Goal: Information Seeking & Learning: Understand process/instructions

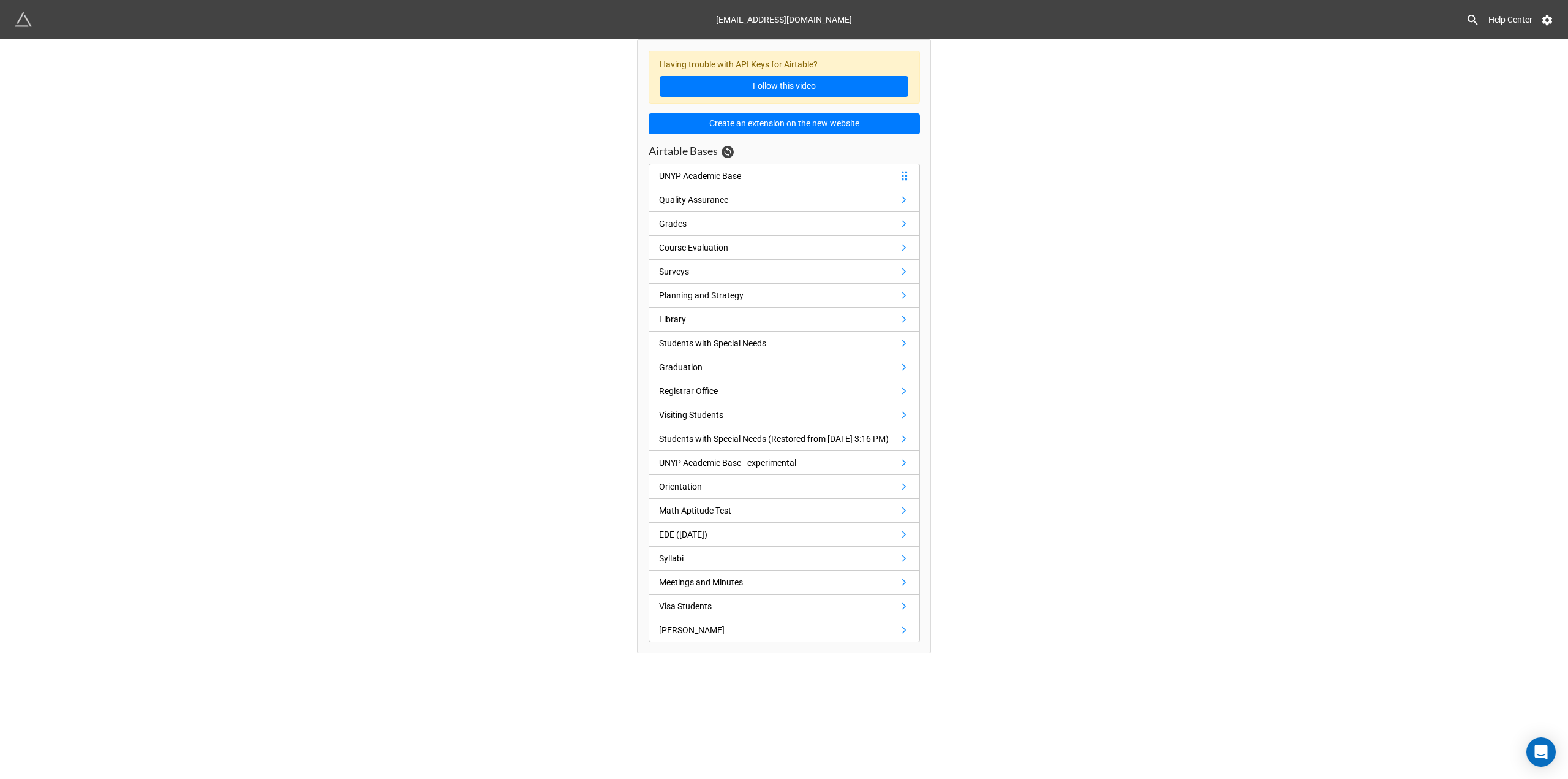
click at [749, 175] on link "UNYP Academic Base" at bounding box center [784, 176] width 271 height 24
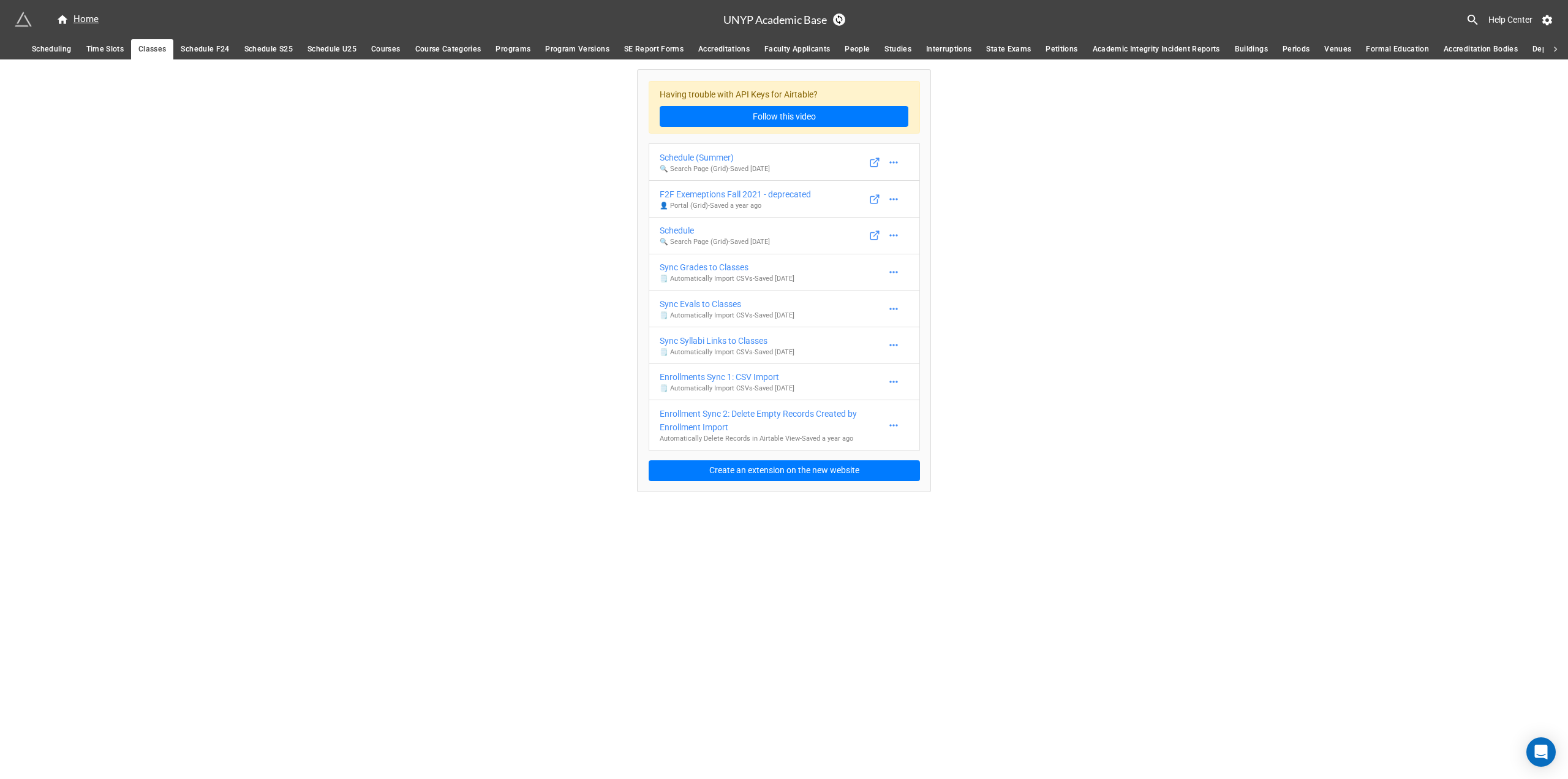
click at [858, 43] on span "People" at bounding box center [856, 49] width 25 height 13
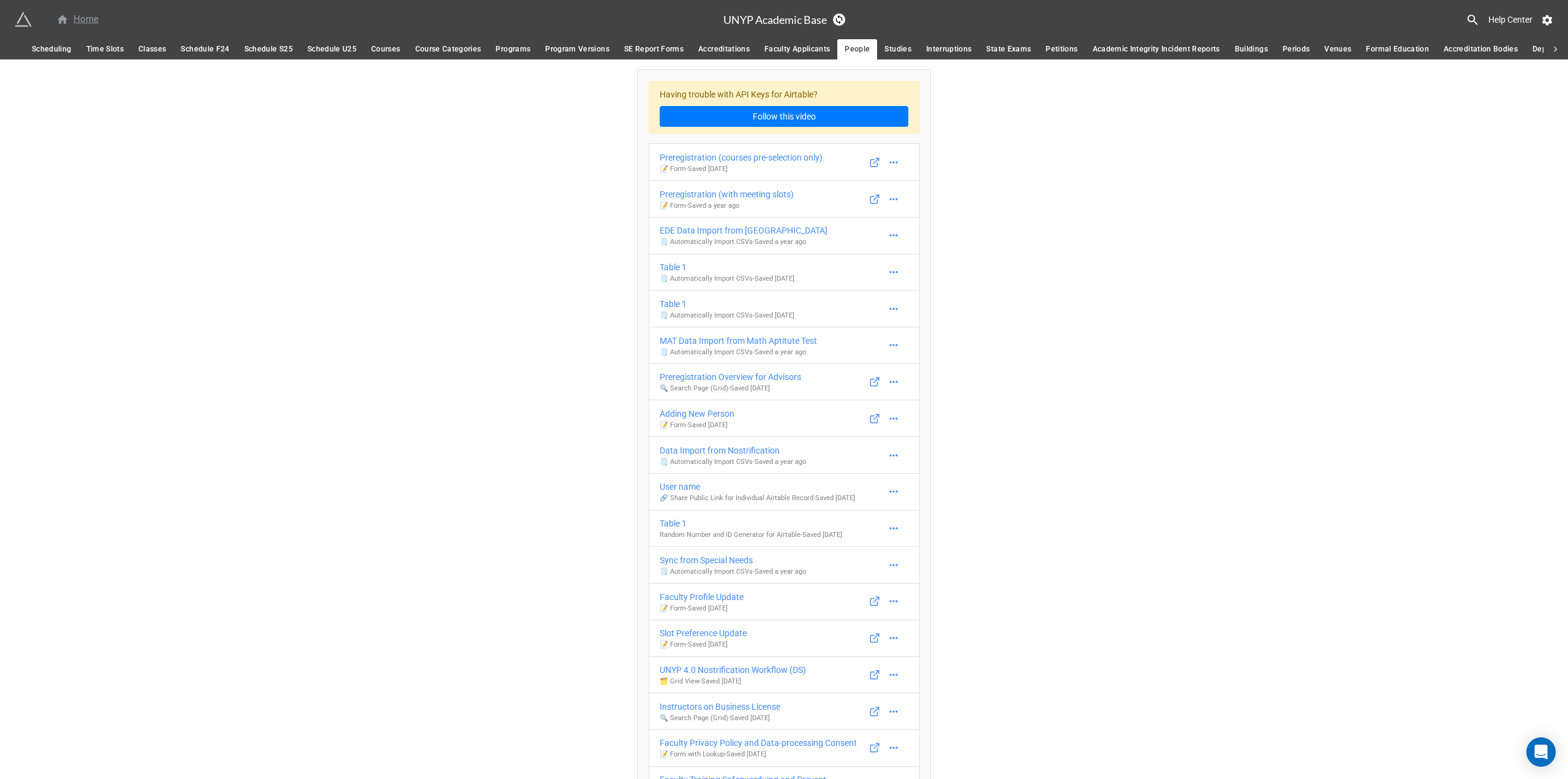
click at [78, 20] on div "Home" at bounding box center [77, 19] width 42 height 15
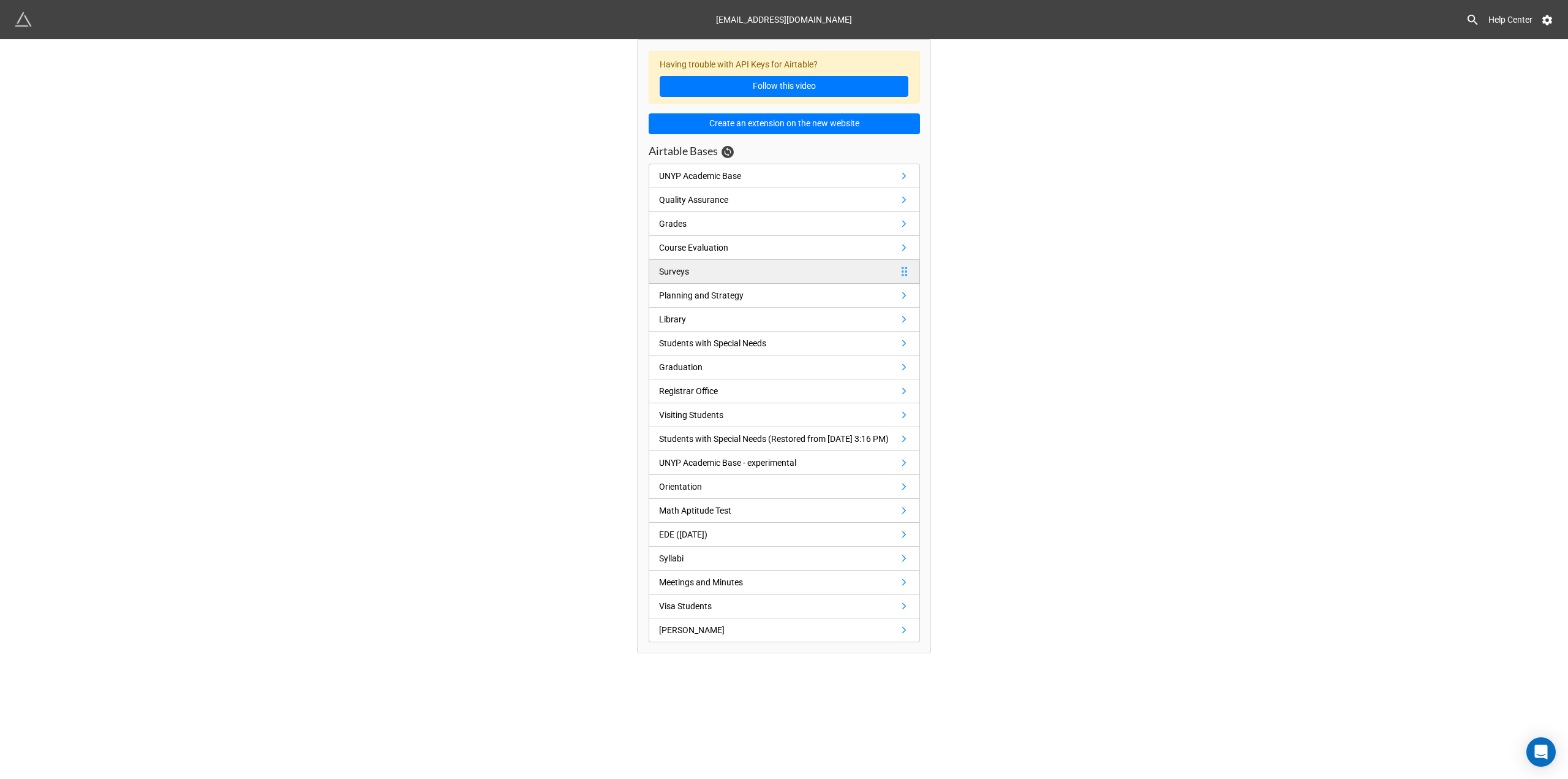
click at [737, 277] on link "Surveys" at bounding box center [784, 272] width 271 height 24
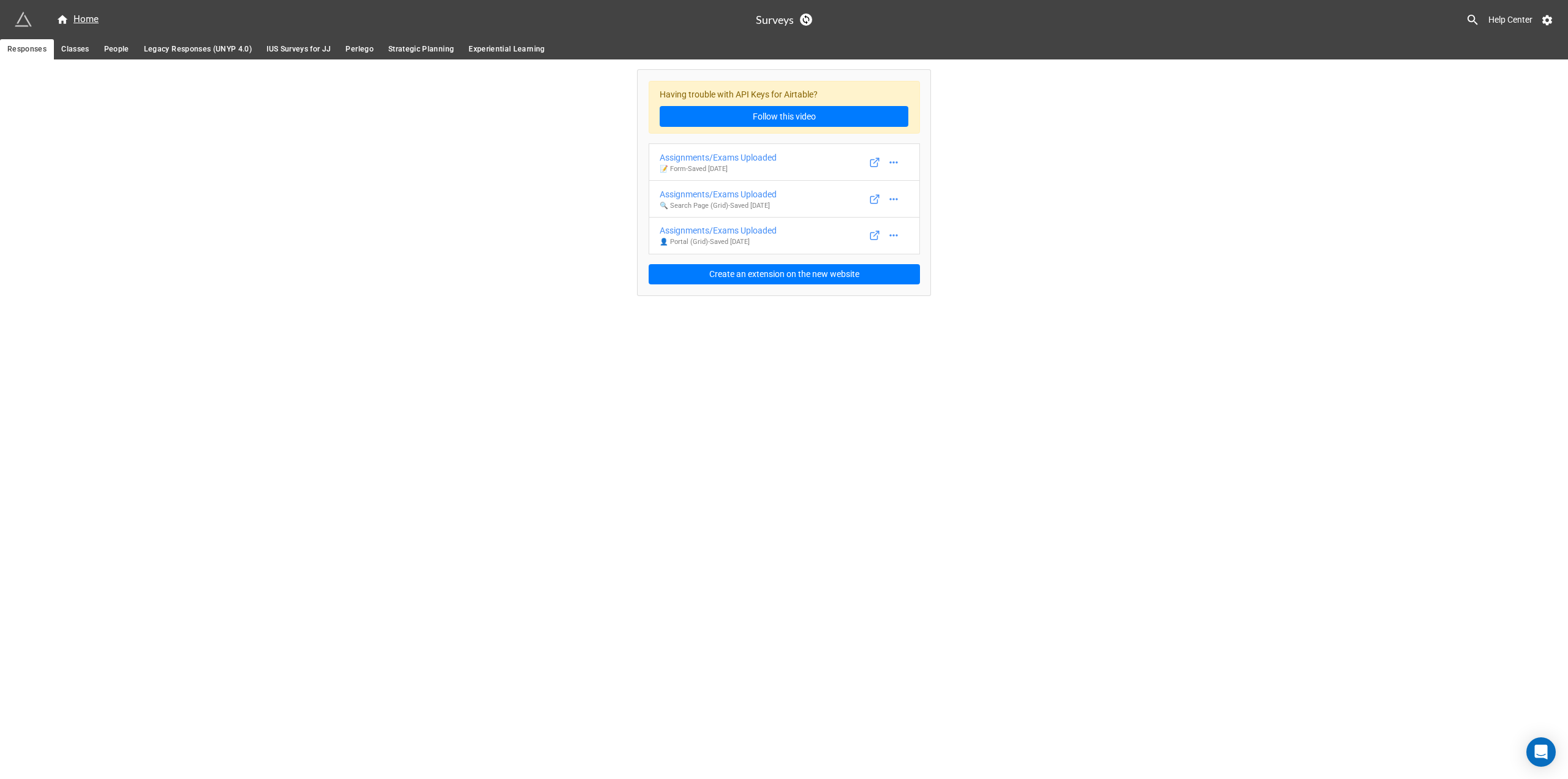
click at [83, 53] on span "Classes" at bounding box center [75, 49] width 27 height 13
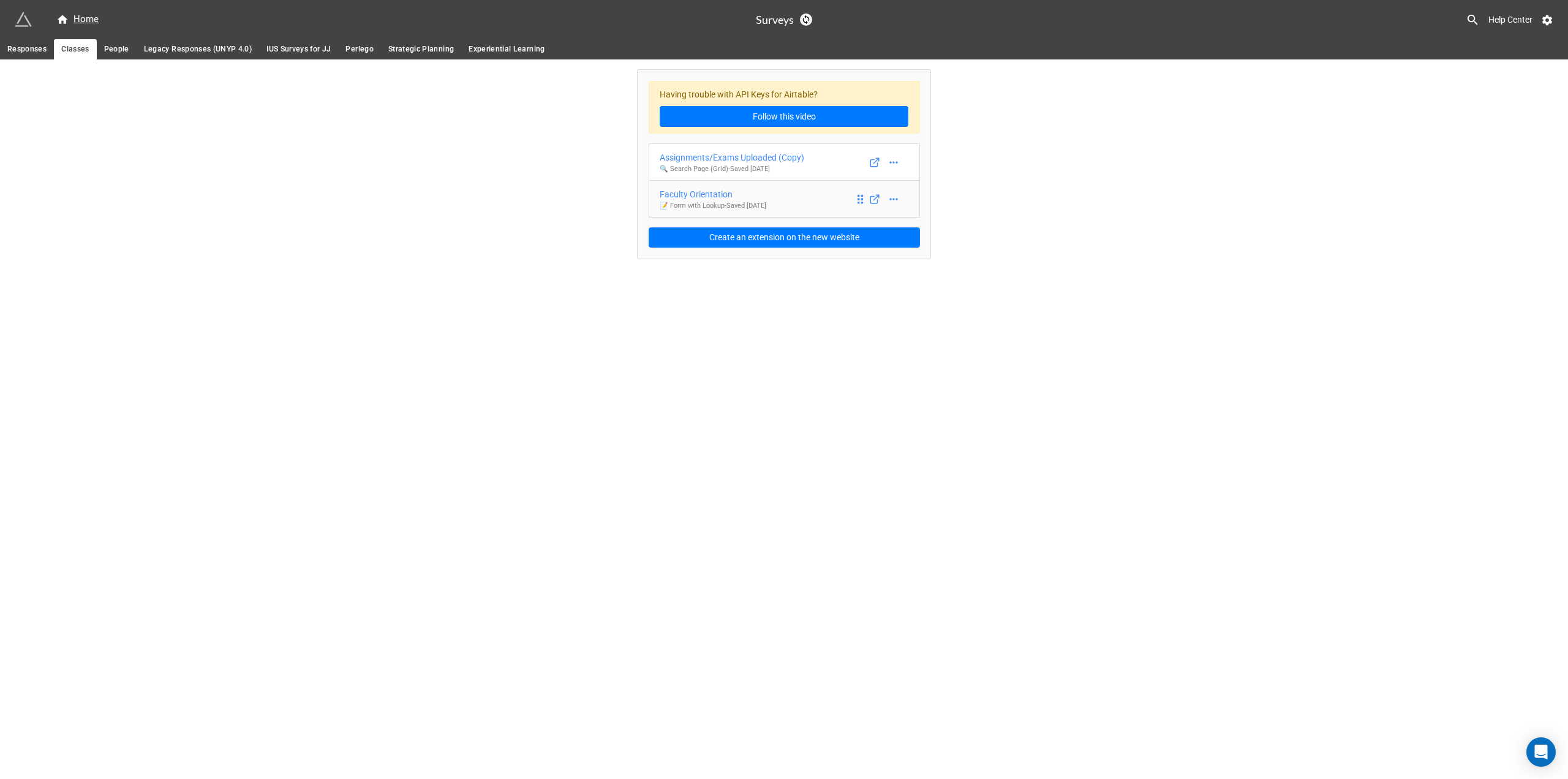
click at [712, 195] on div "Faculty Orientation" at bounding box center [712, 194] width 106 height 13
click at [85, 25] on div "Home" at bounding box center [77, 19] width 42 height 15
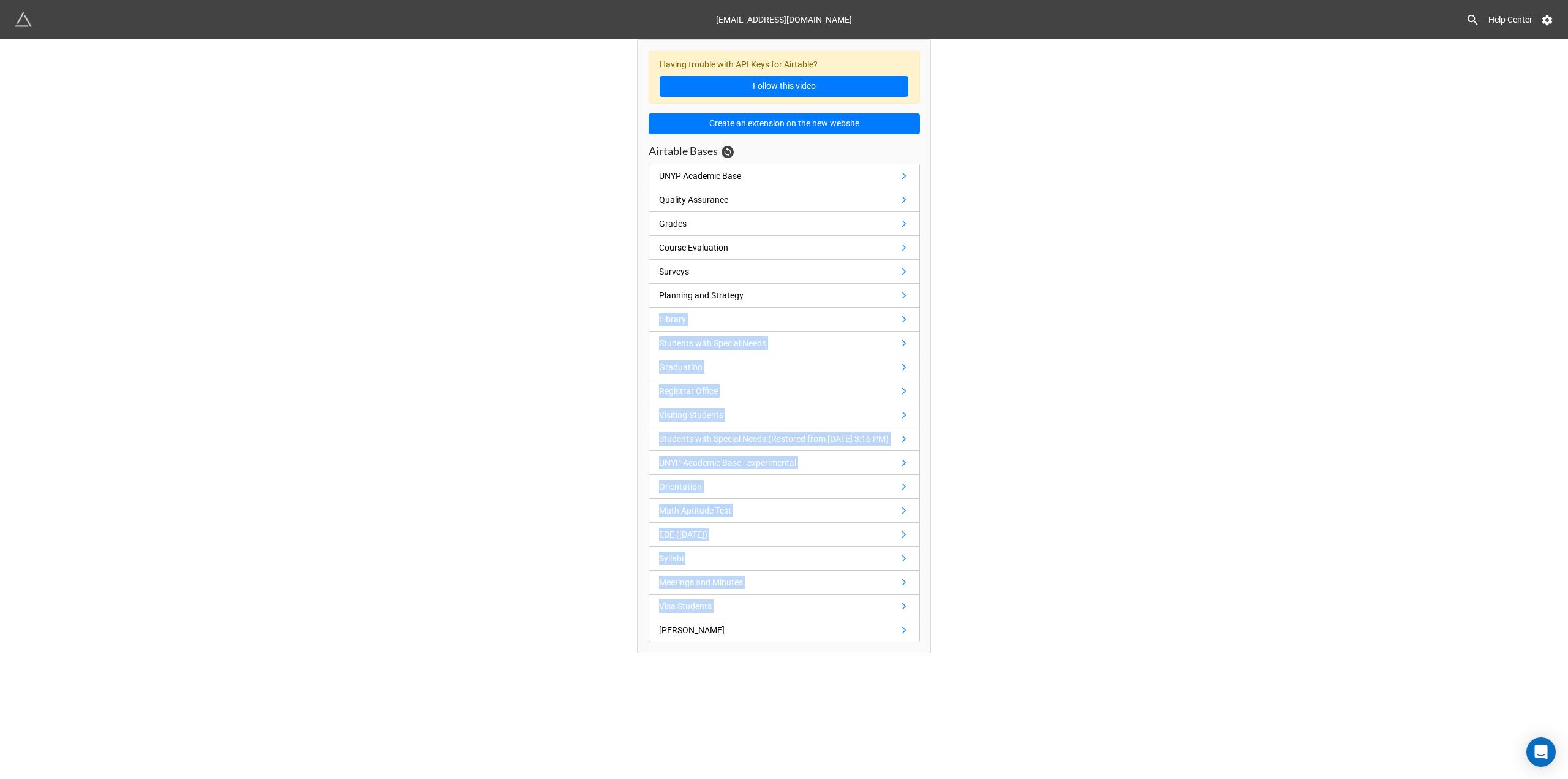
drag, startPoint x: 1974, startPoint y: 658, endPoint x: 2048, endPoint y: 662, distance: 74.1
click at [1567, 662] on html "it@unyp.cz Help Center Having trouble with API Keys for Airtable? Follow this v…" at bounding box center [784, 390] width 1568 height 779
click at [1065, 328] on div "Having trouble with API Keys for Airtable? Follow this video Create an extensio…" at bounding box center [784, 346] width 1568 height 614
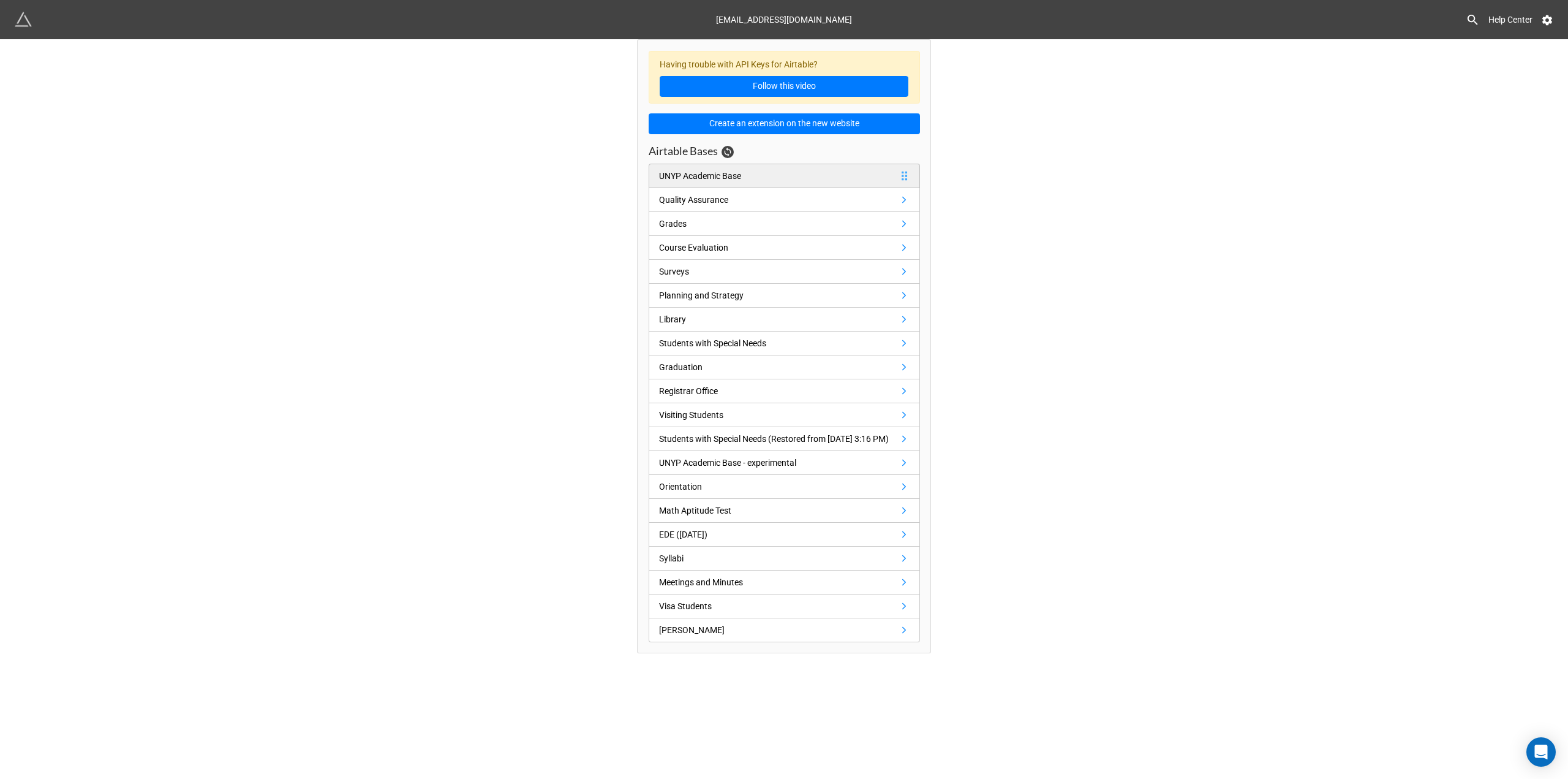
click at [737, 182] on div "UNYP Academic Base" at bounding box center [700, 175] width 82 height 13
click at [699, 275] on link "Surveys" at bounding box center [784, 272] width 271 height 24
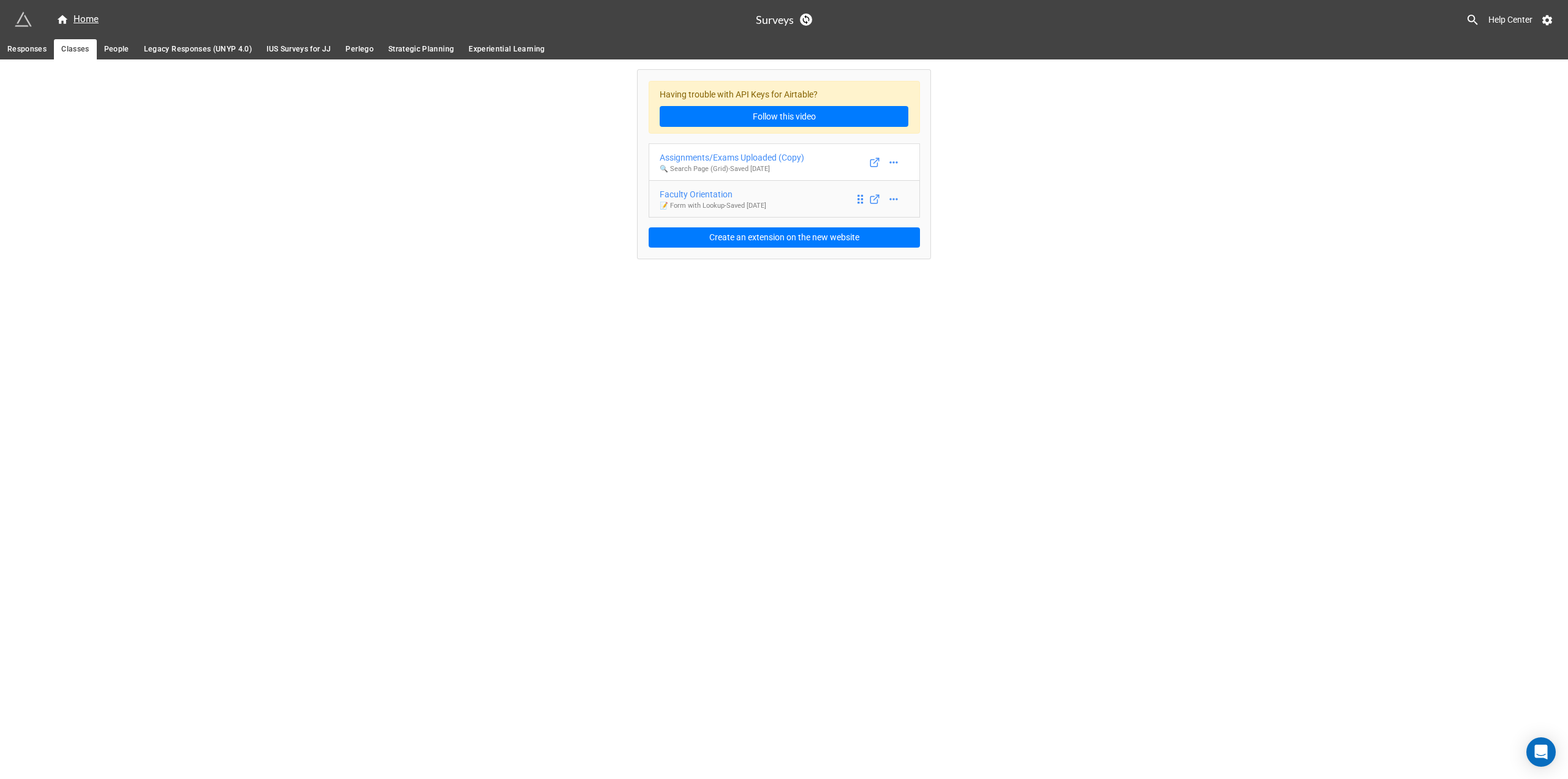
click at [725, 193] on div "Faculty Orientation" at bounding box center [712, 194] width 106 height 13
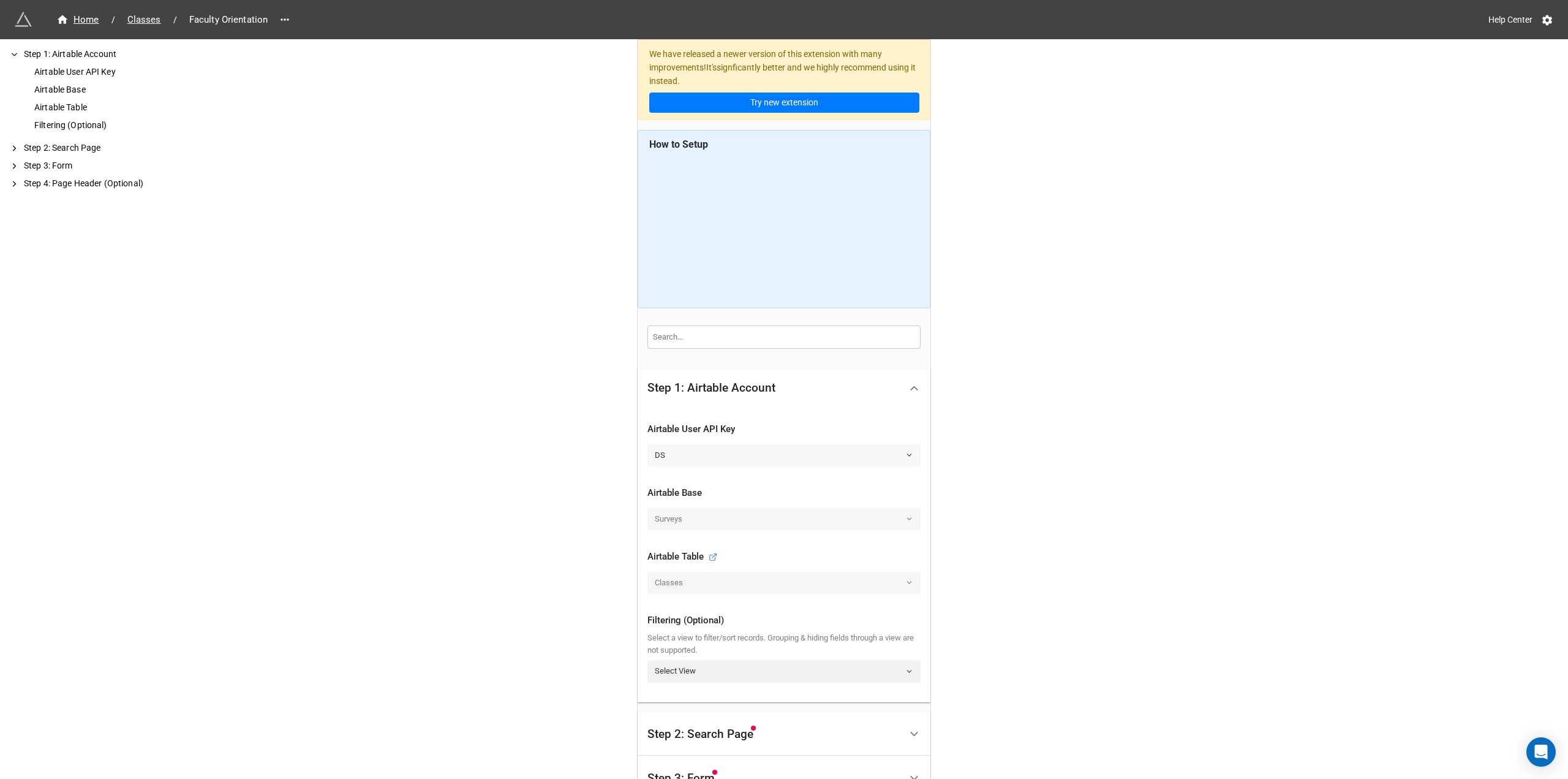
click at [722, 455] on link "DS" at bounding box center [784, 455] width 273 height 22
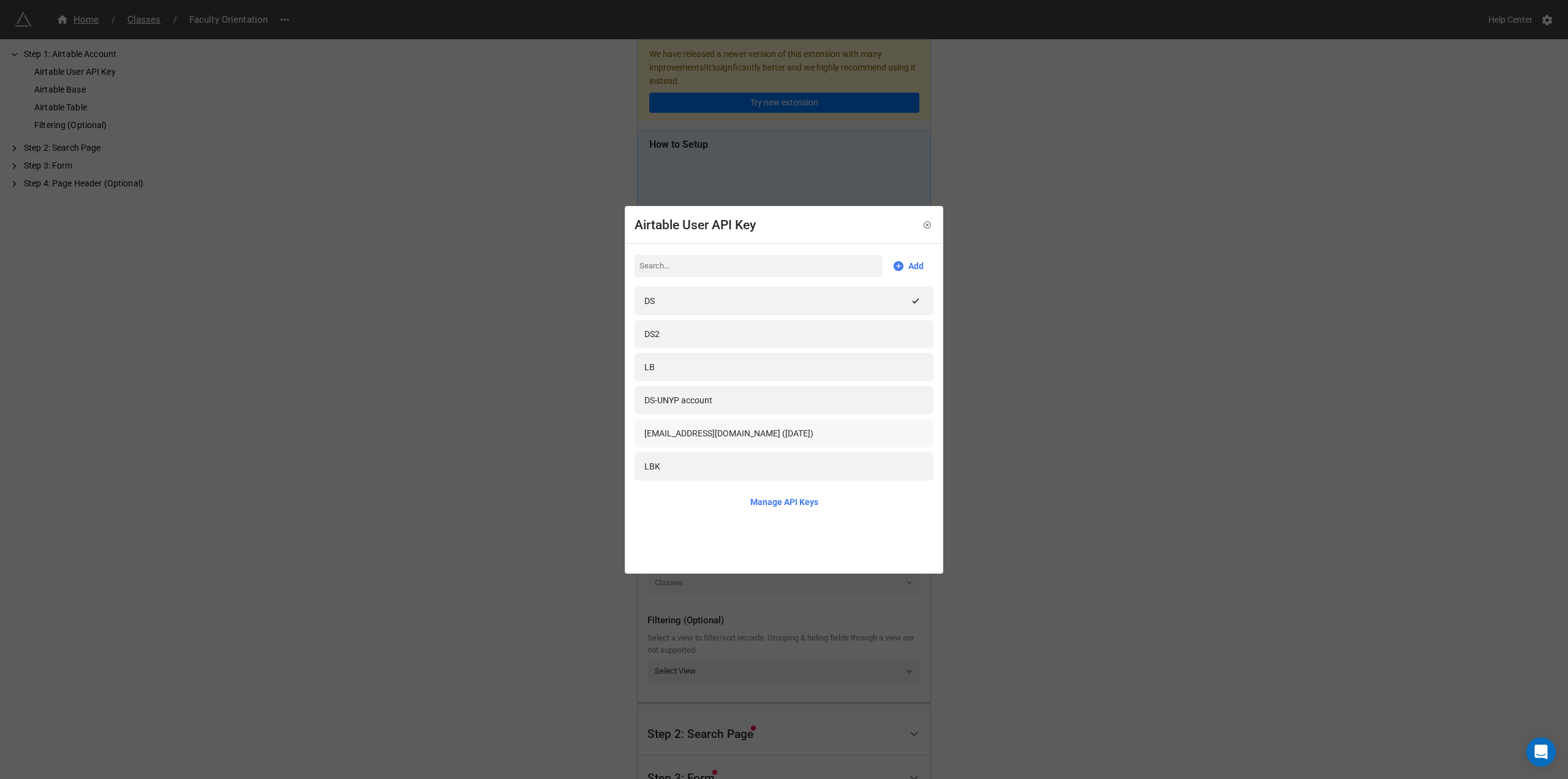
click at [724, 431] on div "[EMAIL_ADDRESS][DOMAIN_NAME] ([DATE])" at bounding box center [728, 433] width 169 height 13
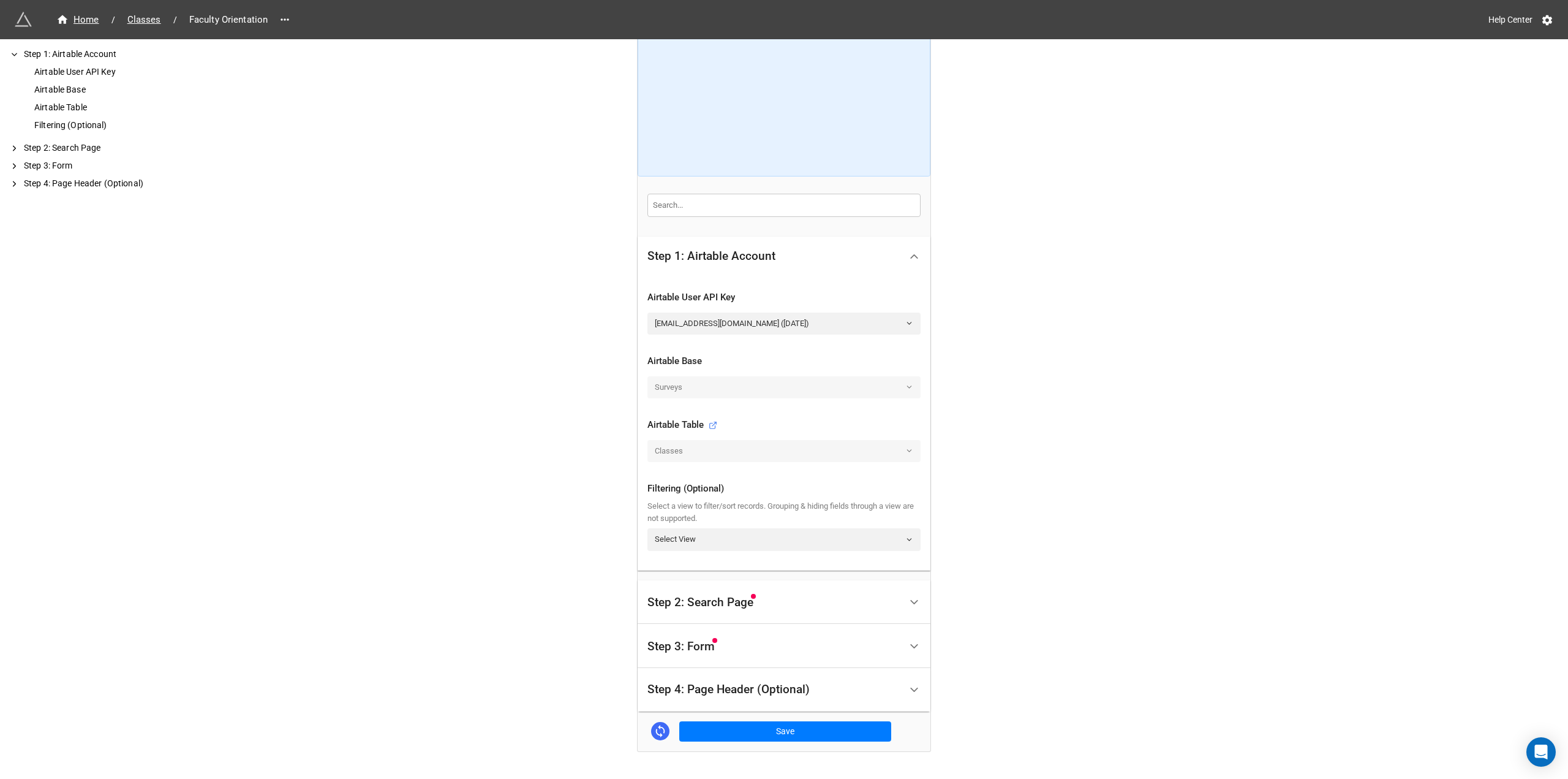
scroll to position [168, 0]
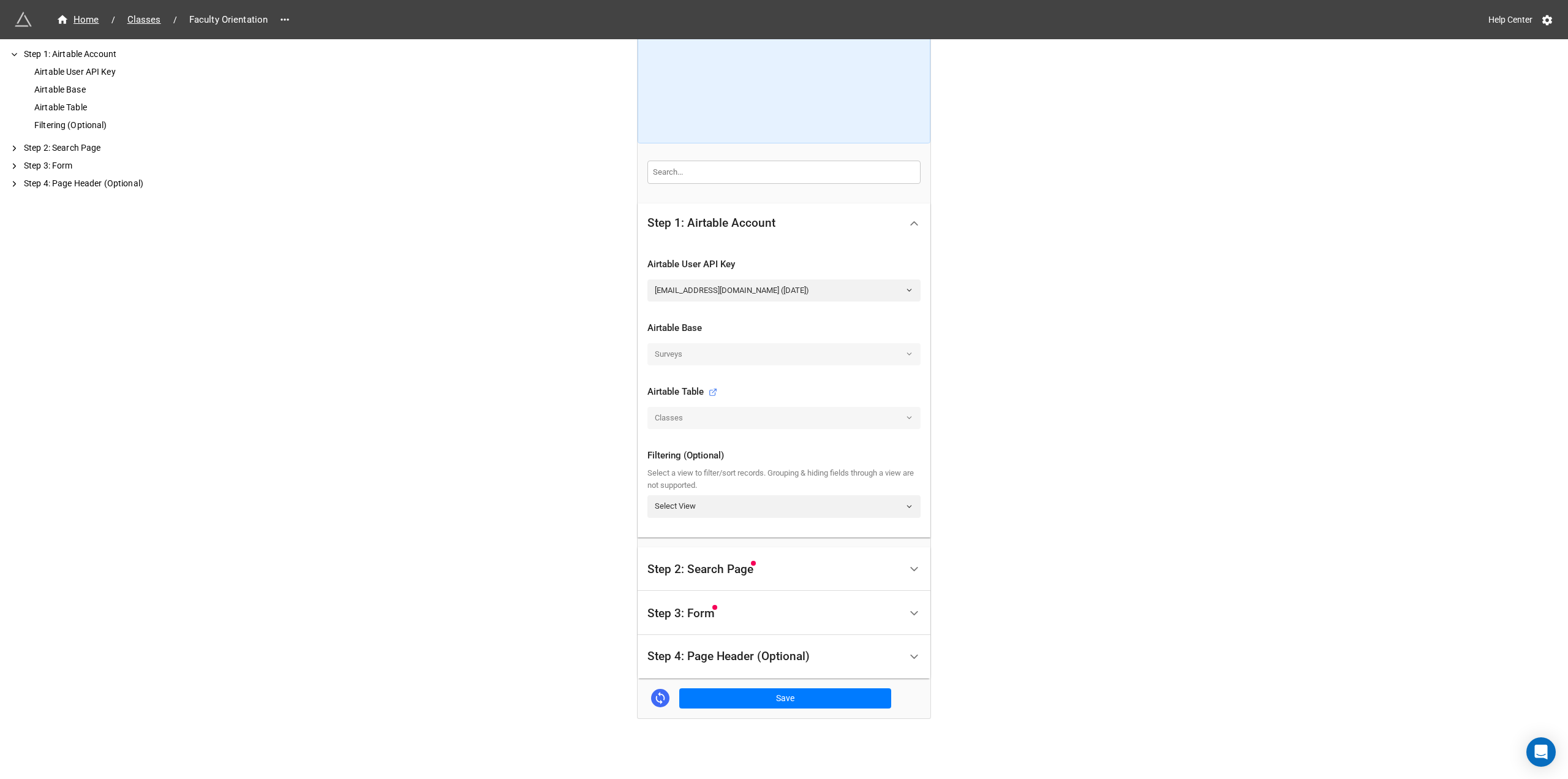
click at [739, 572] on span "Step 2: Search Page" at bounding box center [700, 569] width 106 height 12
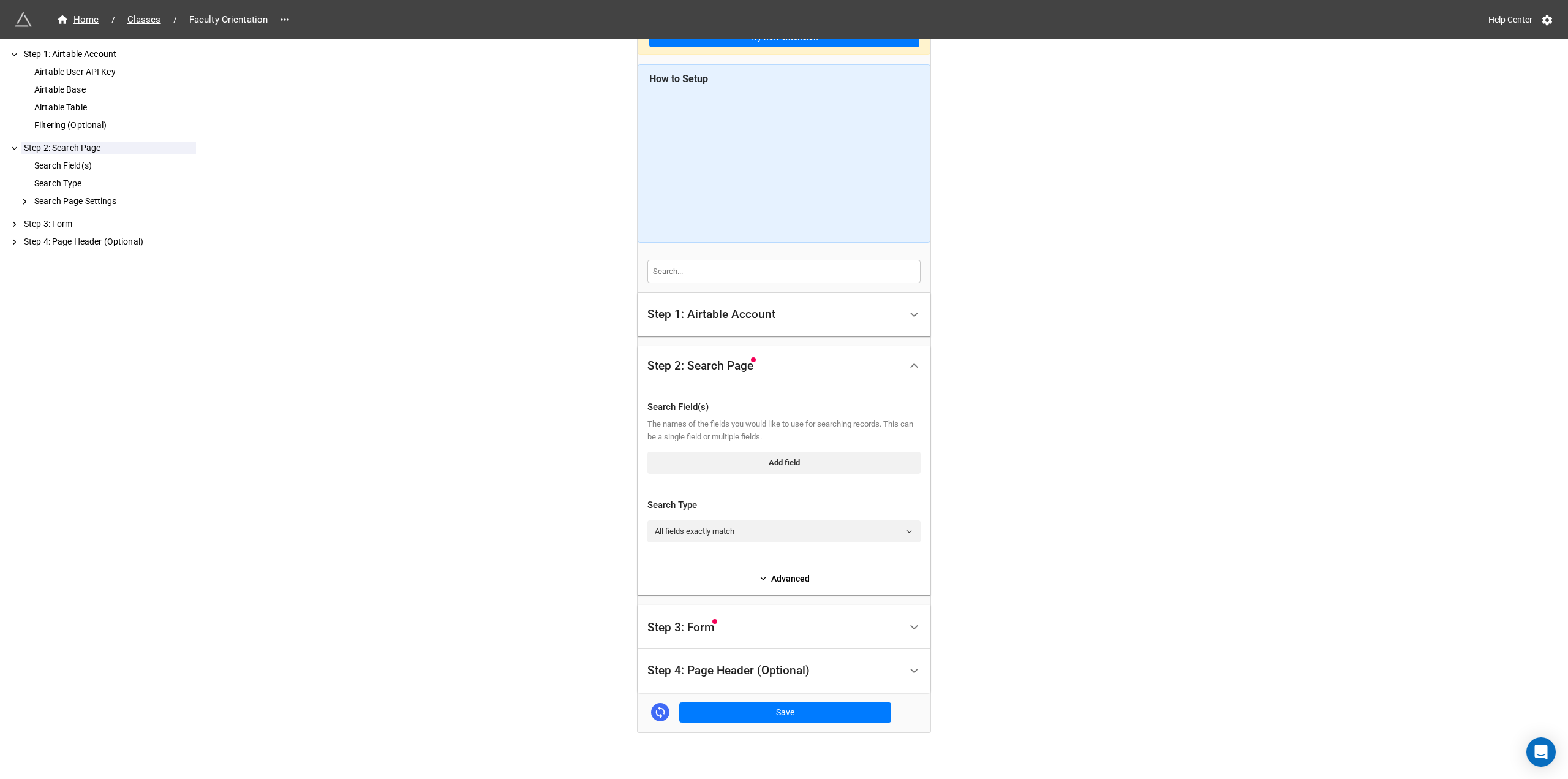
scroll to position [81, 0]
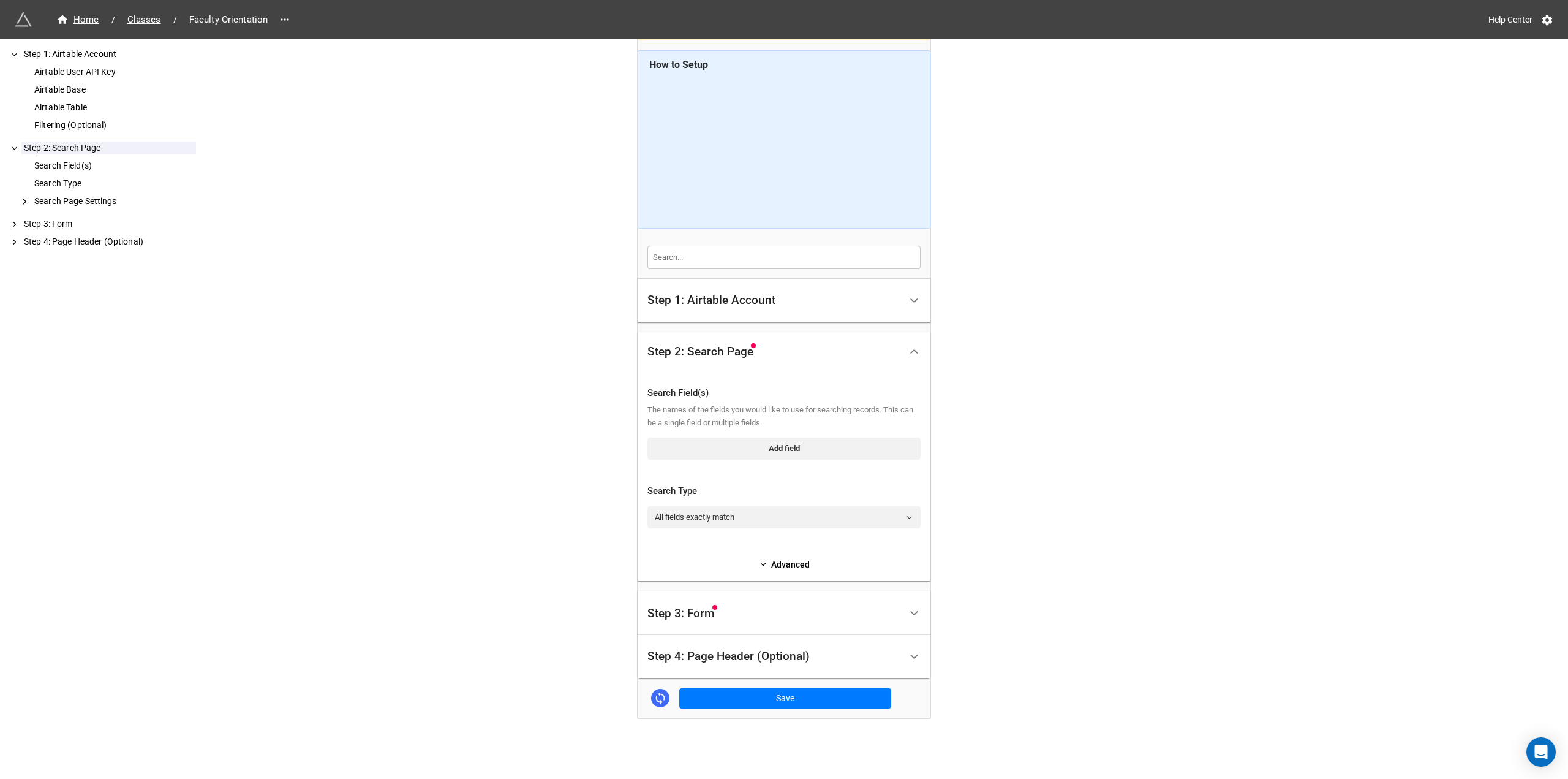
click at [731, 616] on div "Step 3: Form" at bounding box center [773, 613] width 253 height 29
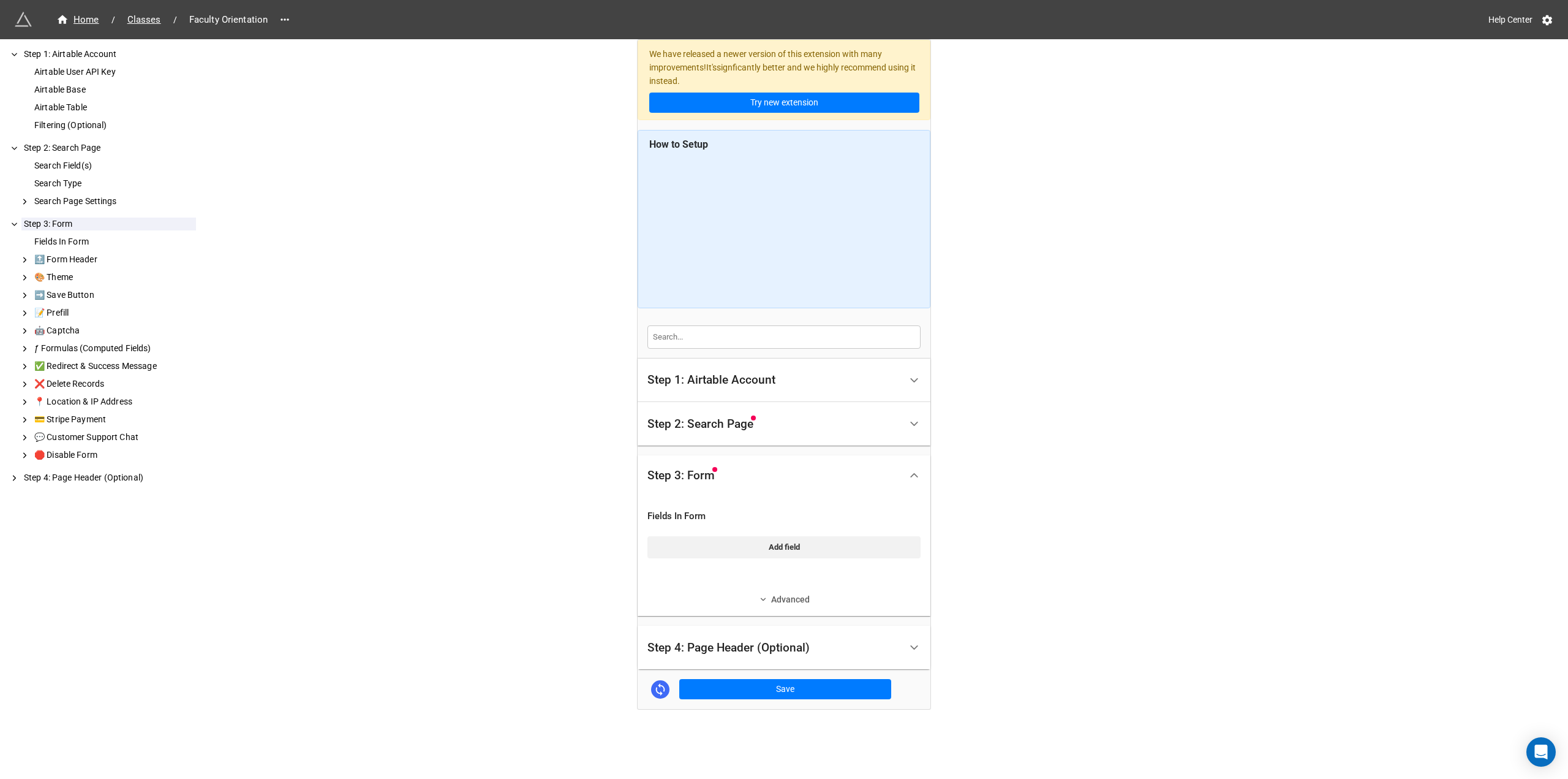
click at [800, 601] on link "Advanced" at bounding box center [784, 599] width 273 height 13
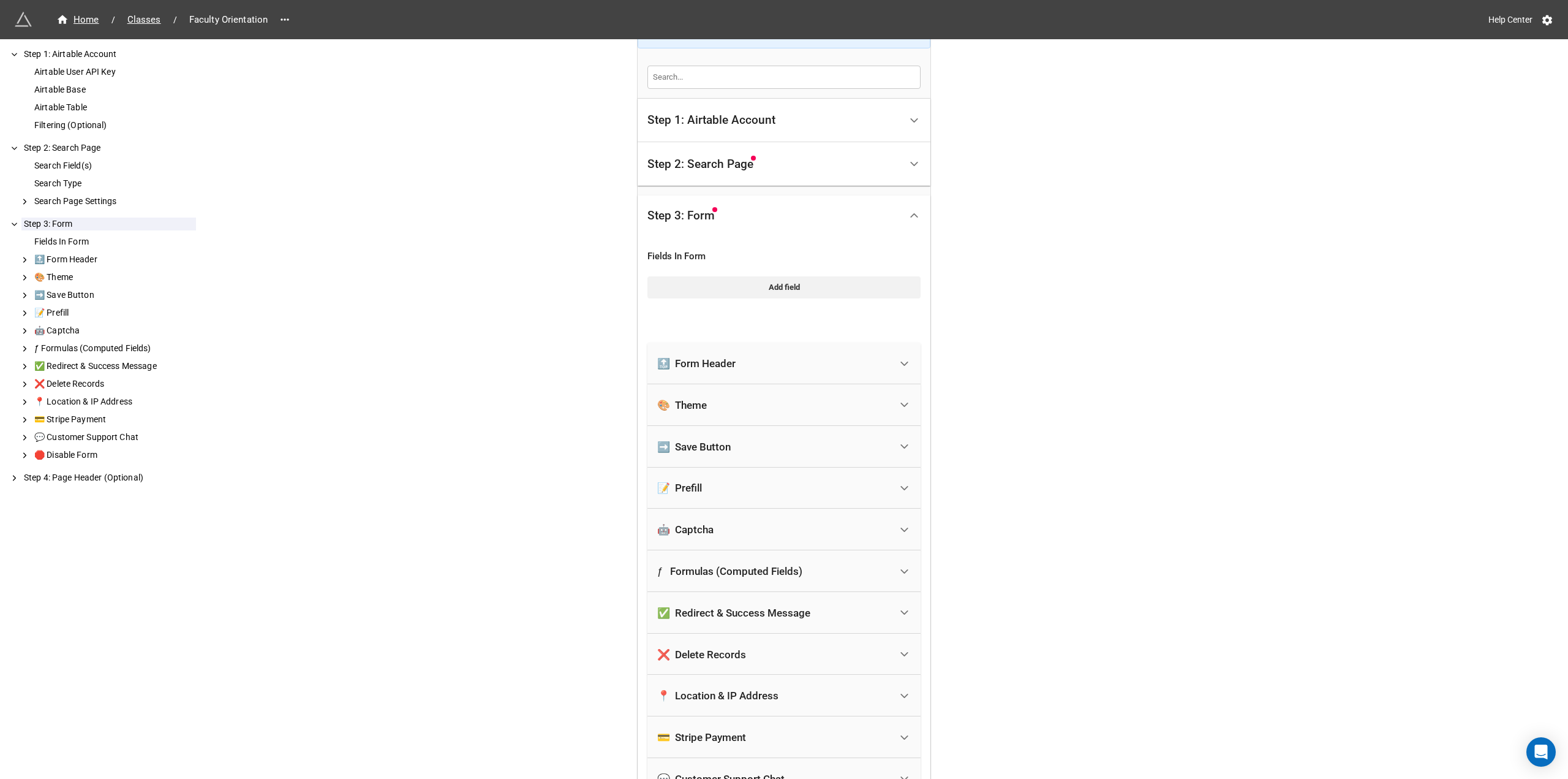
scroll to position [307, 0]
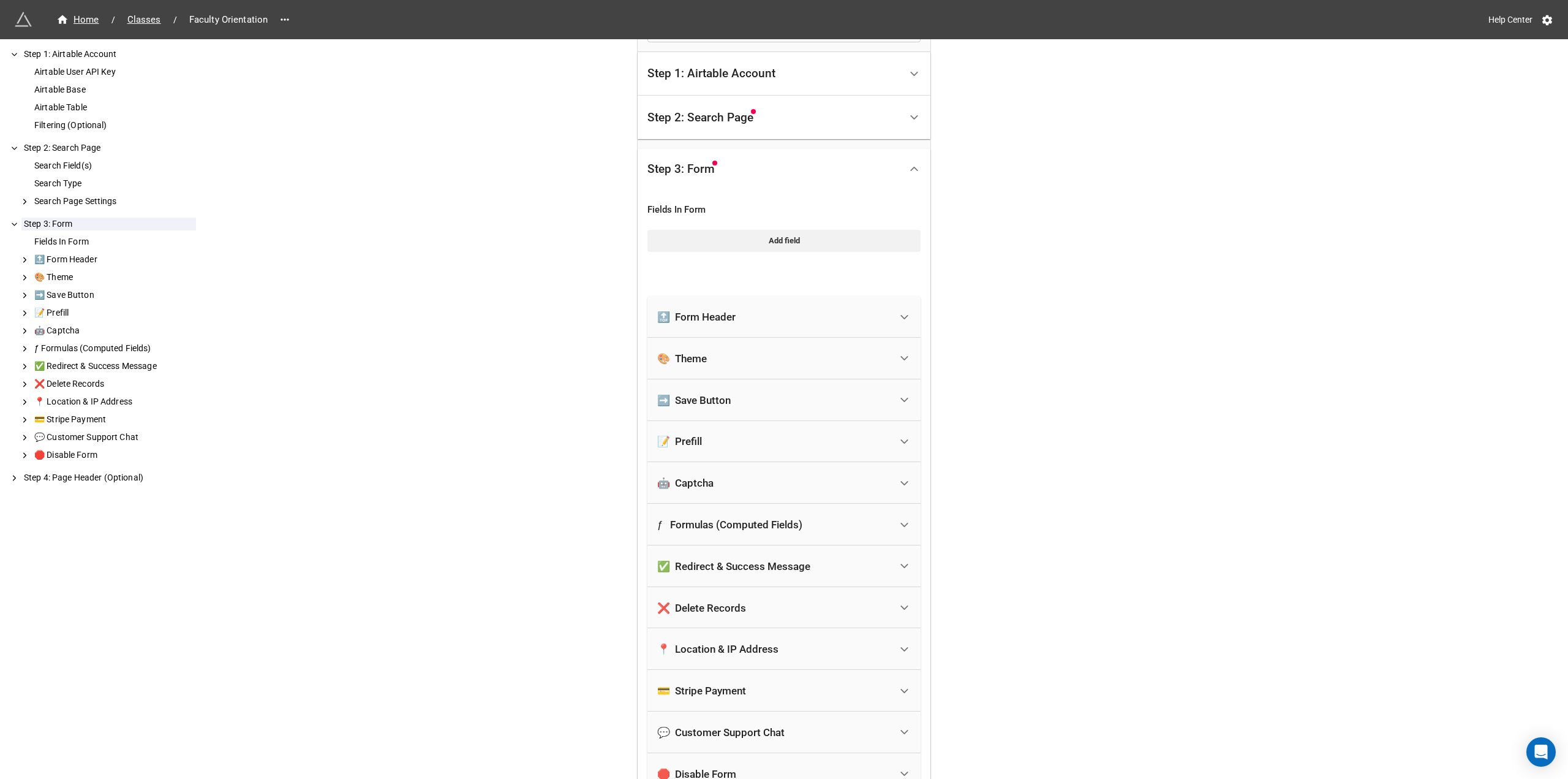
click at [763, 317] on div "🔝 Form Header" at bounding box center [773, 317] width 233 height 27
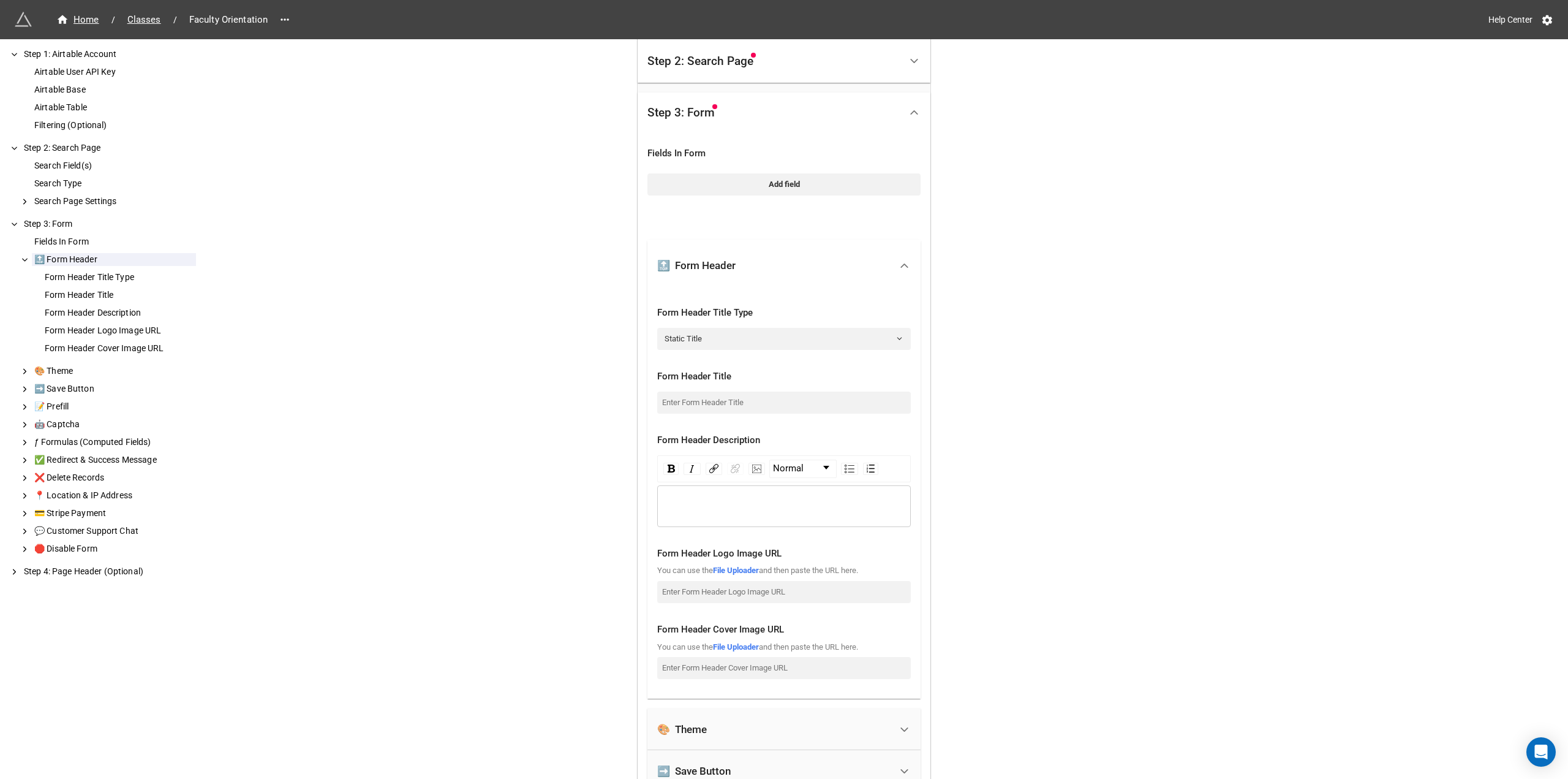
scroll to position [0, 0]
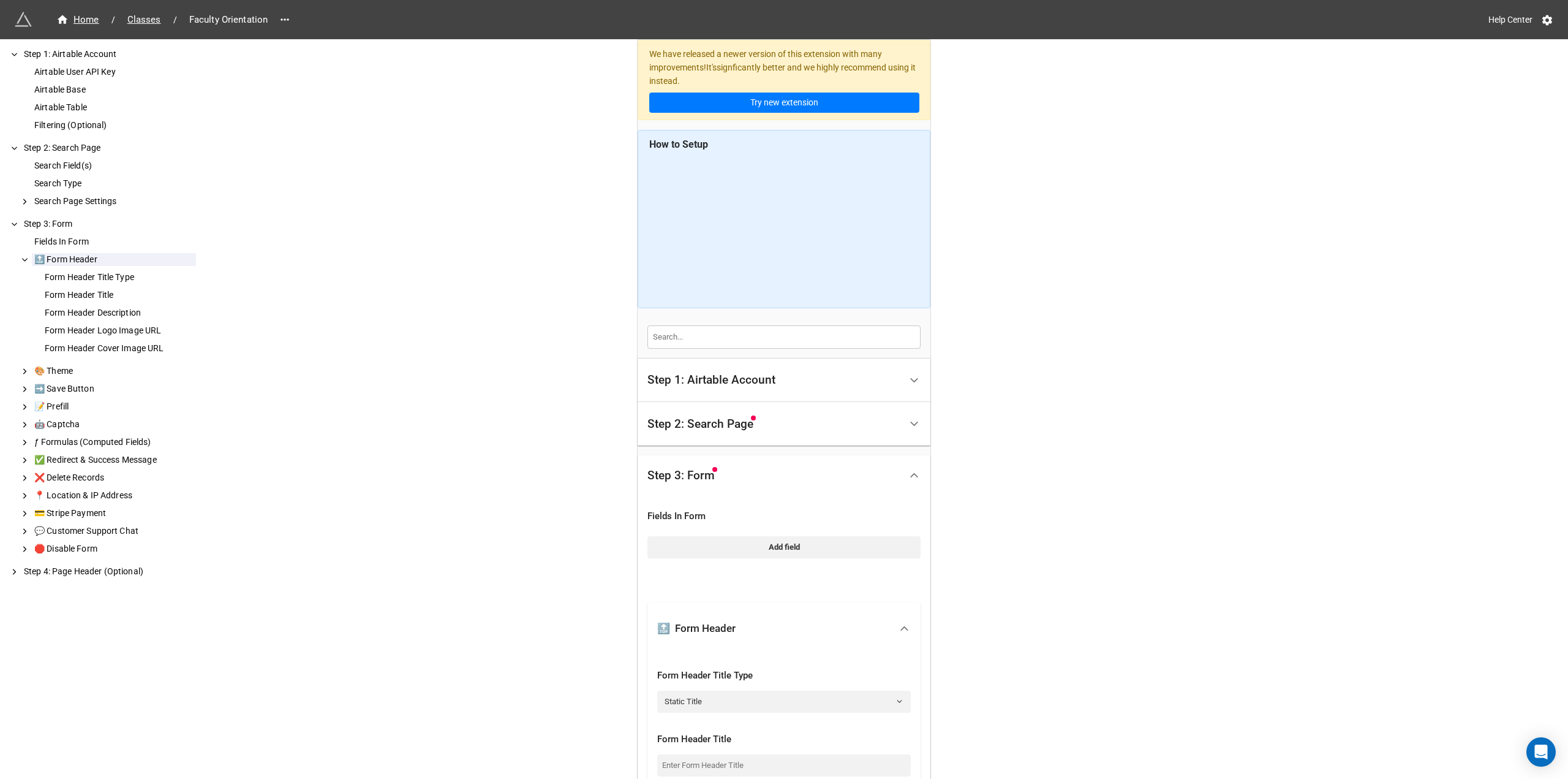
click at [761, 388] on div "Step 1: Airtable Account" at bounding box center [773, 380] width 253 height 29
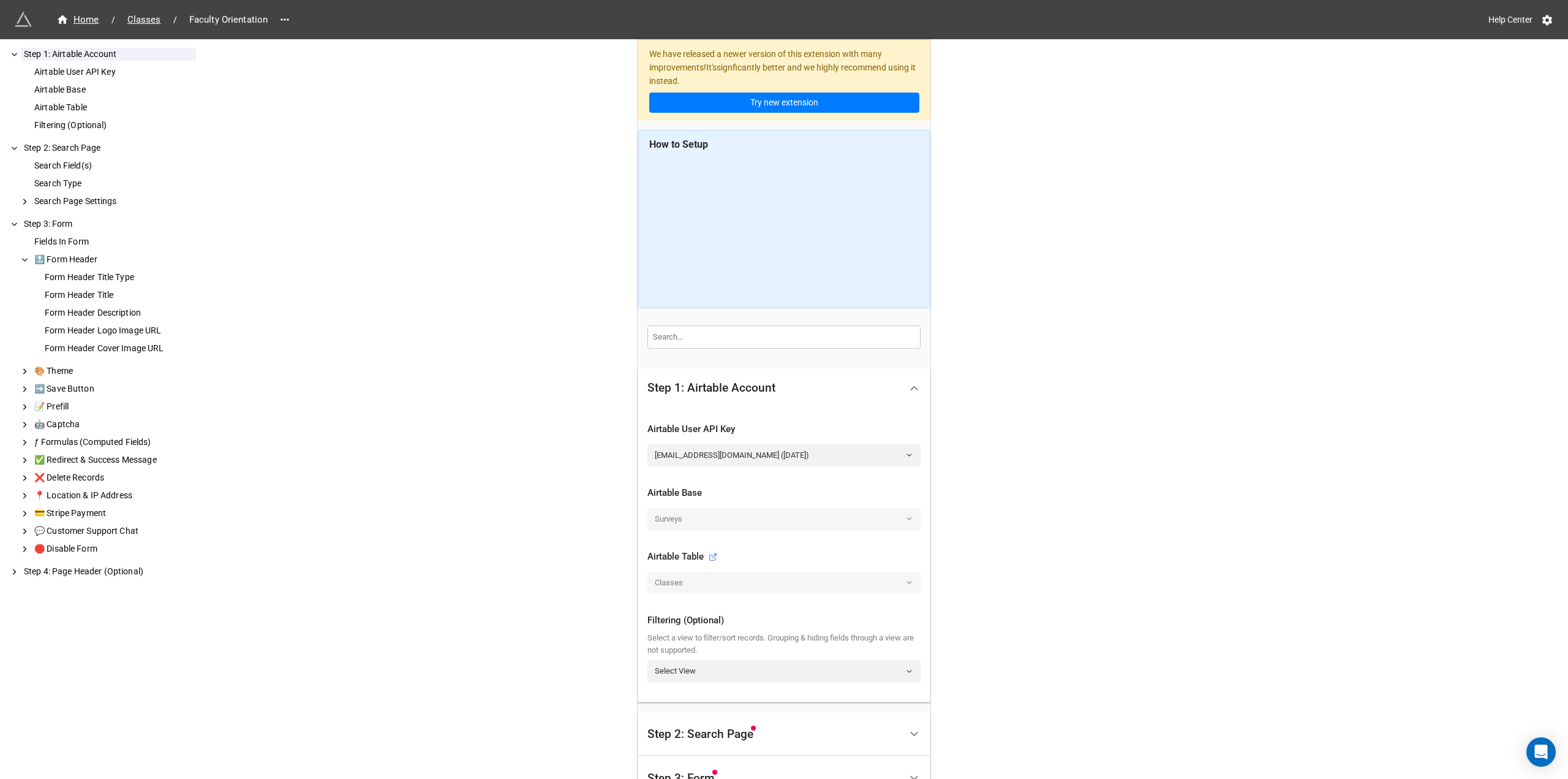
click at [207, 14] on span "Faculty Orientation" at bounding box center [228, 20] width 94 height 14
click at [141, 21] on span "Classes" at bounding box center [144, 20] width 48 height 14
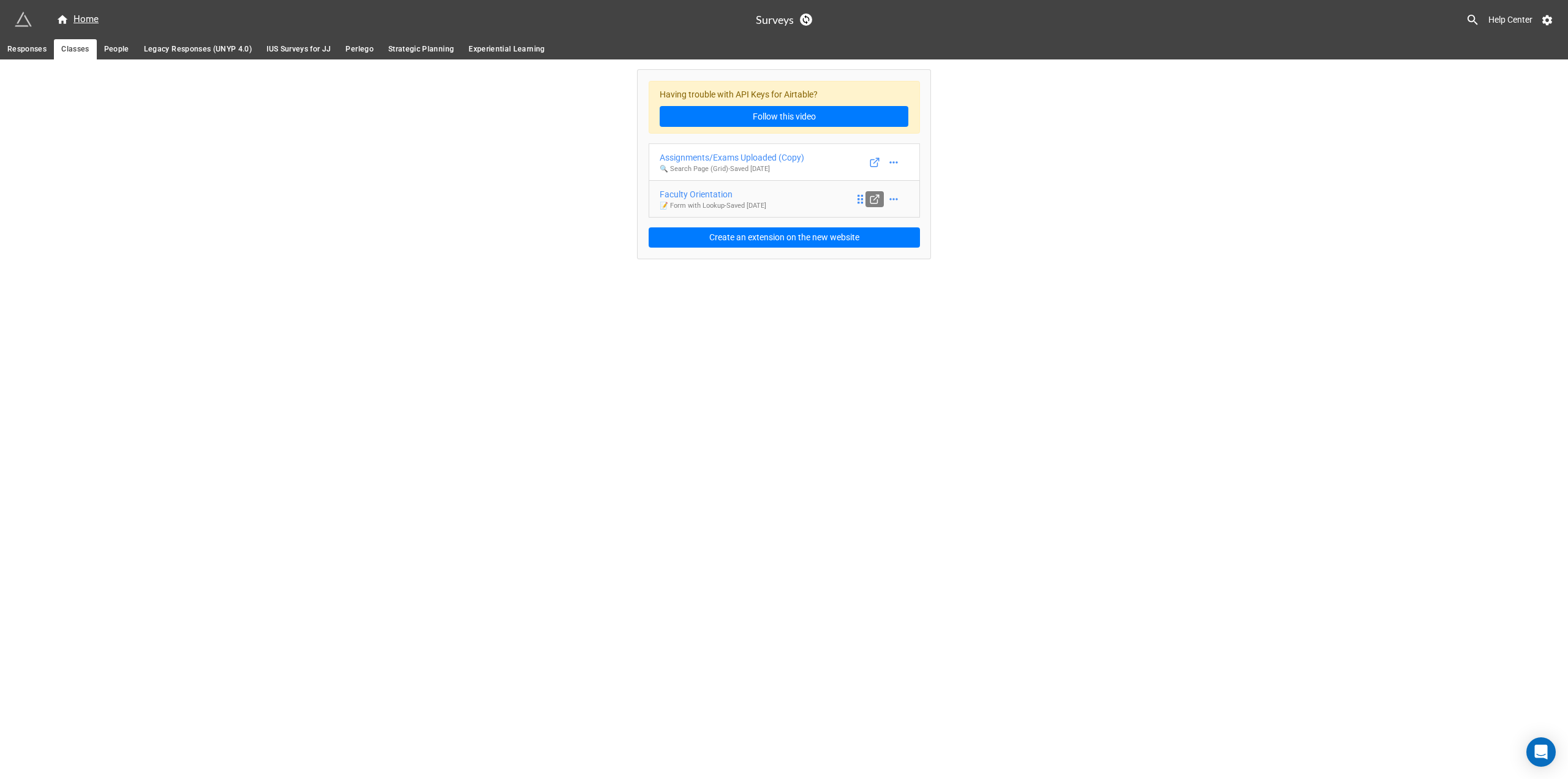
click at [878, 199] on icon at bounding box center [874, 199] width 11 height 11
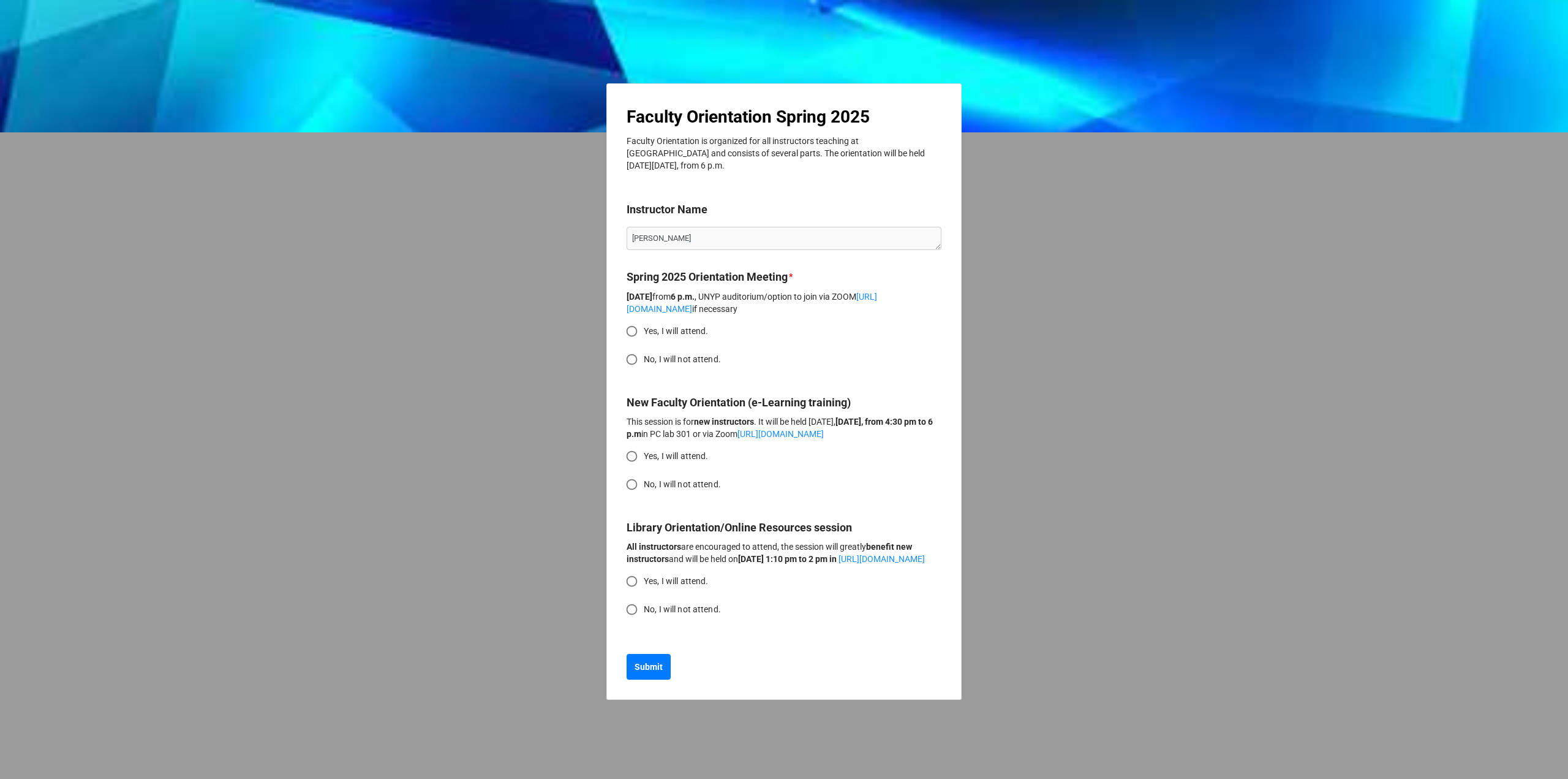
type textarea "x"
drag, startPoint x: 1344, startPoint y: 330, endPoint x: 1293, endPoint y: 92, distance: 243.4
click at [1344, 329] on div "Faculty Orientation Spring 2025 Faculty Orientation is organized for all instru…" at bounding box center [784, 390] width 1568 height 779
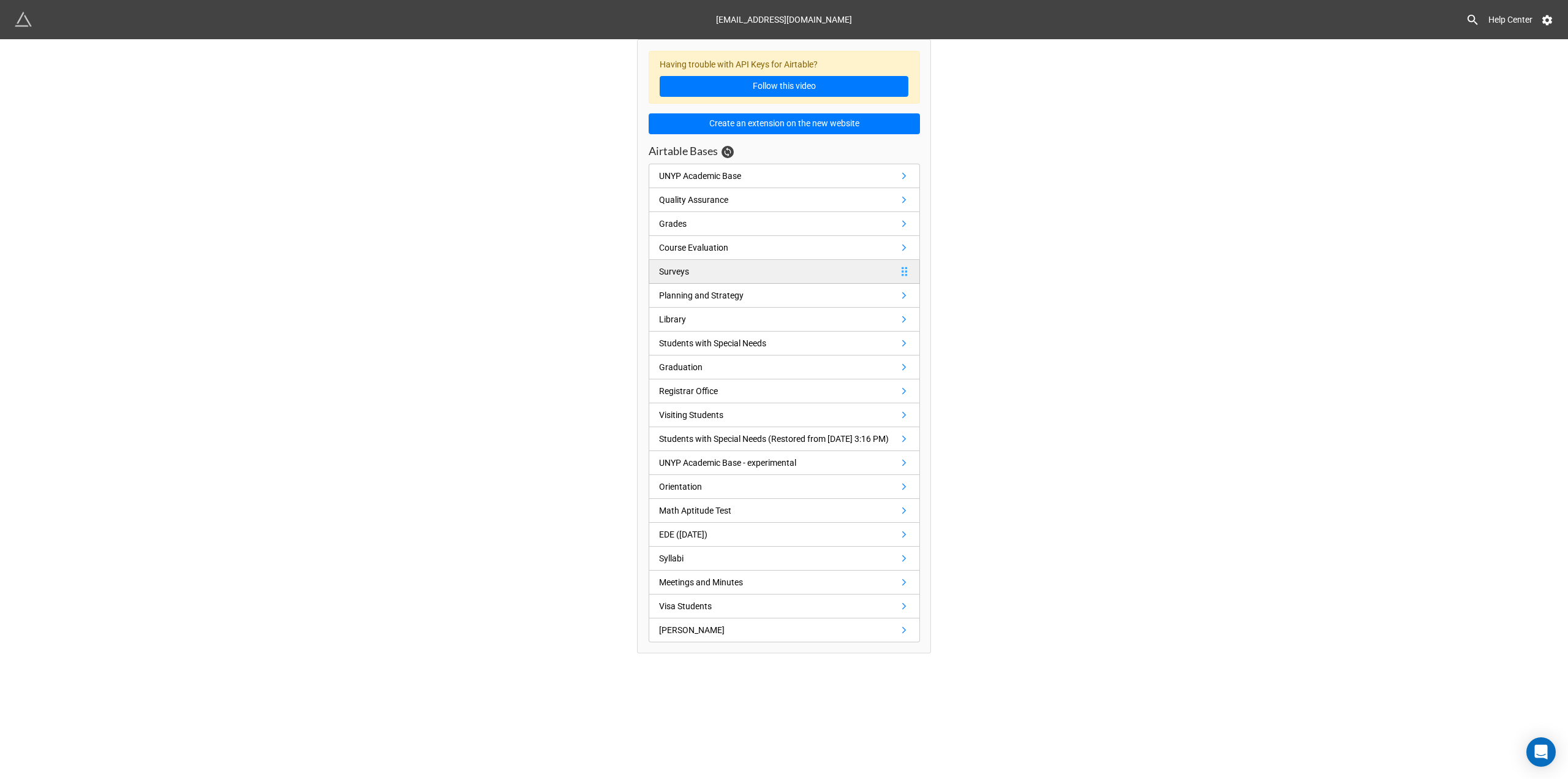
click at [714, 279] on link "Surveys" at bounding box center [784, 272] width 271 height 24
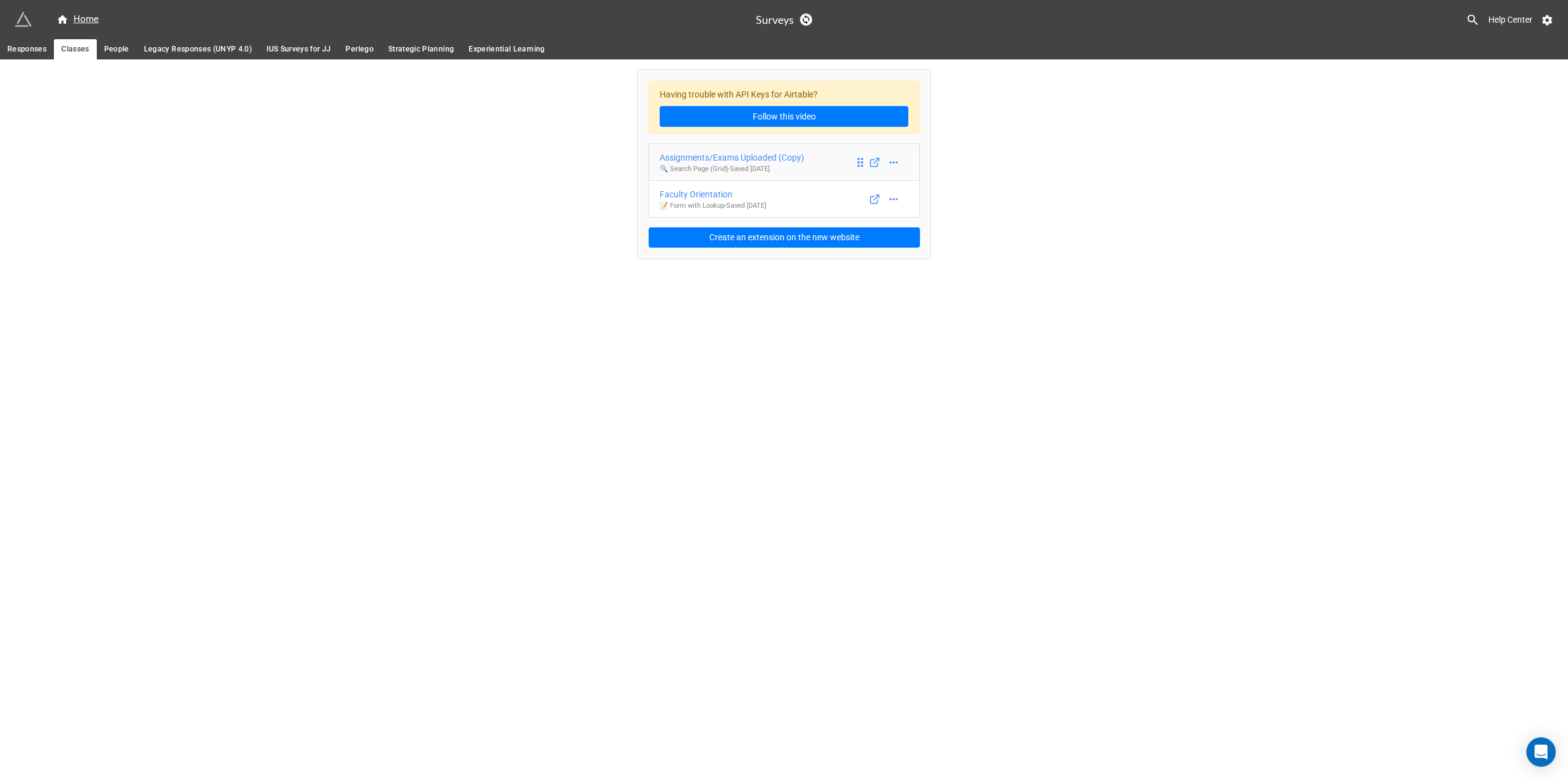
click at [780, 156] on div "Assignments/Exams Uploaded (Copy)" at bounding box center [731, 157] width 145 height 13
click at [891, 200] on icon at bounding box center [893, 199] width 12 height 12
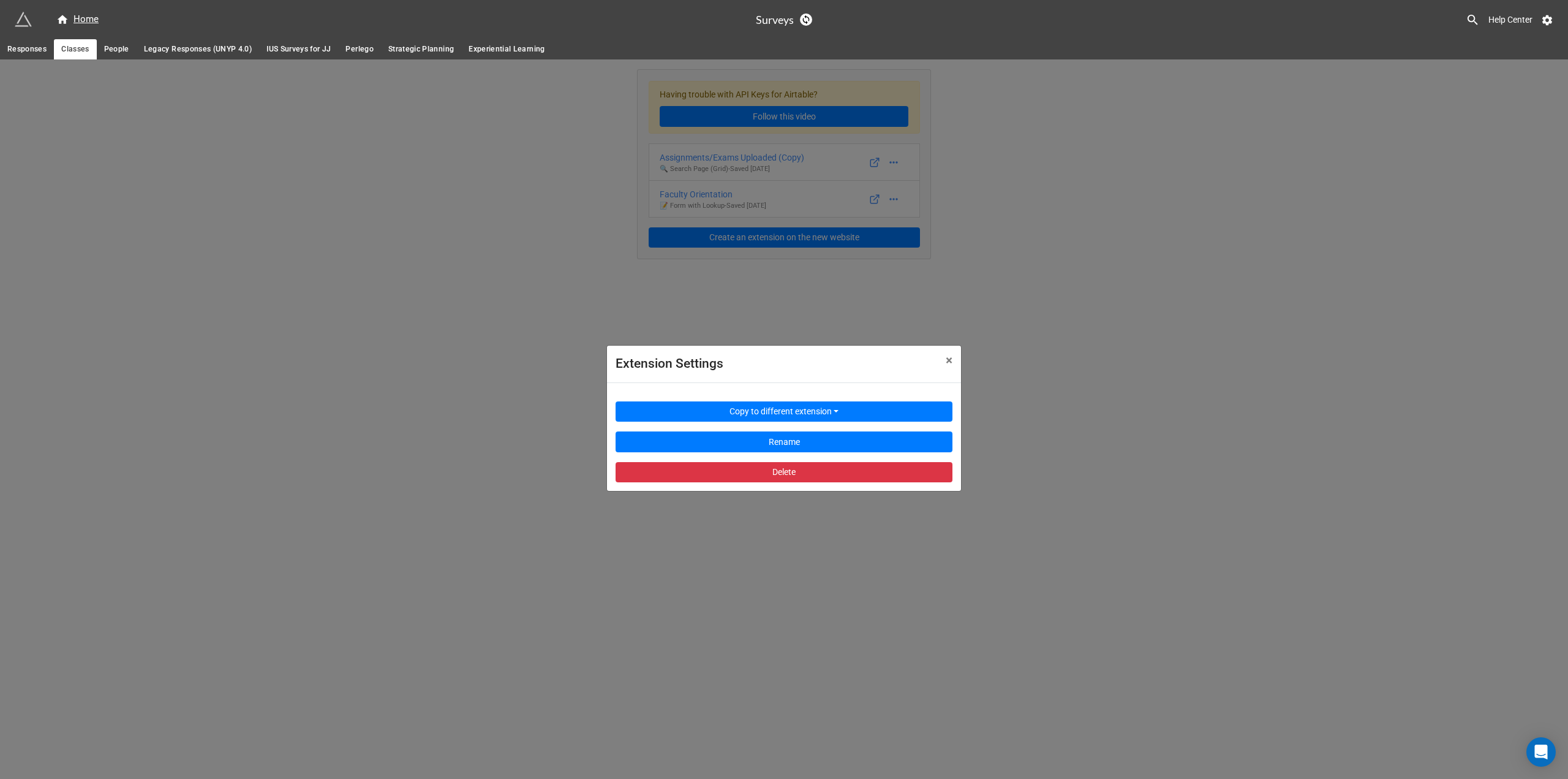
drag, startPoint x: 825, startPoint y: 310, endPoint x: 893, endPoint y: 327, distance: 70.1
click at [826, 311] on div "Extension Settings × Close Copy to different extension Rename Delete" at bounding box center [784, 449] width 1568 height 779
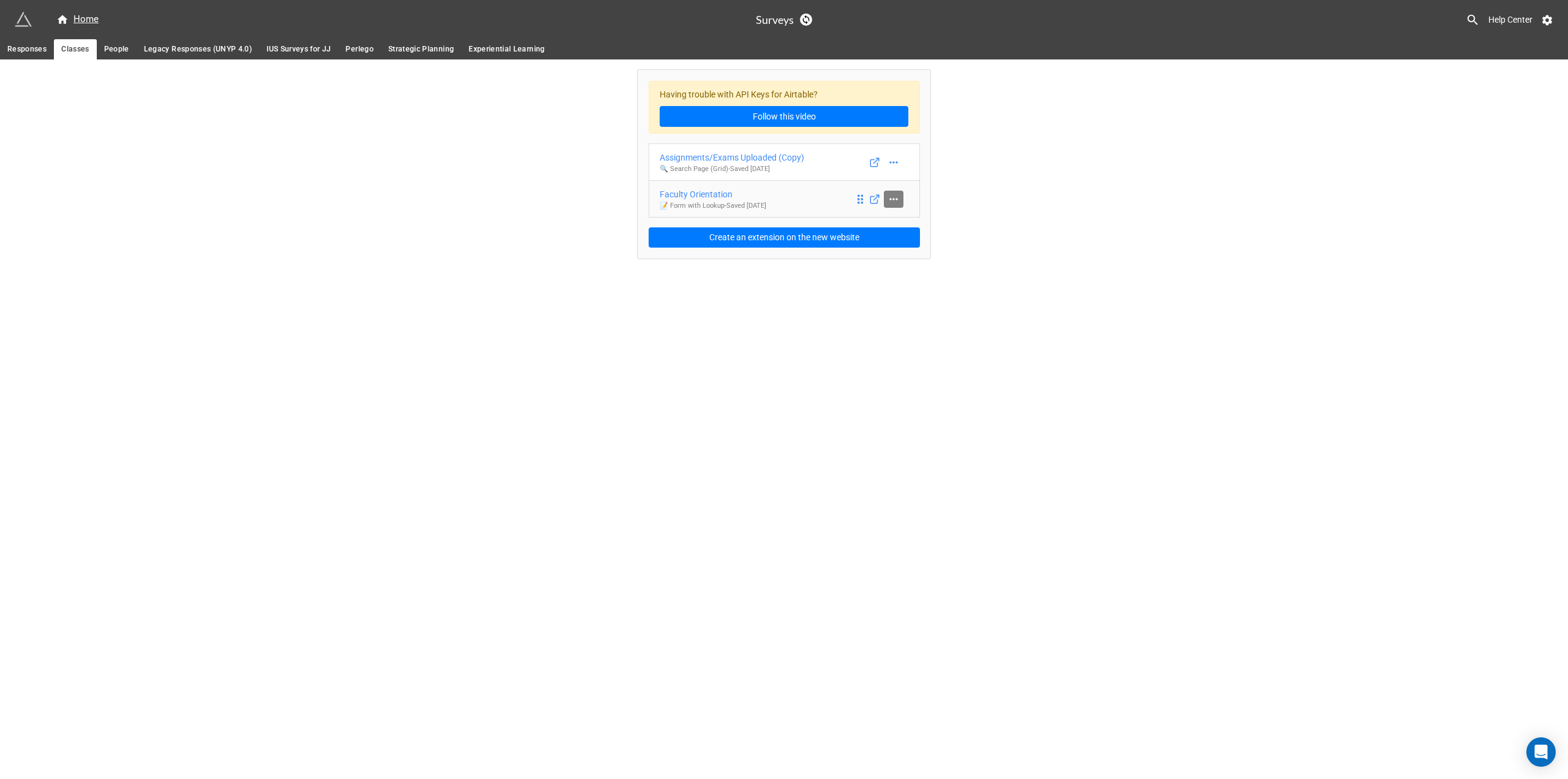
click at [893, 203] on icon at bounding box center [893, 199] width 12 height 12
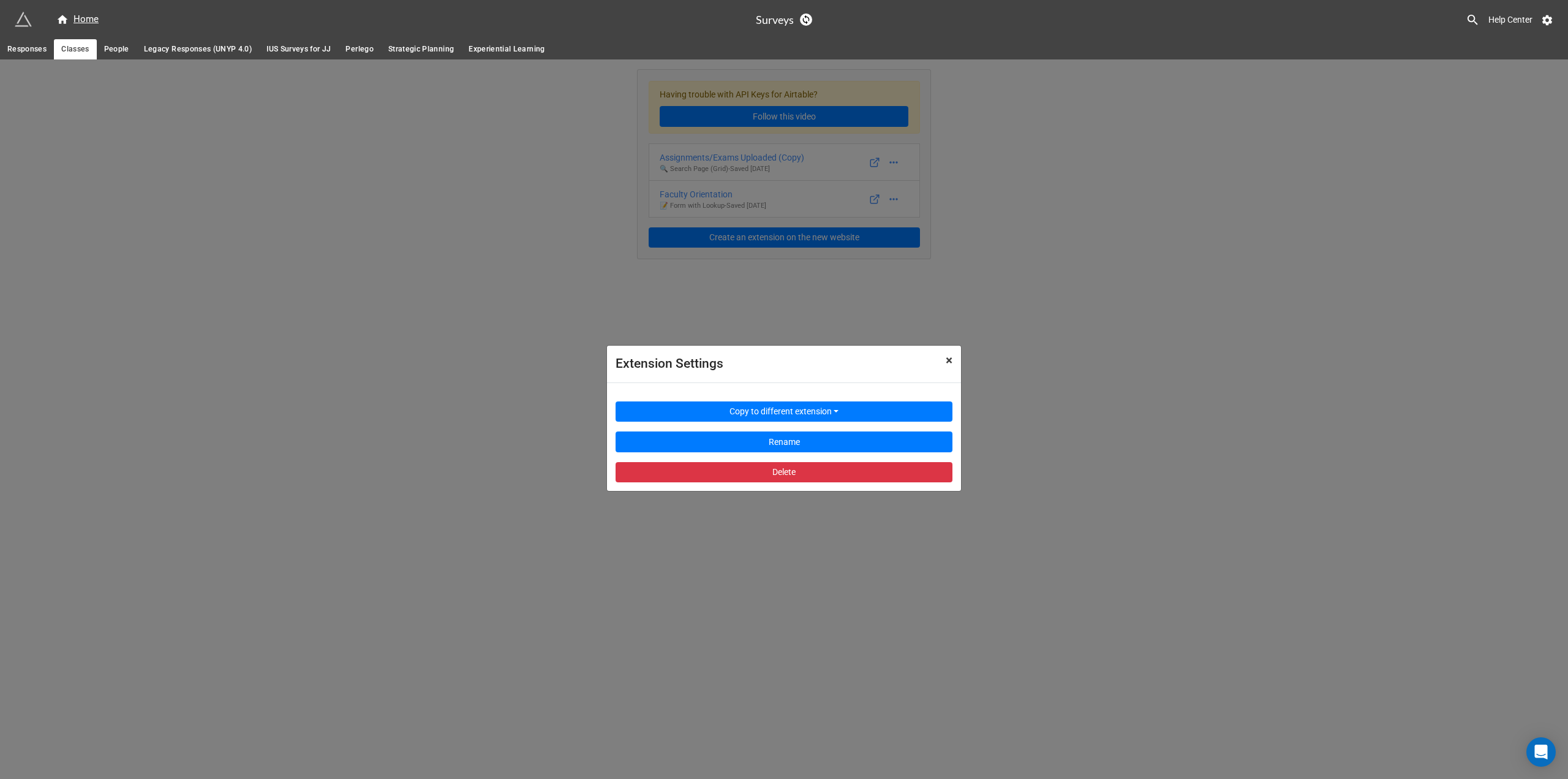
click at [946, 360] on span "×" at bounding box center [949, 360] width 7 height 15
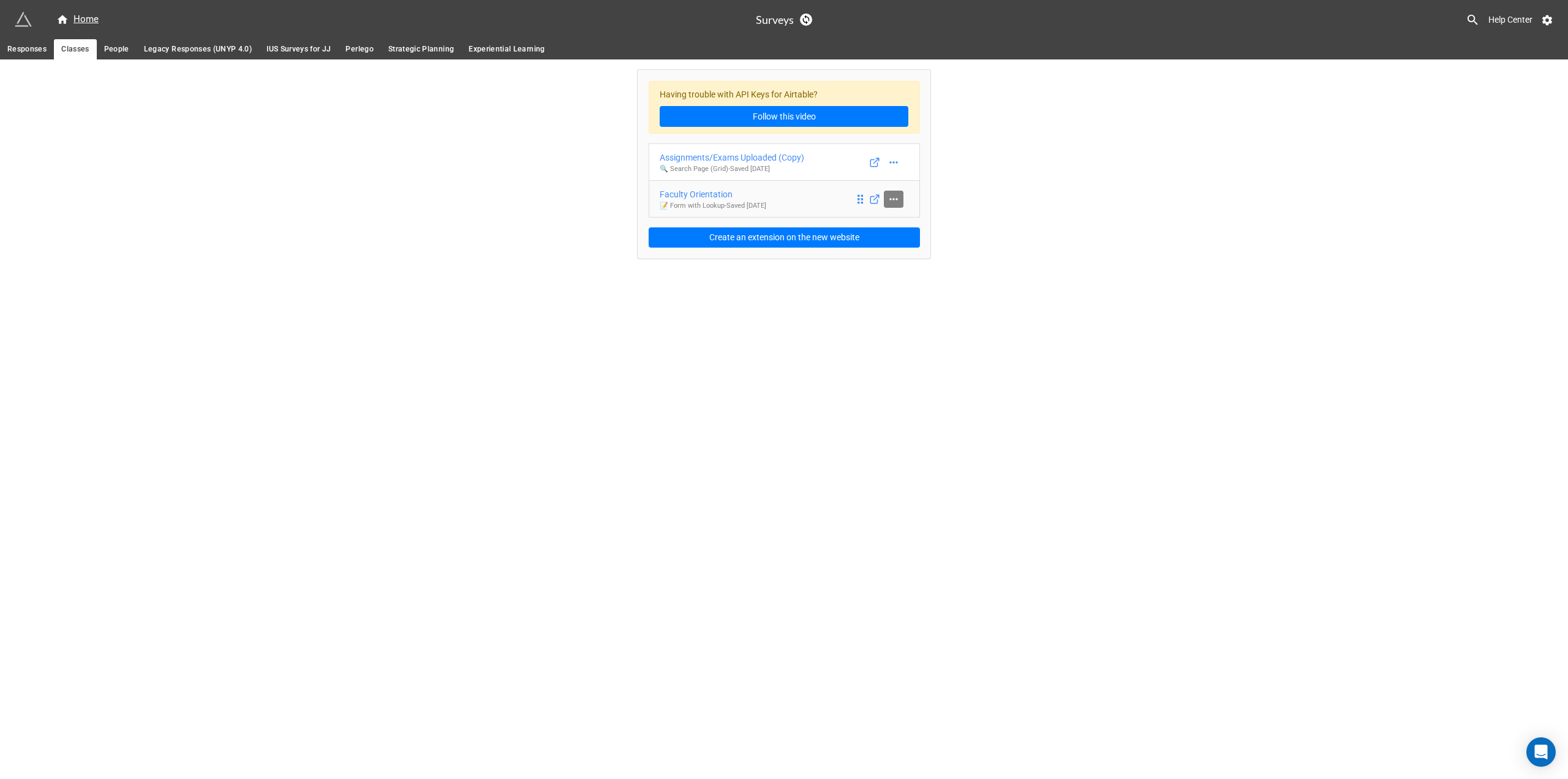
click at [897, 199] on icon at bounding box center [893, 198] width 8 height 2
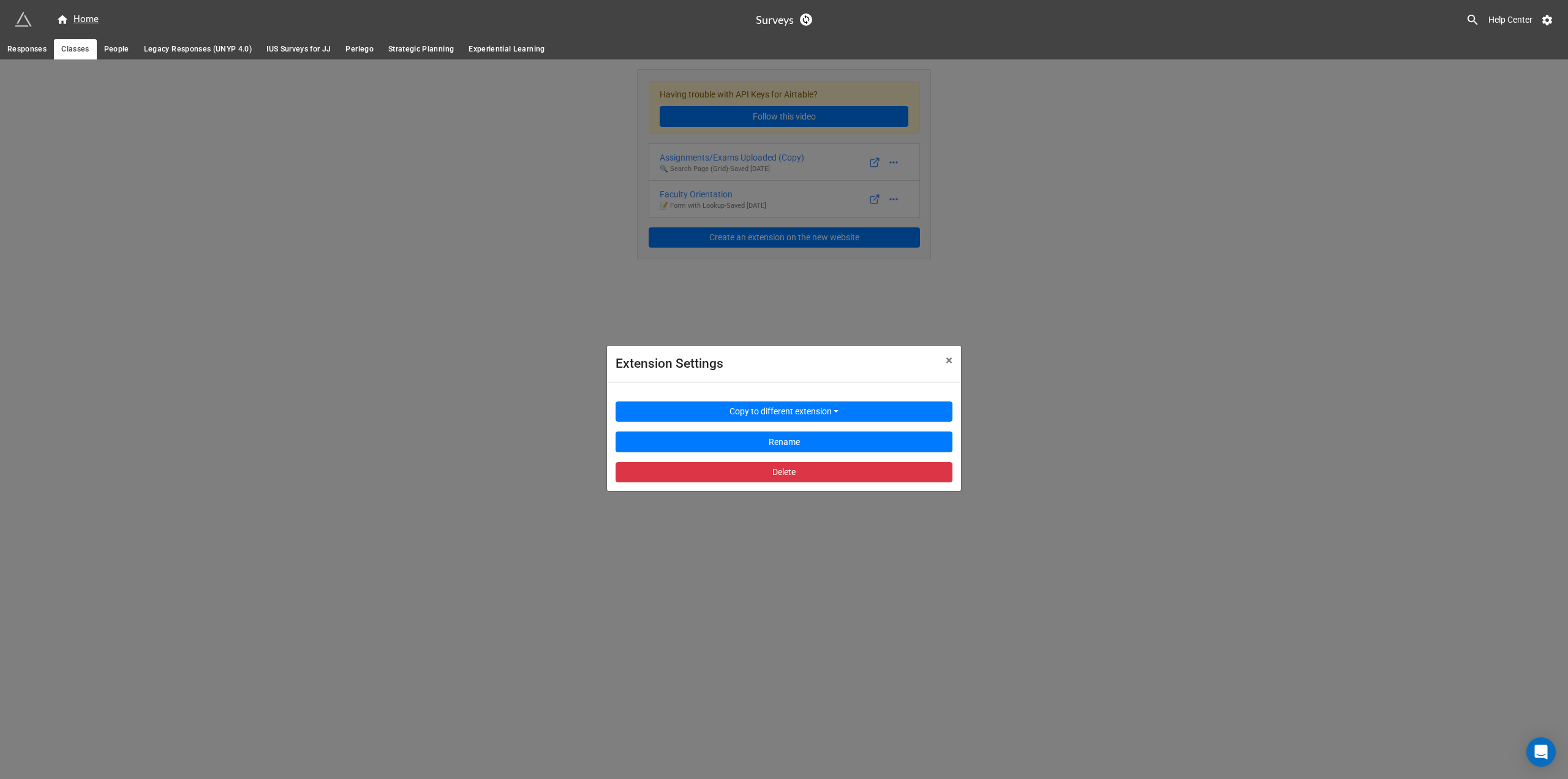
click at [824, 309] on div "Extension Settings × Close Copy to different extension Rename Delete" at bounding box center [784, 449] width 1568 height 779
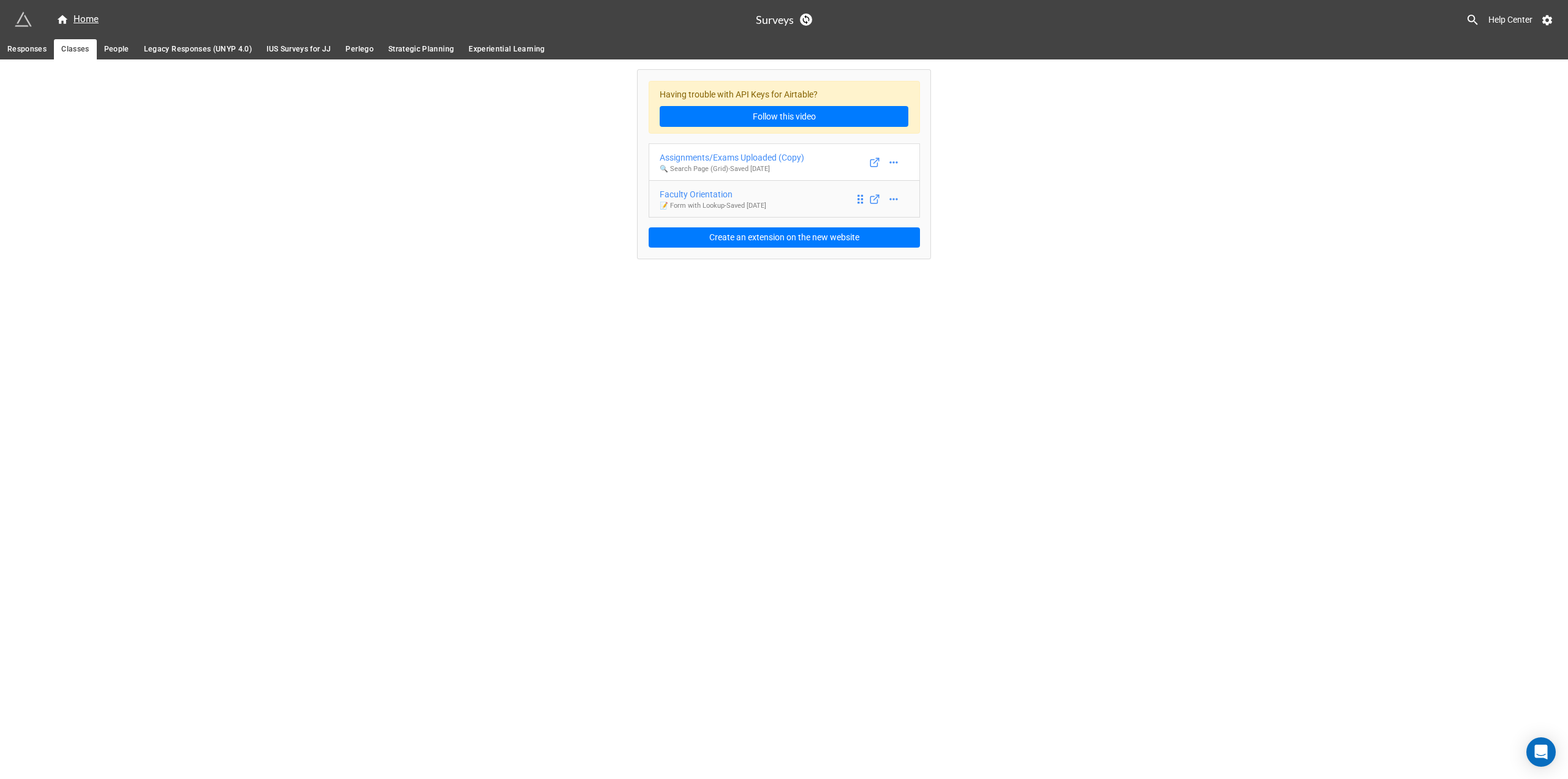
click at [714, 201] on p "📝 Form with Lookup - Saved 4 years ago" at bounding box center [712, 205] width 106 height 10
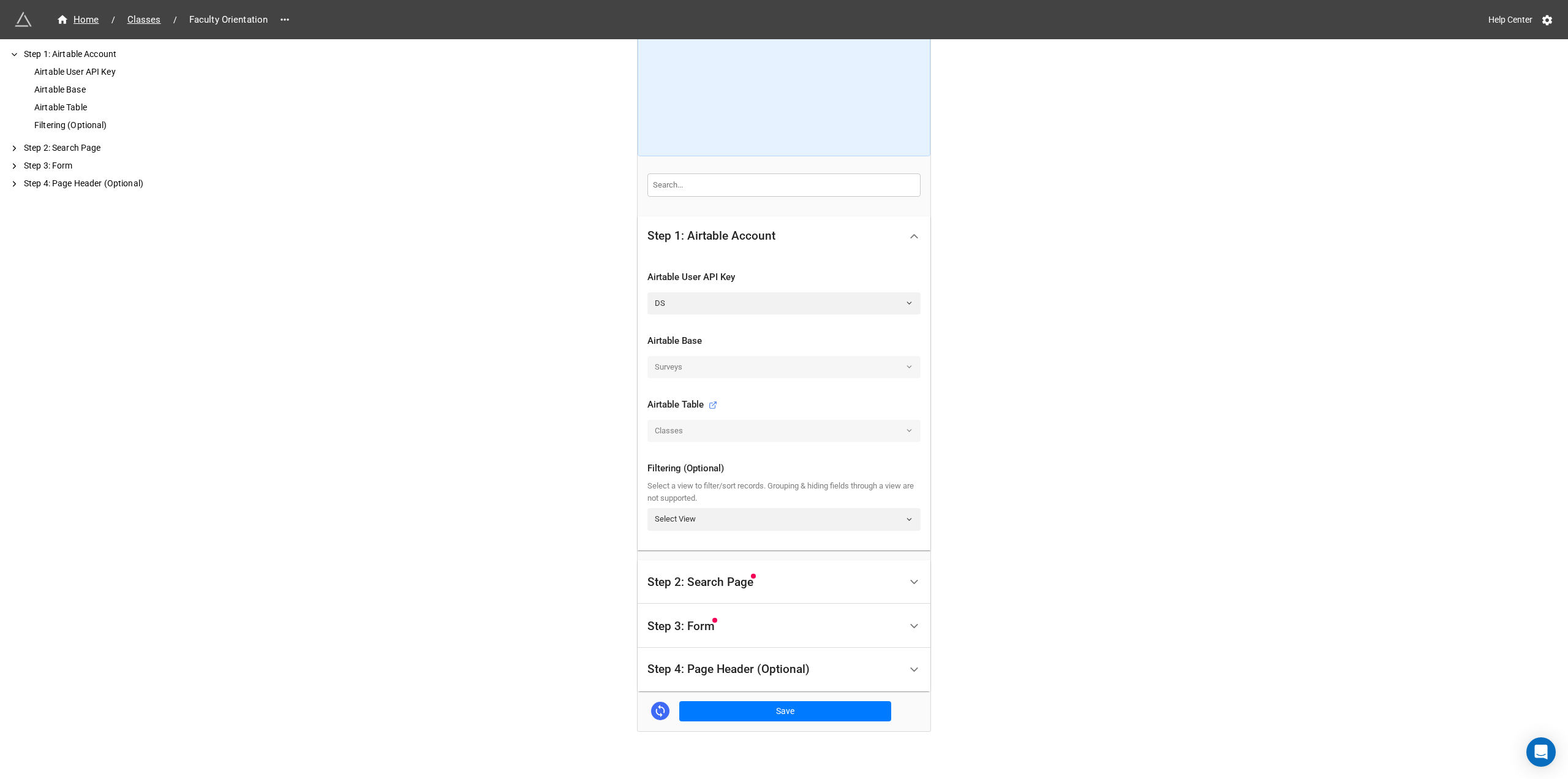
scroll to position [168, 0]
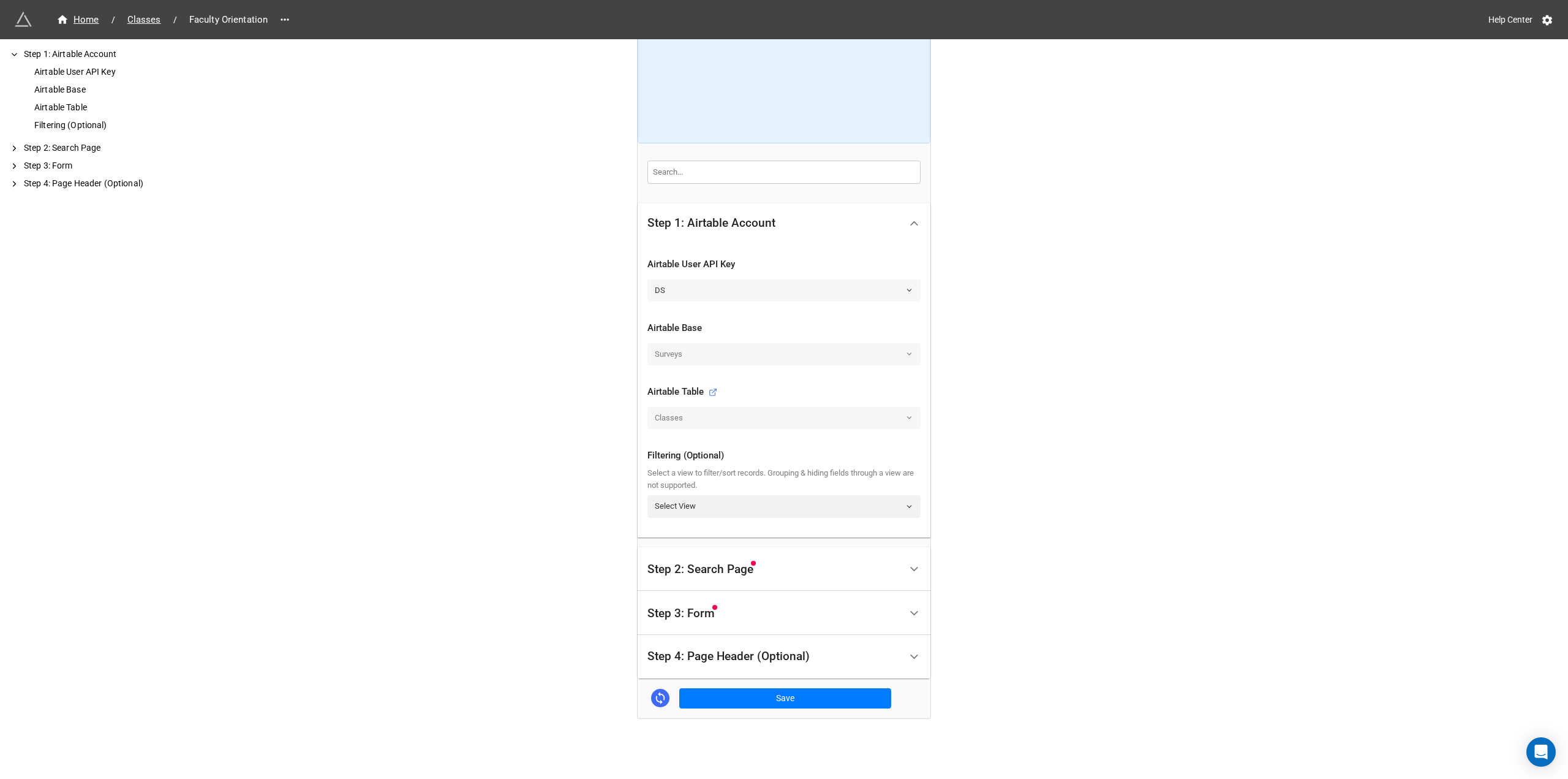
click at [705, 289] on link "DS" at bounding box center [784, 290] width 273 height 22
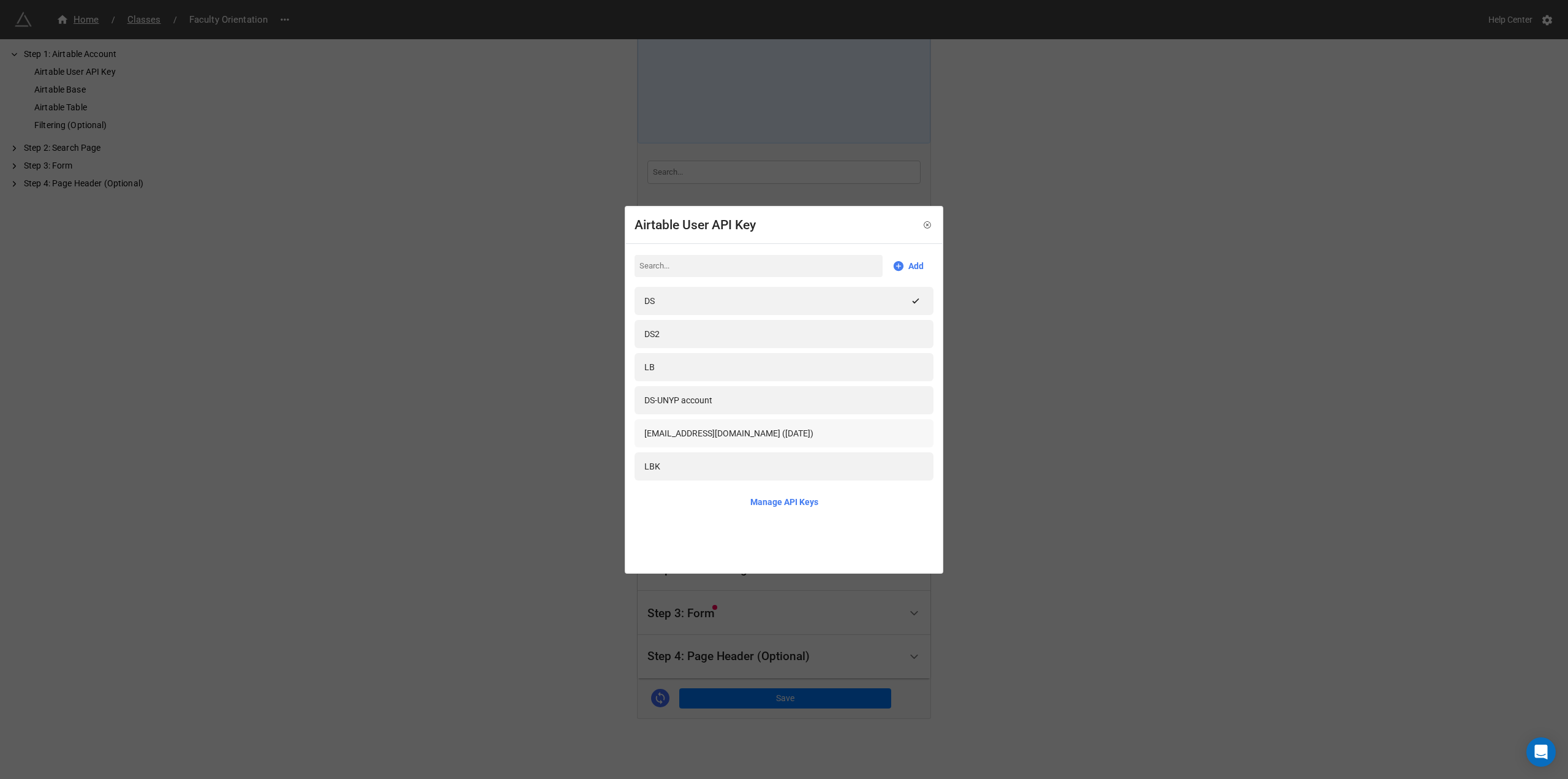
click at [766, 430] on div "[EMAIL_ADDRESS][DOMAIN_NAME] ([DATE])" at bounding box center [728, 433] width 169 height 13
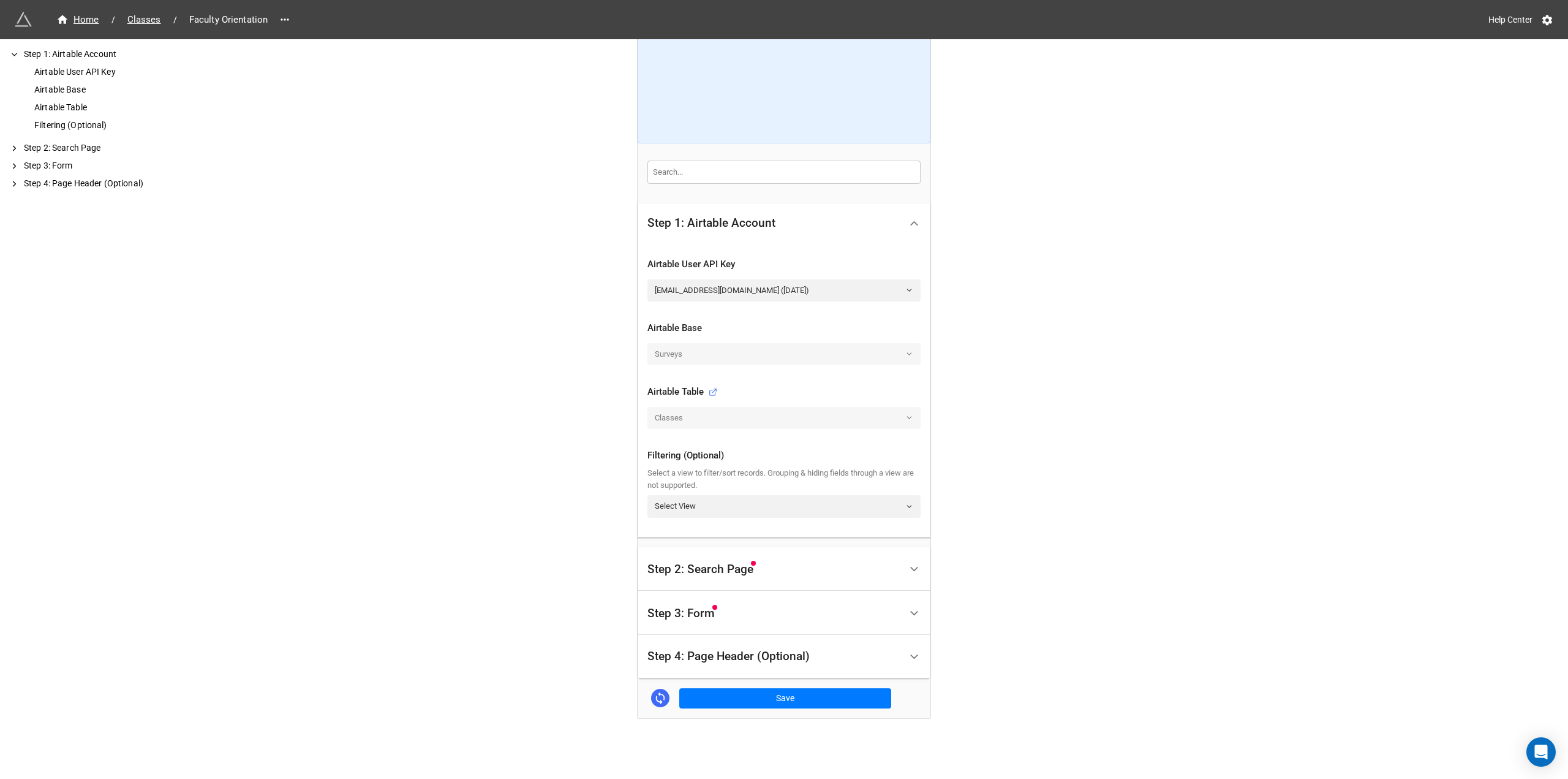
click at [720, 419] on div "Classes" at bounding box center [784, 418] width 273 height 22
drag, startPoint x: 686, startPoint y: 409, endPoint x: 691, endPoint y: 415, distance: 7.8
click at [686, 410] on div "Classes" at bounding box center [784, 418] width 273 height 22
click at [691, 415] on div "Classes" at bounding box center [784, 418] width 273 height 22
drag, startPoint x: 889, startPoint y: 413, endPoint x: 759, endPoint y: 394, distance: 131.4
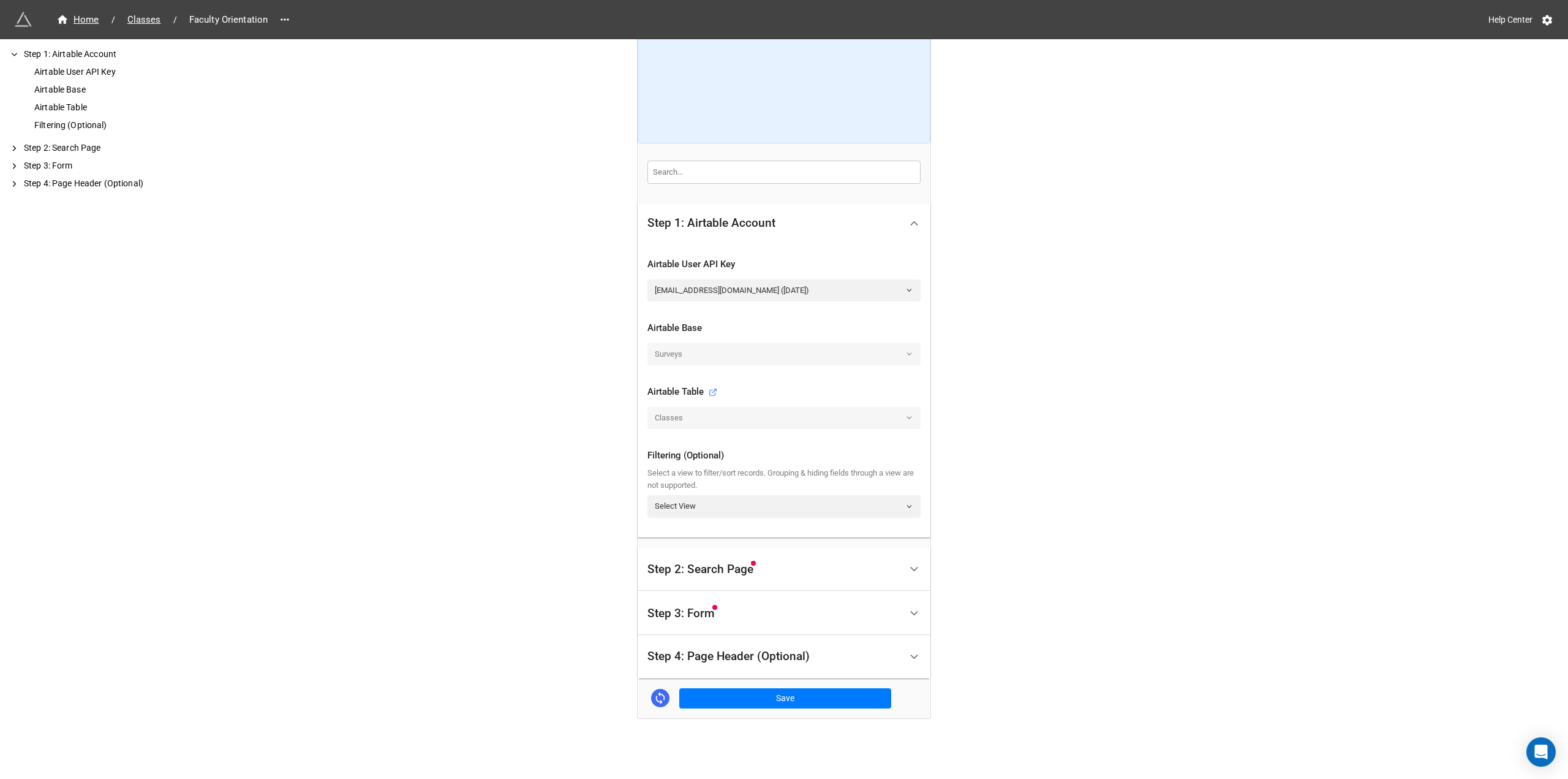
click at [887, 412] on div "Classes" at bounding box center [784, 418] width 273 height 22
click at [784, 504] on link "Select View" at bounding box center [784, 506] width 273 height 22
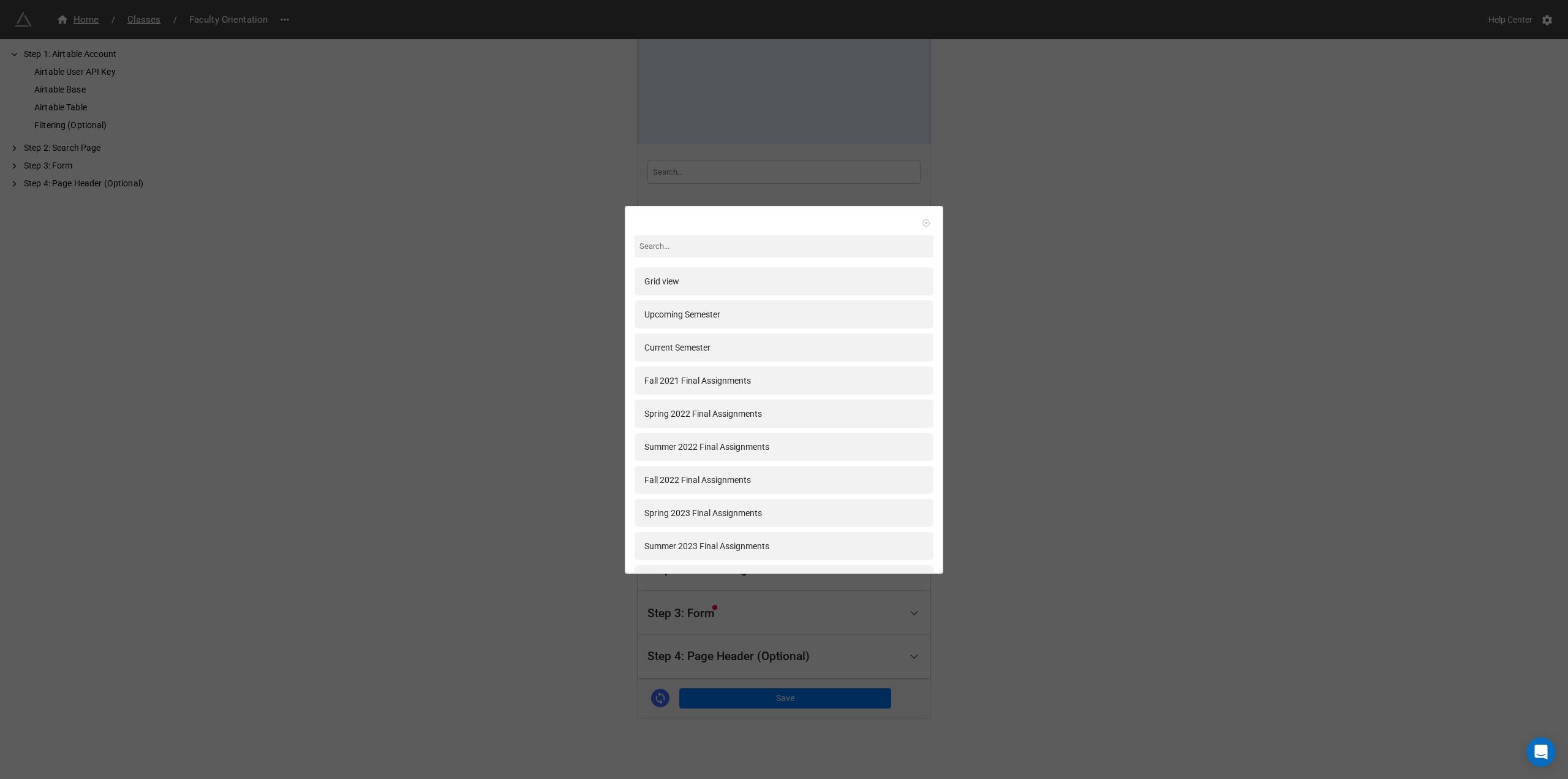
click at [924, 222] on link at bounding box center [926, 222] width 12 height 12
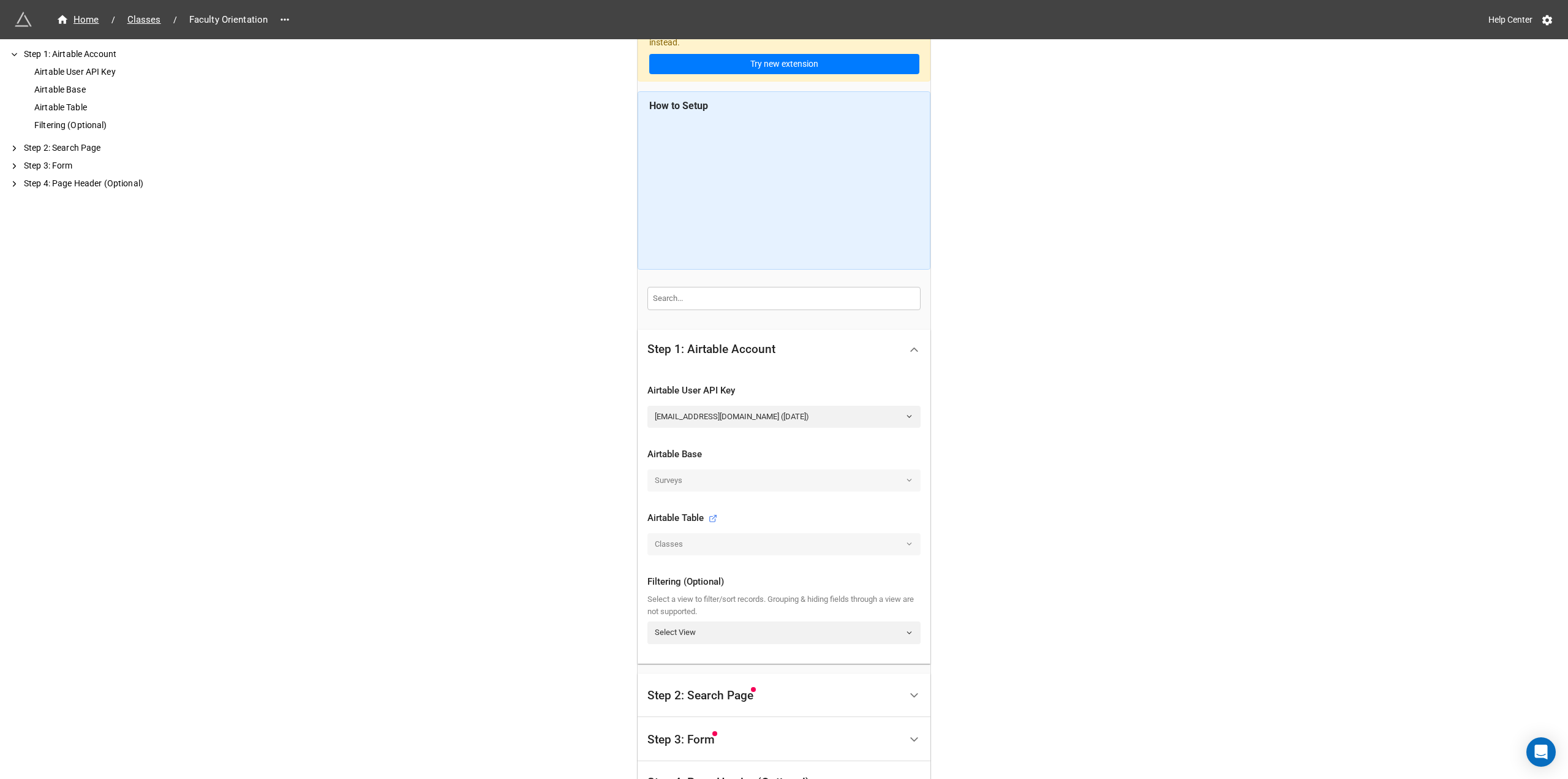
scroll to position [0, 0]
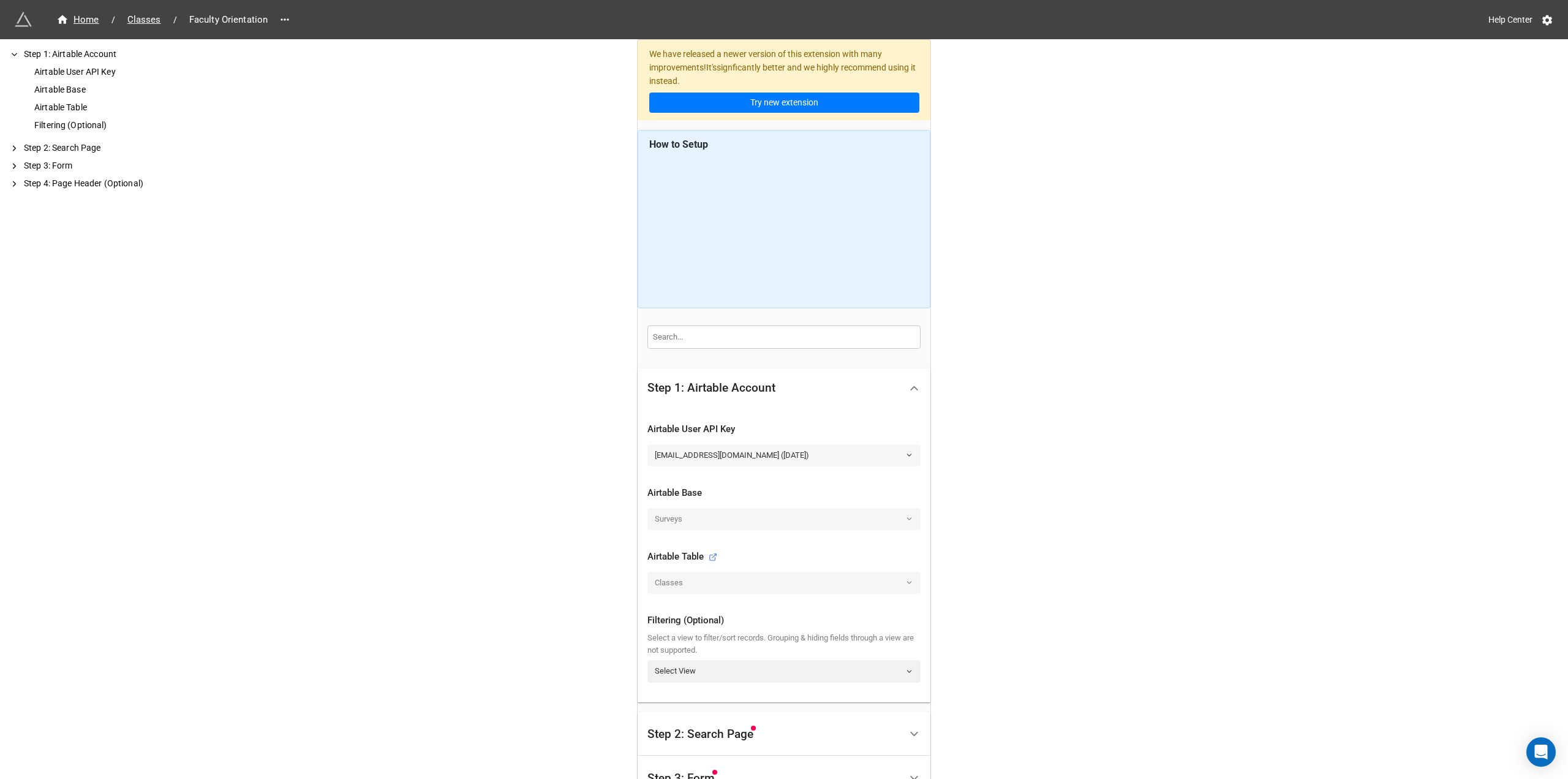
click at [788, 460] on link "[EMAIL_ADDRESS][DOMAIN_NAME] ([DATE])" at bounding box center [784, 455] width 273 height 22
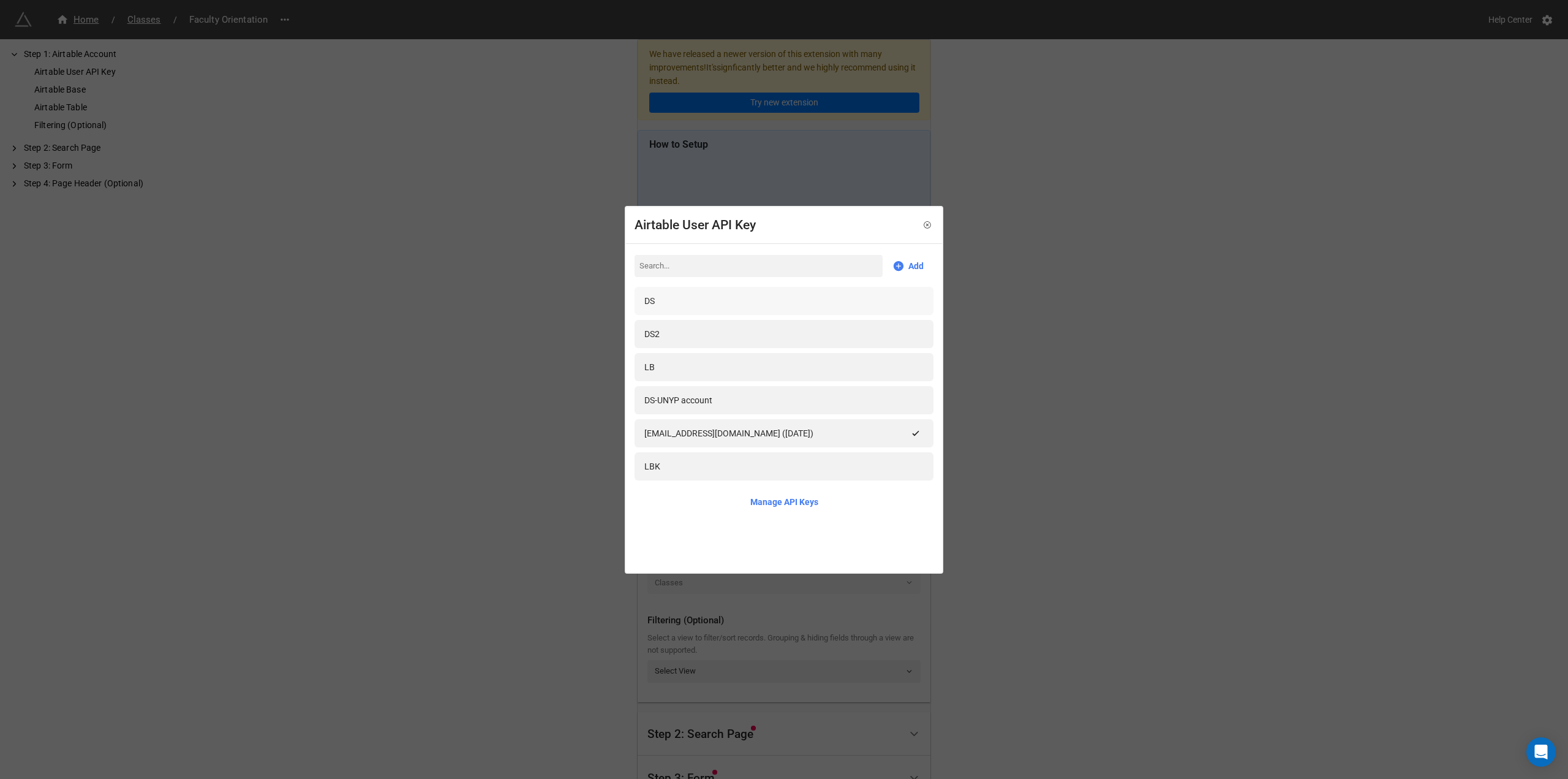
click at [686, 292] on div "DS" at bounding box center [784, 301] width 299 height 28
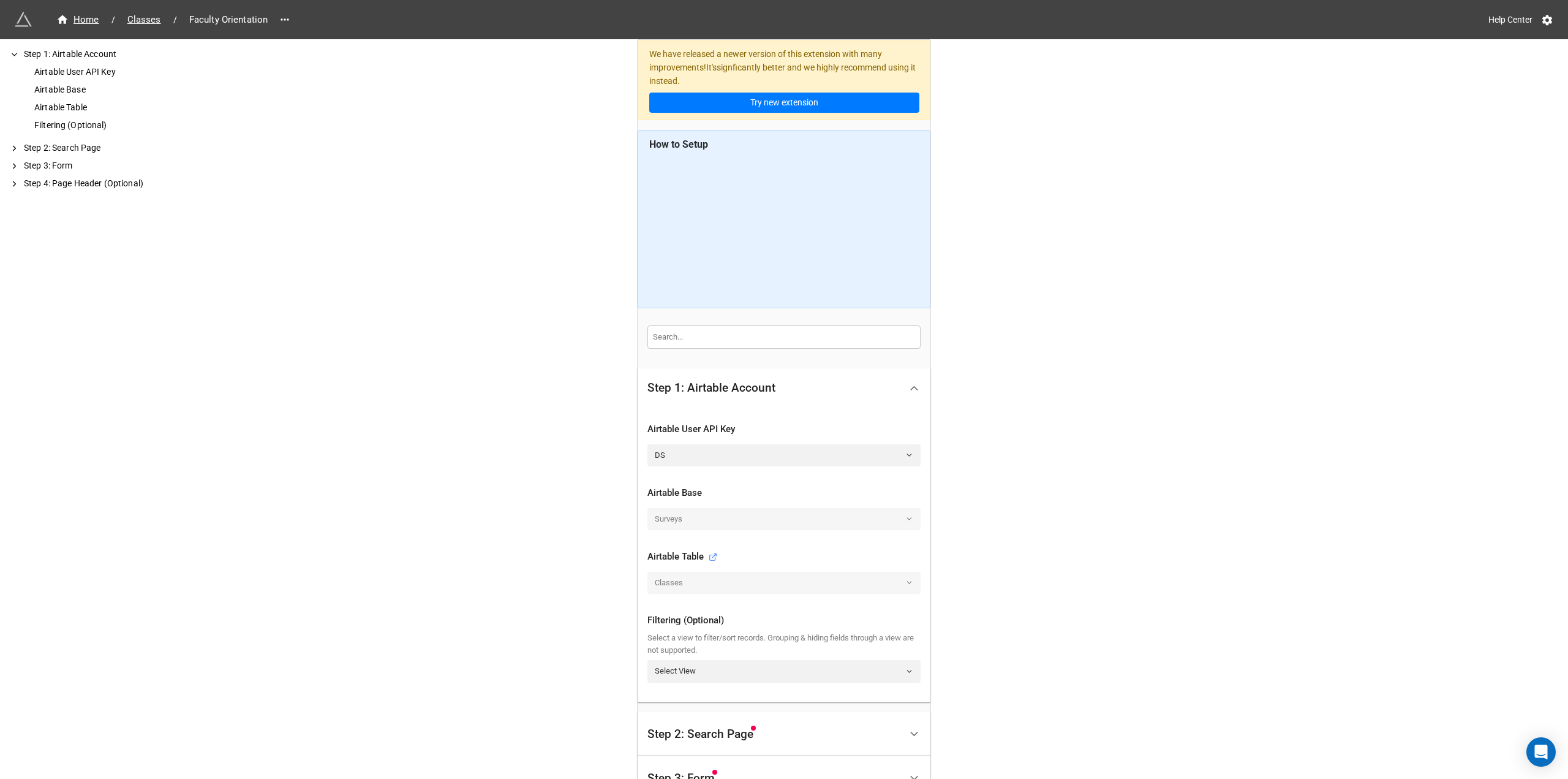
drag, startPoint x: 749, startPoint y: 571, endPoint x: 740, endPoint y: 569, distance: 9.2
click at [748, 571] on div at bounding box center [784, 569] width 273 height 5
drag, startPoint x: 732, startPoint y: 574, endPoint x: 742, endPoint y: 527, distance: 48.1
click at [732, 574] on div "Classes" at bounding box center [784, 583] width 273 height 22
click at [742, 518] on div "Surveys" at bounding box center [784, 519] width 273 height 22
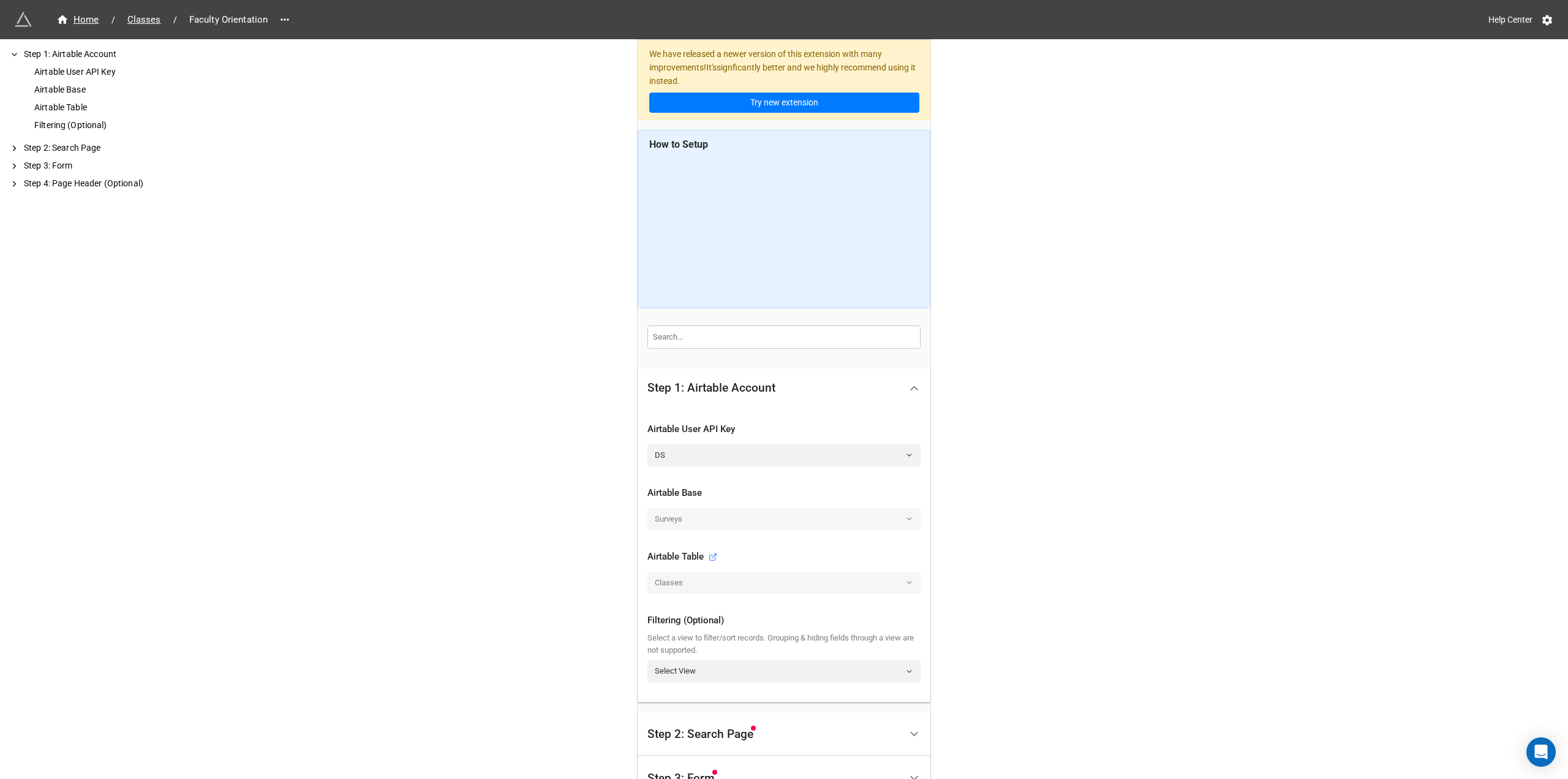
click at [742, 518] on div "Surveys" at bounding box center [784, 519] width 273 height 22
drag, startPoint x: 752, startPoint y: 596, endPoint x: 765, endPoint y: 577, distance: 23.0
click at [751, 593] on div "Airtable Table Classes" at bounding box center [784, 572] width 273 height 64
click at [905, 586] on div "Classes" at bounding box center [784, 583] width 273 height 22
click at [904, 584] on div "Classes" at bounding box center [784, 583] width 273 height 22
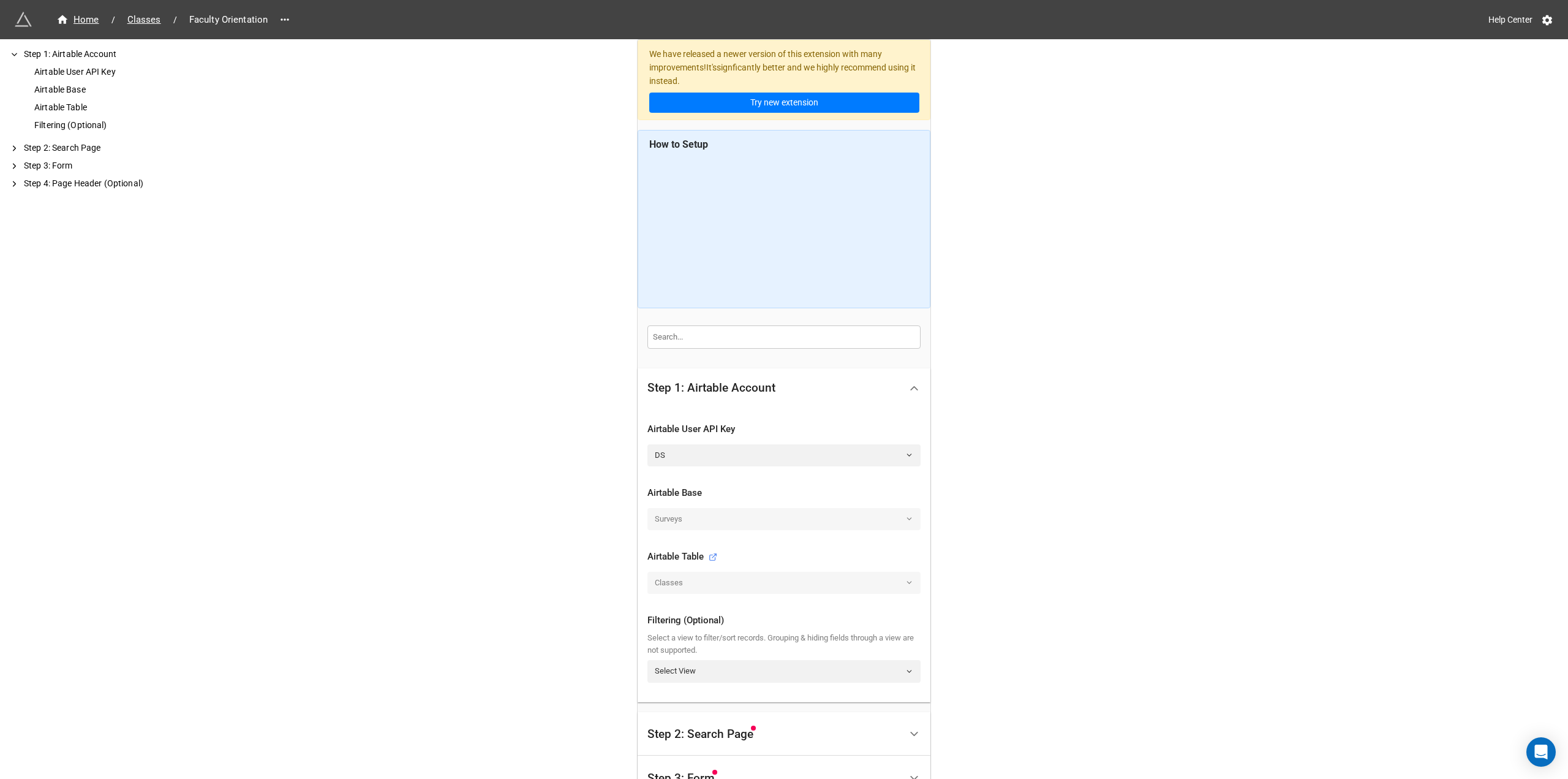
click at [905, 581] on div "Classes" at bounding box center [784, 583] width 273 height 22
click at [814, 668] on link "Select View" at bounding box center [784, 671] width 273 height 22
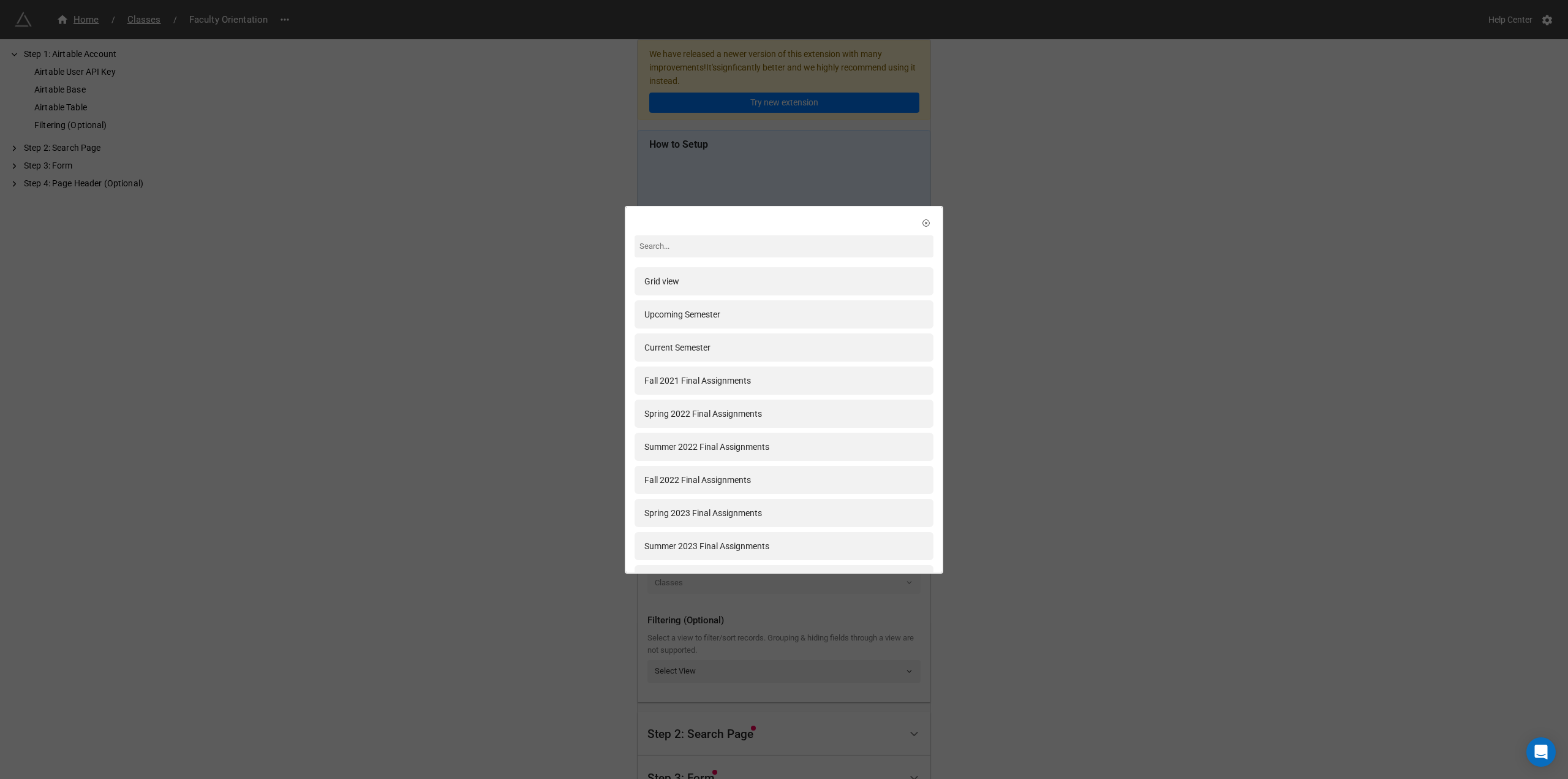
click at [973, 334] on div "Grid view Upcoming Semester Current Semester Fall 2021 Final Assignments Spring…" at bounding box center [784, 390] width 1568 height 779
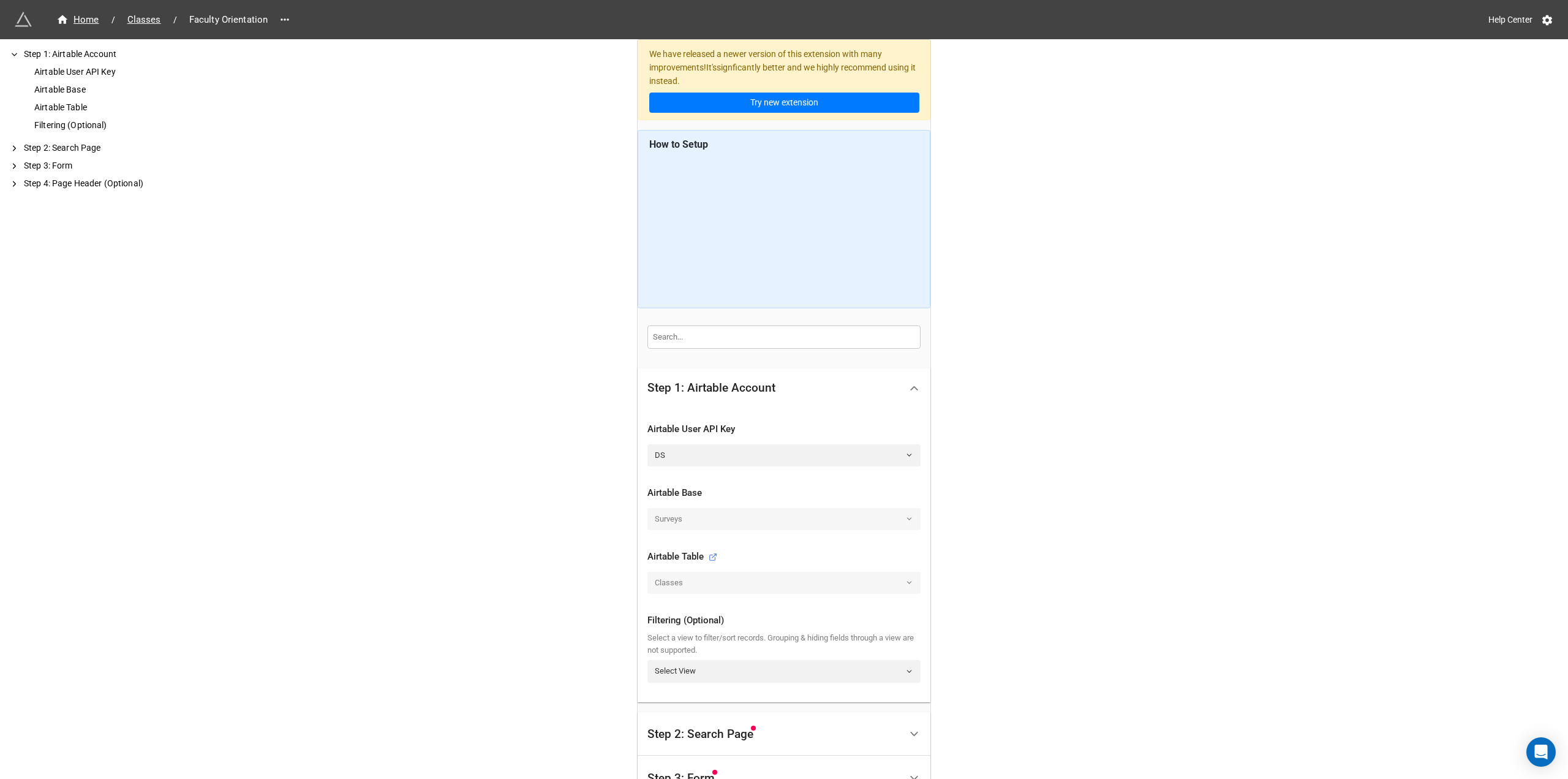
click at [706, 588] on div "Classes" at bounding box center [784, 583] width 273 height 22
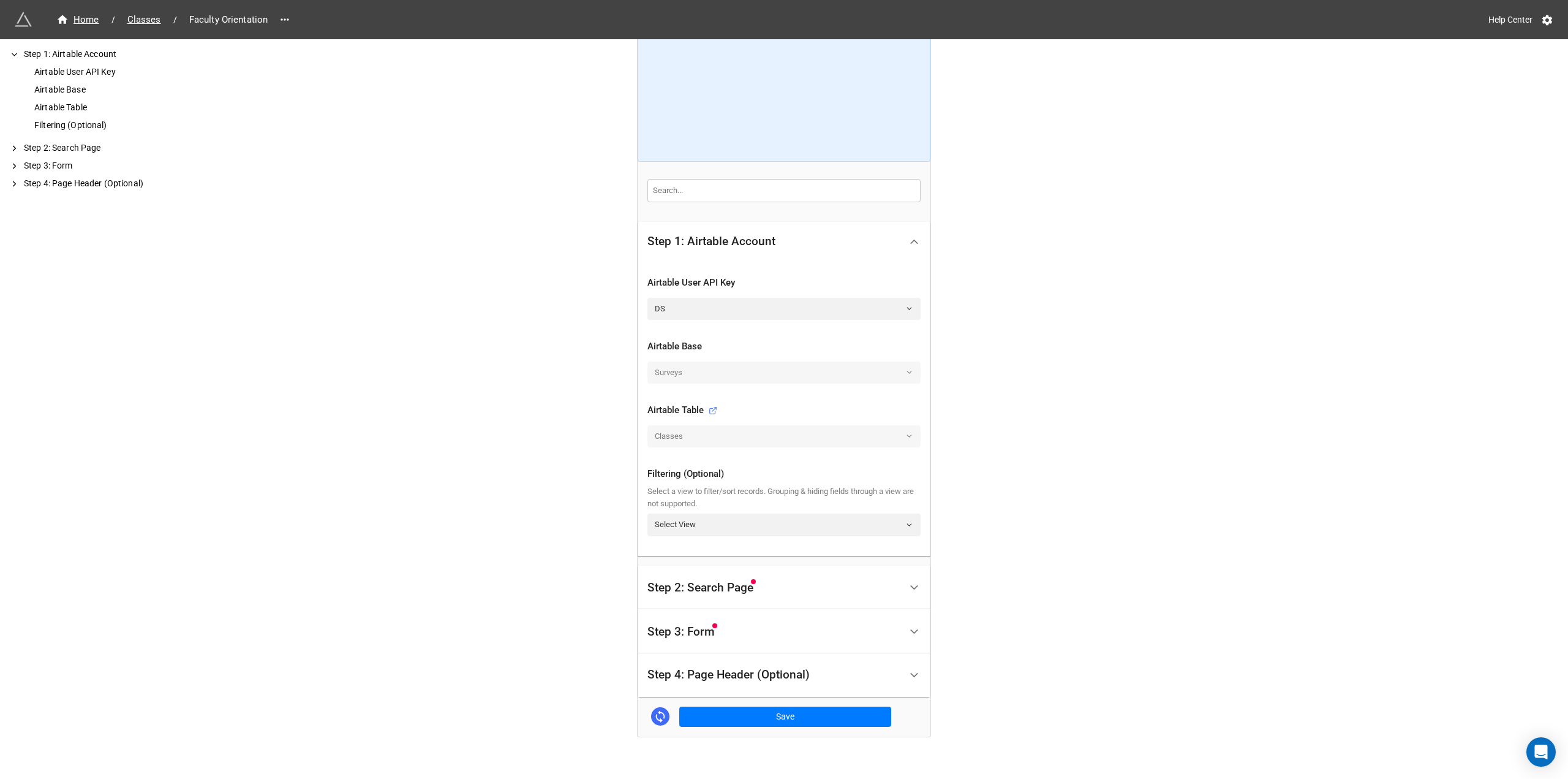
scroll to position [168, 0]
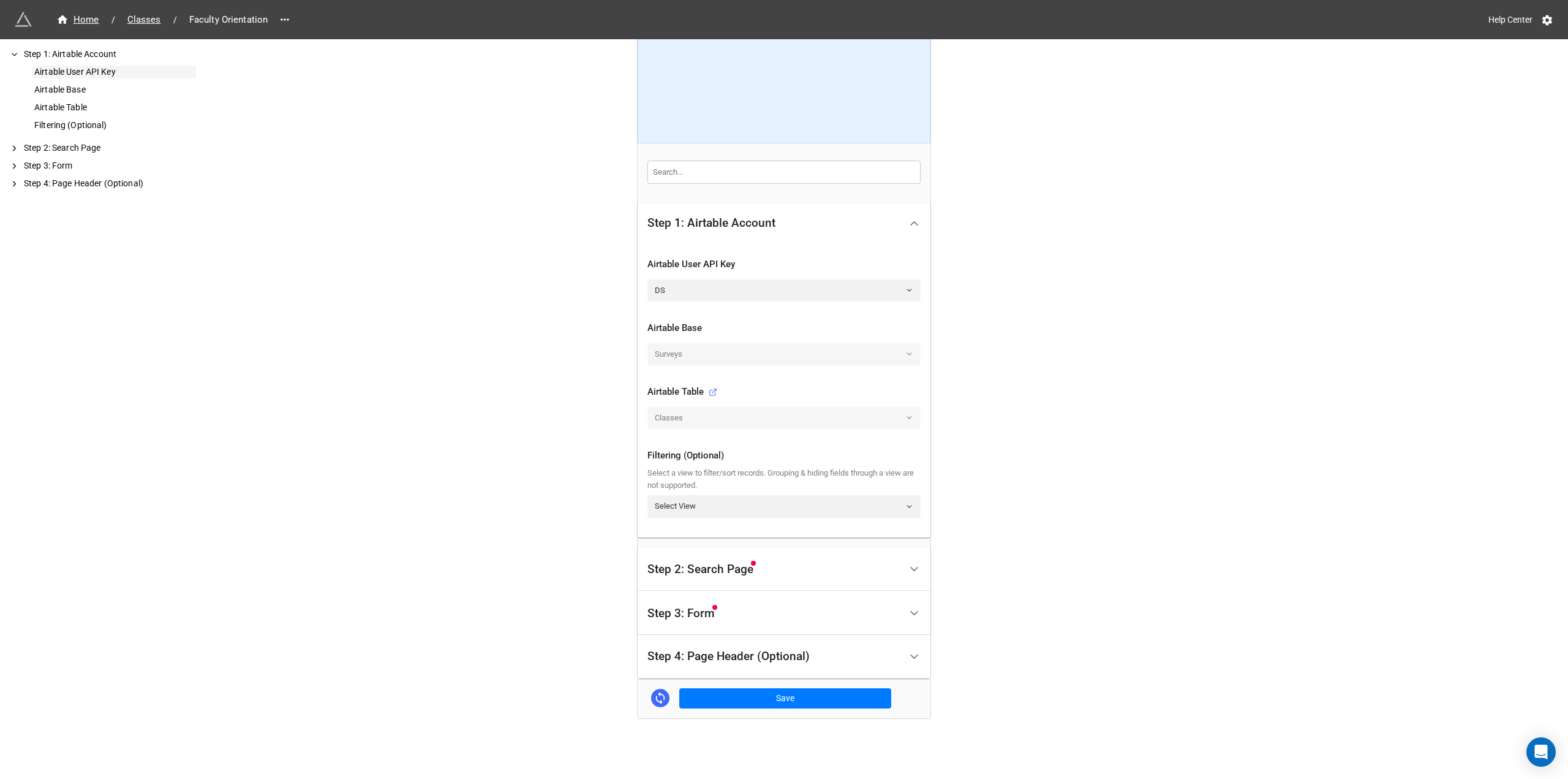
click at [103, 69] on div "Airtable User API Key" at bounding box center [114, 72] width 164 height 13
click at [71, 108] on div "Airtable Table" at bounding box center [114, 108] width 164 height 13
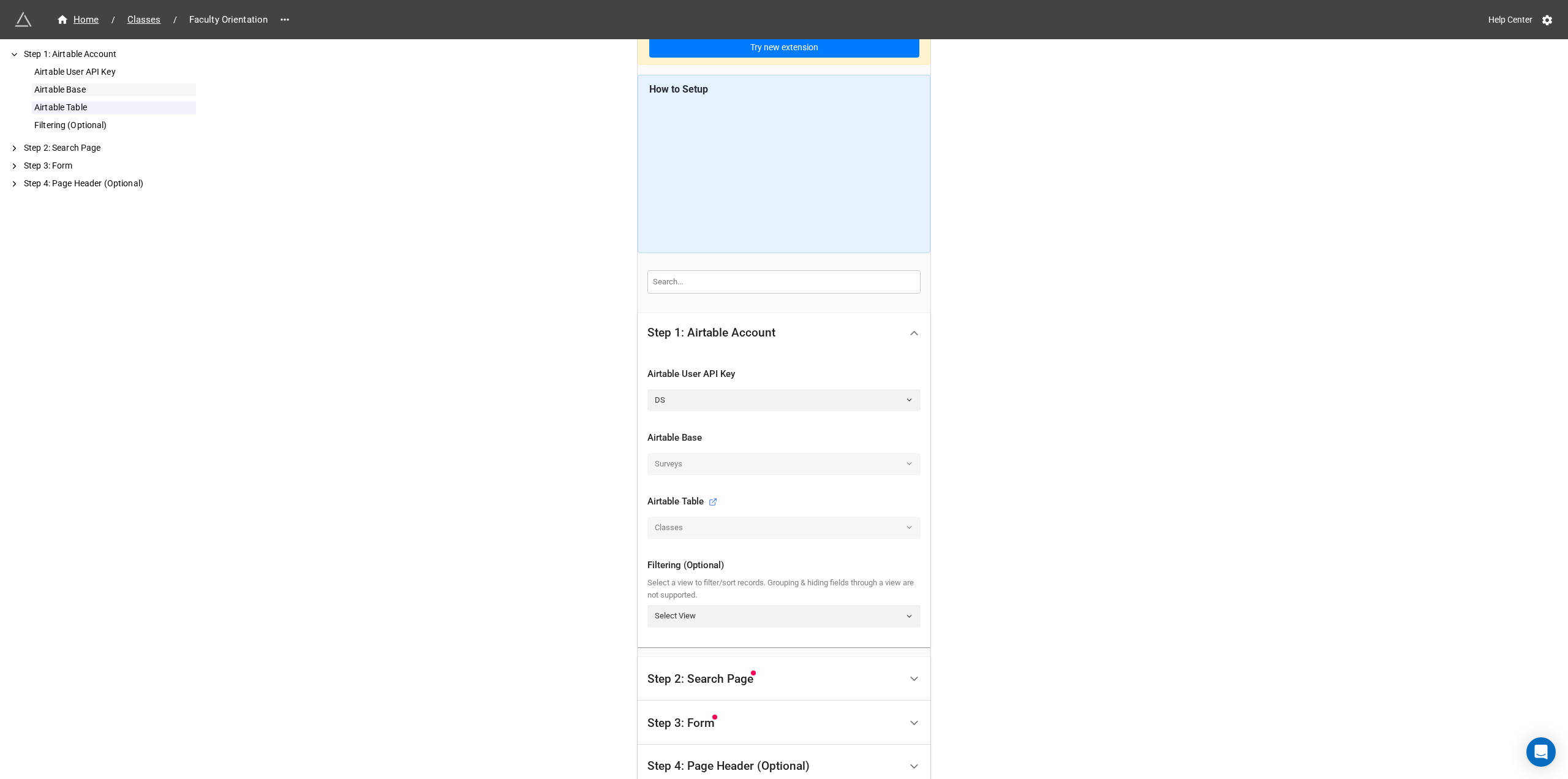
click at [75, 92] on div "Airtable Base" at bounding box center [114, 90] width 164 height 13
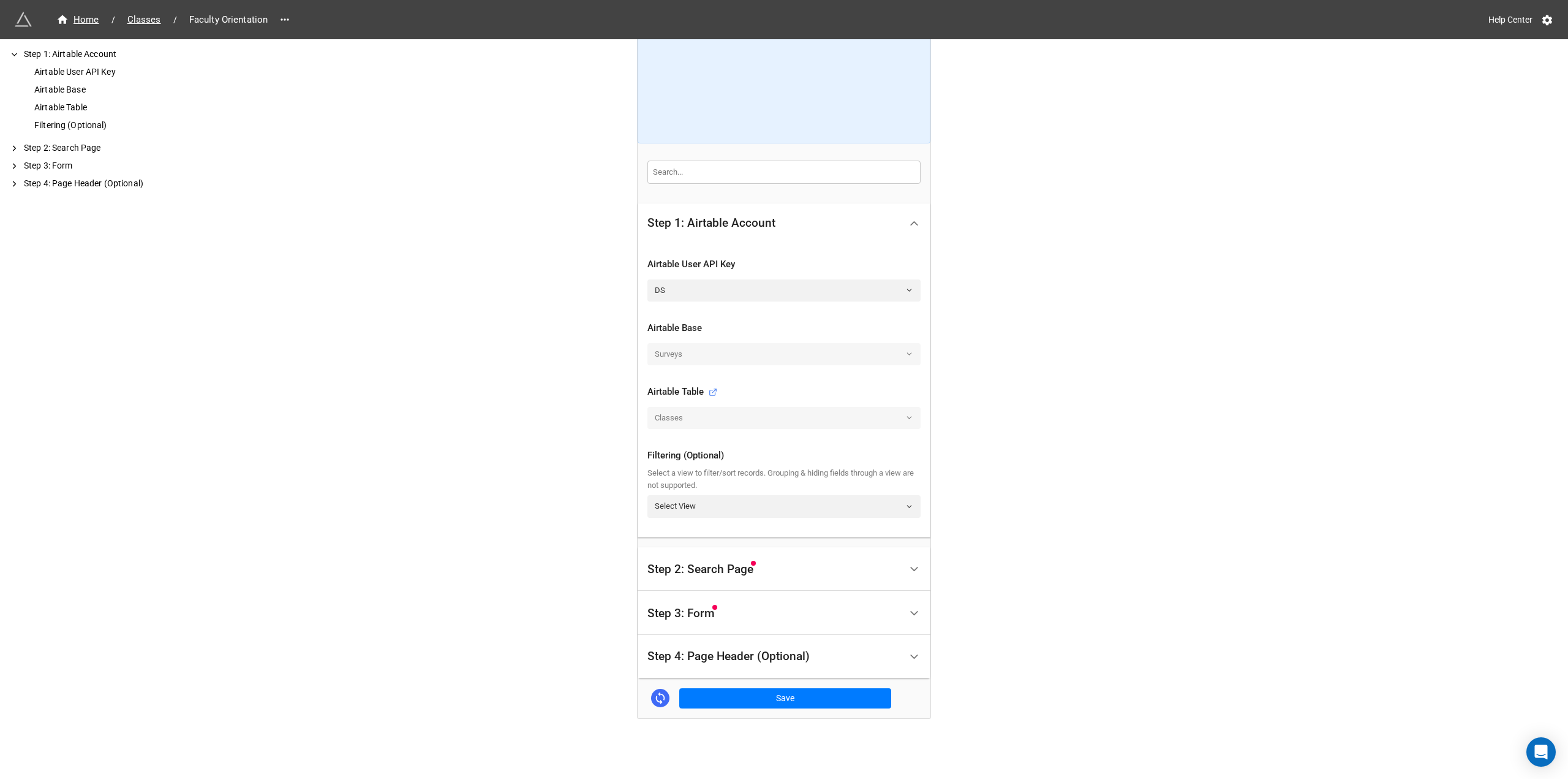
scroll to position [119, 0]
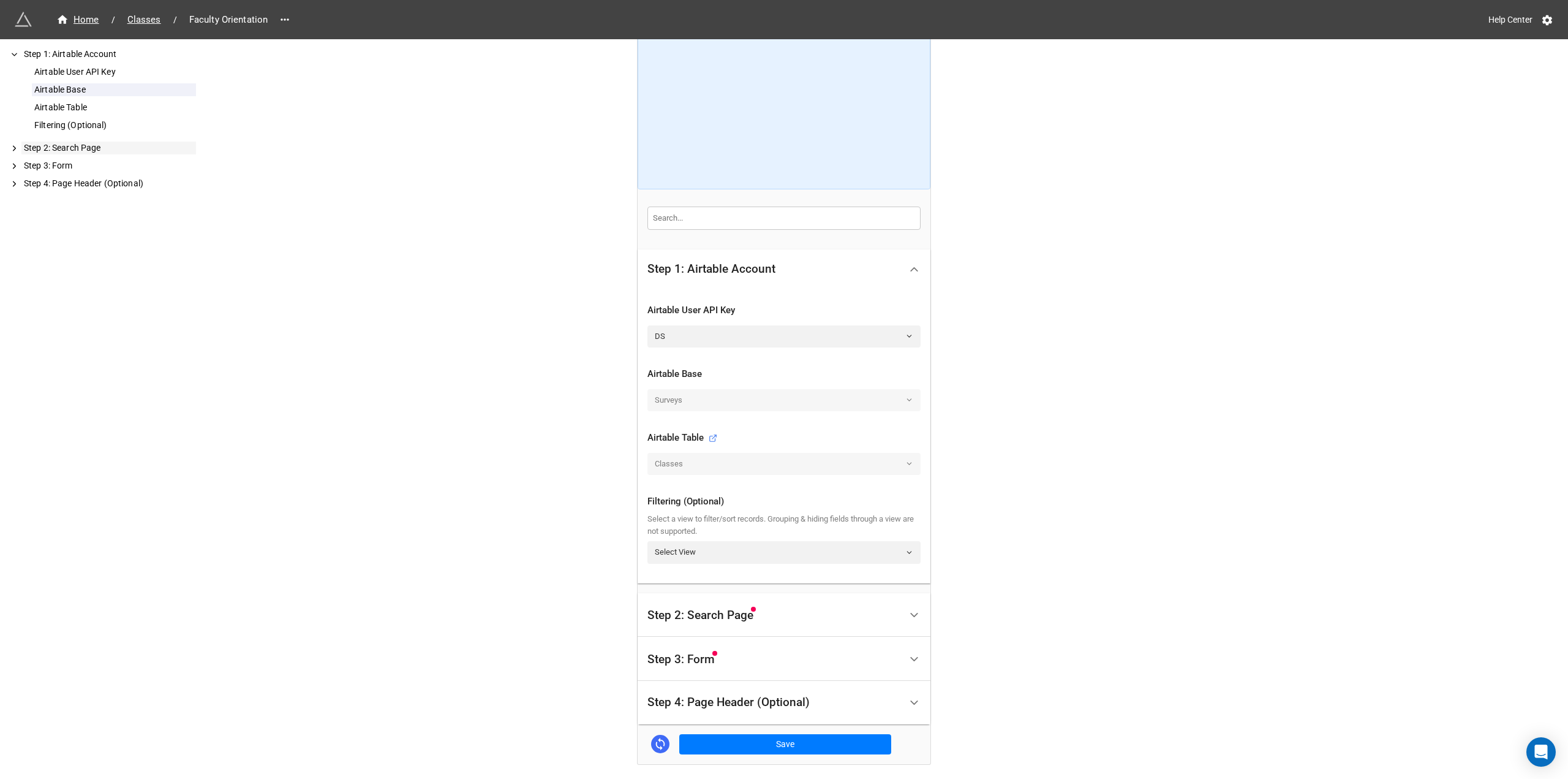
click at [20, 152] on div "Step 2: Search Page" at bounding box center [103, 148] width 186 height 13
click at [50, 149] on div "Step 2: Search Page" at bounding box center [109, 148] width 175 height 13
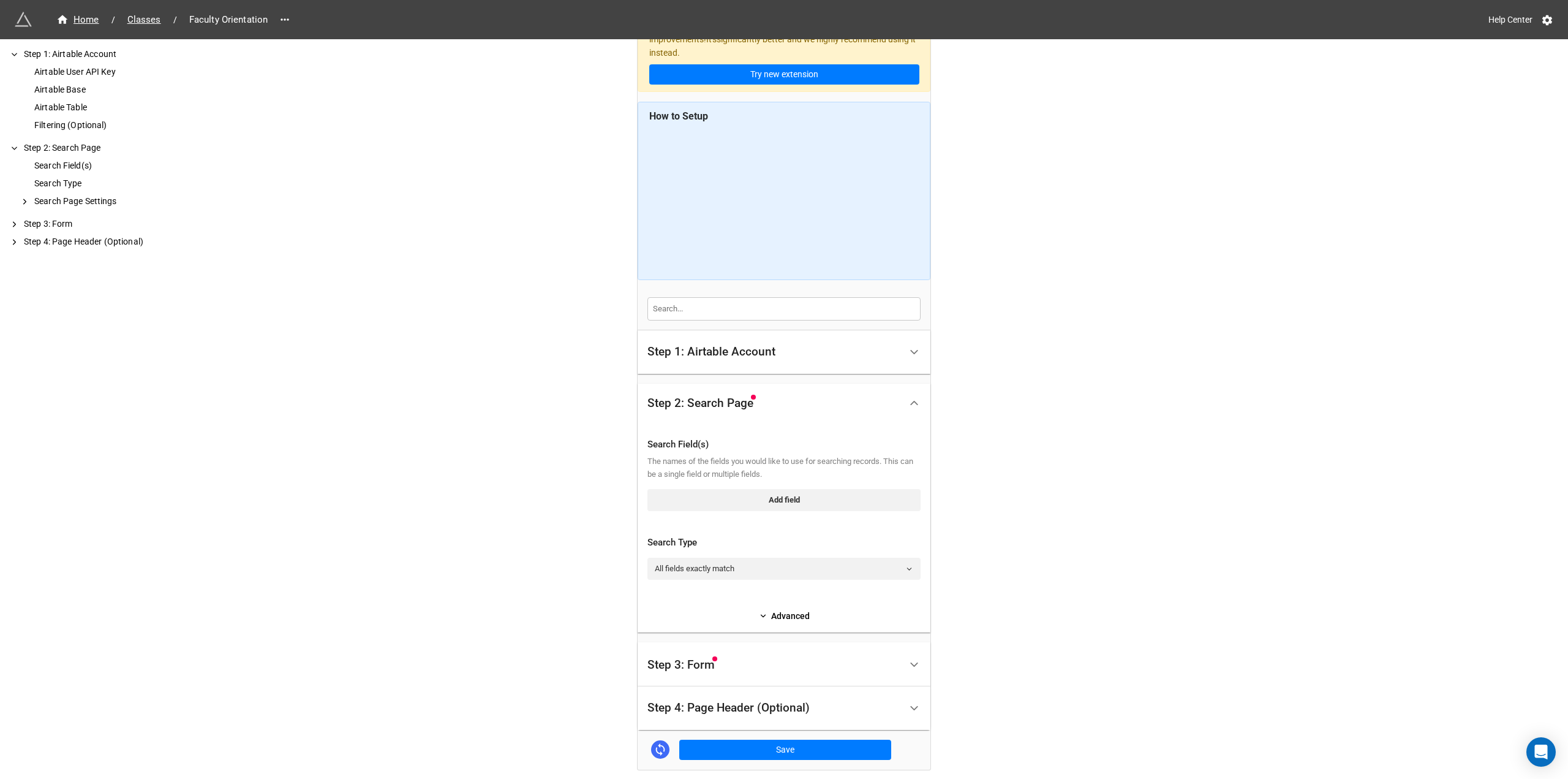
scroll to position [41, 0]
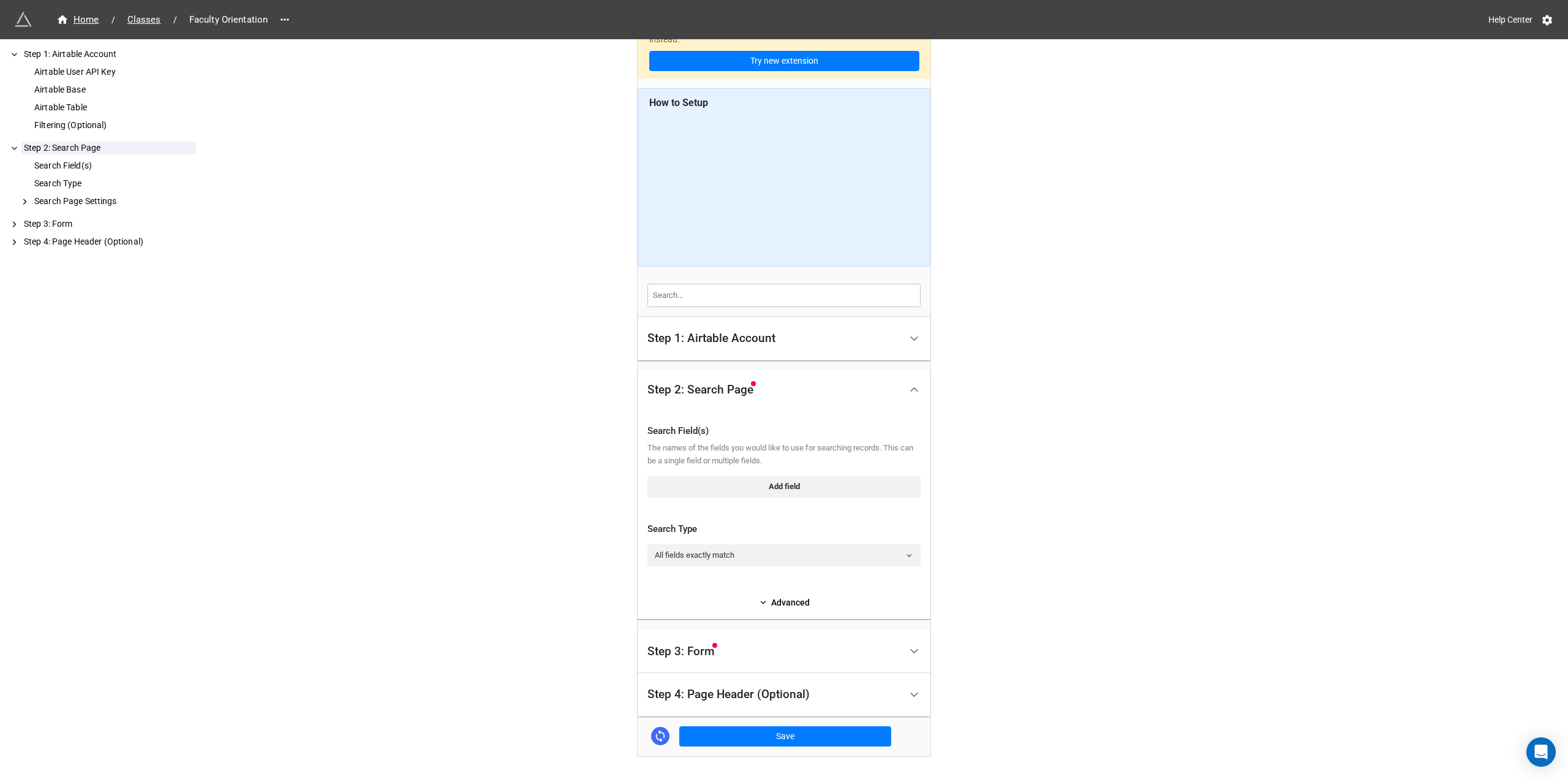
click at [61, 215] on ul "Step 1: Airtable Account Airtable User API Key Airtable Base Airtable Table Fil…" at bounding box center [103, 148] width 186 height 200
click at [66, 222] on div "Step 3: Form" at bounding box center [109, 224] width 175 height 13
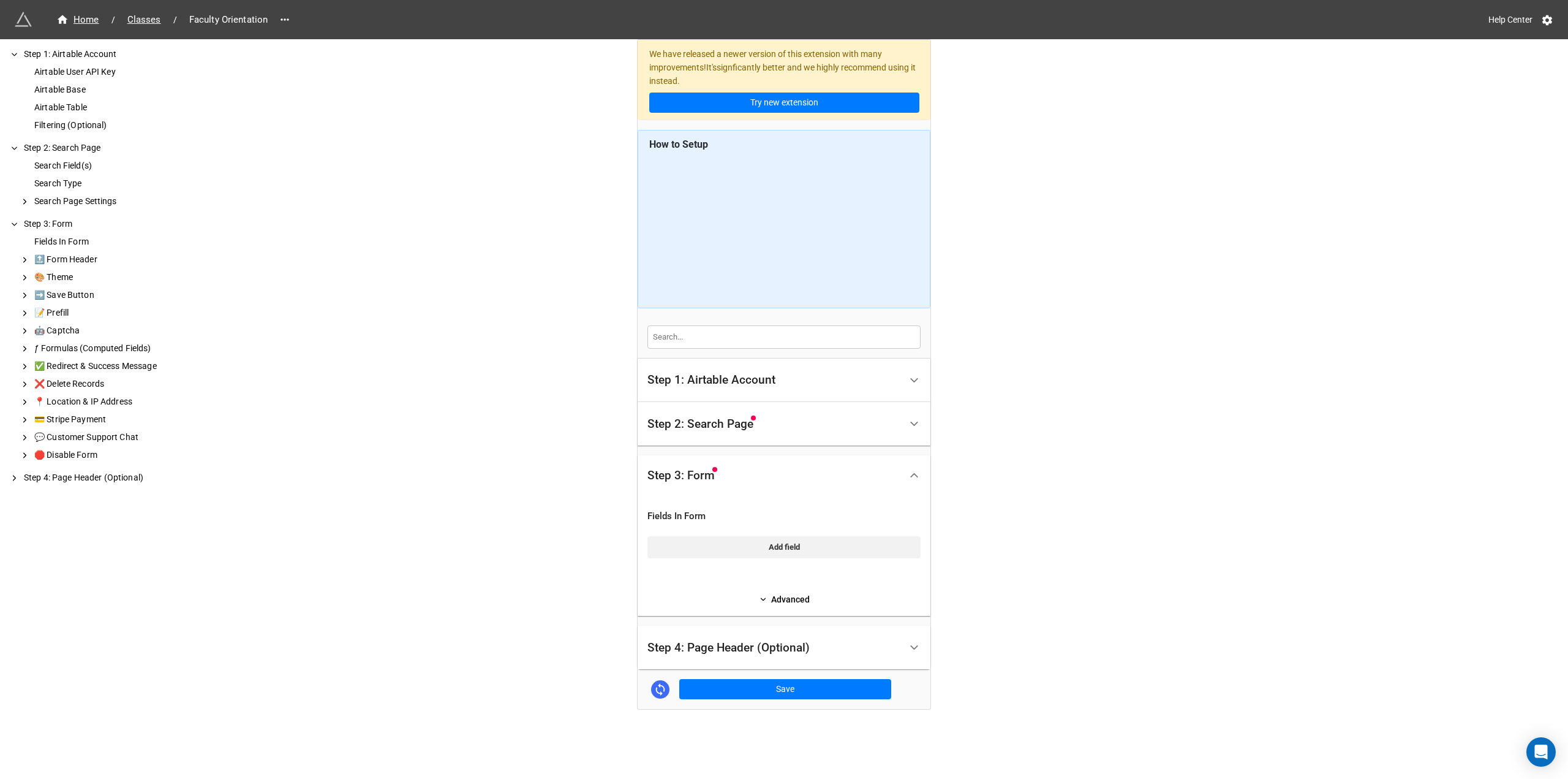
scroll to position [0, 0]
click at [97, 257] on div "🔝 Form Header" at bounding box center [114, 259] width 164 height 13
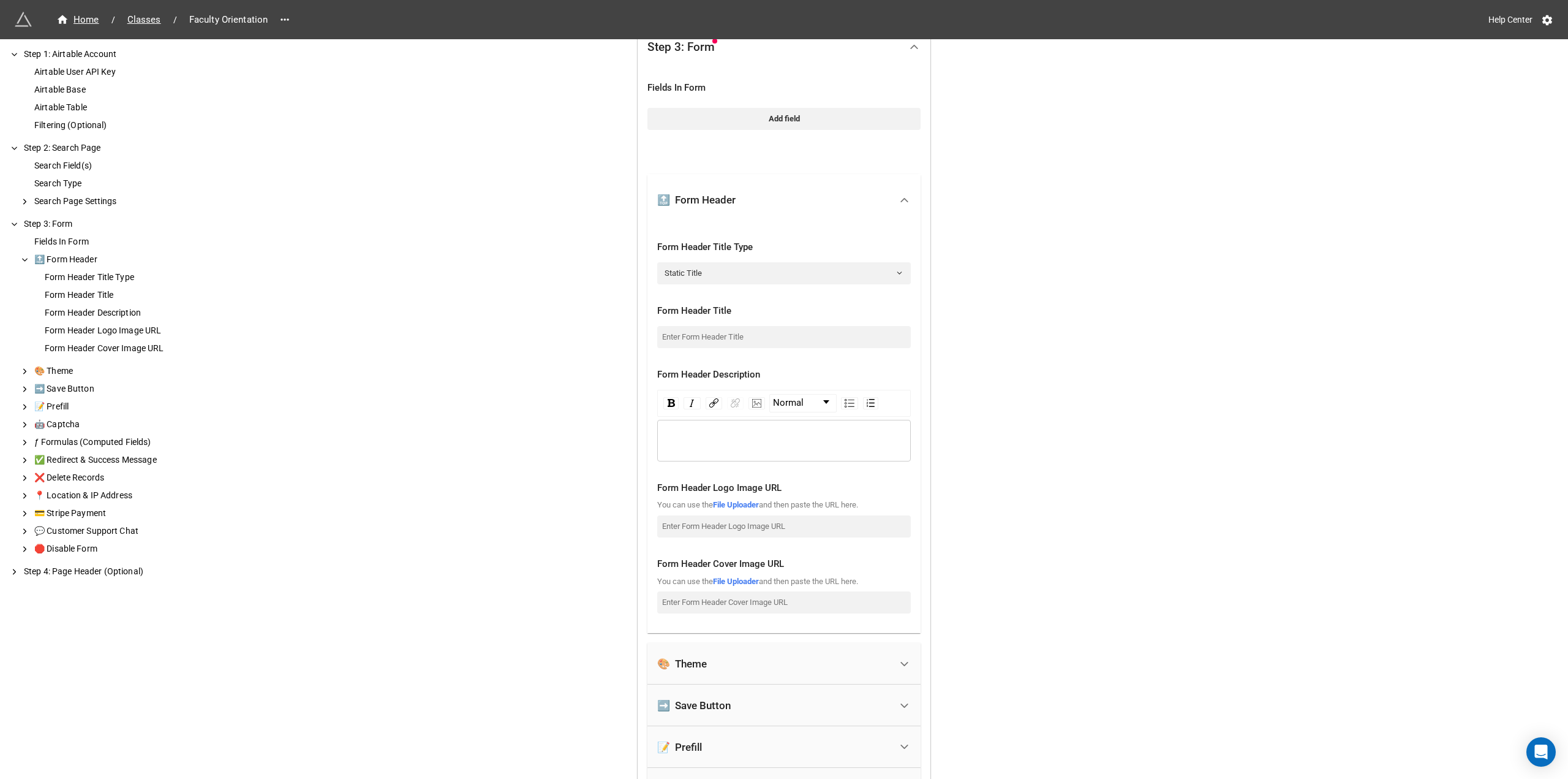
scroll to position [444, 0]
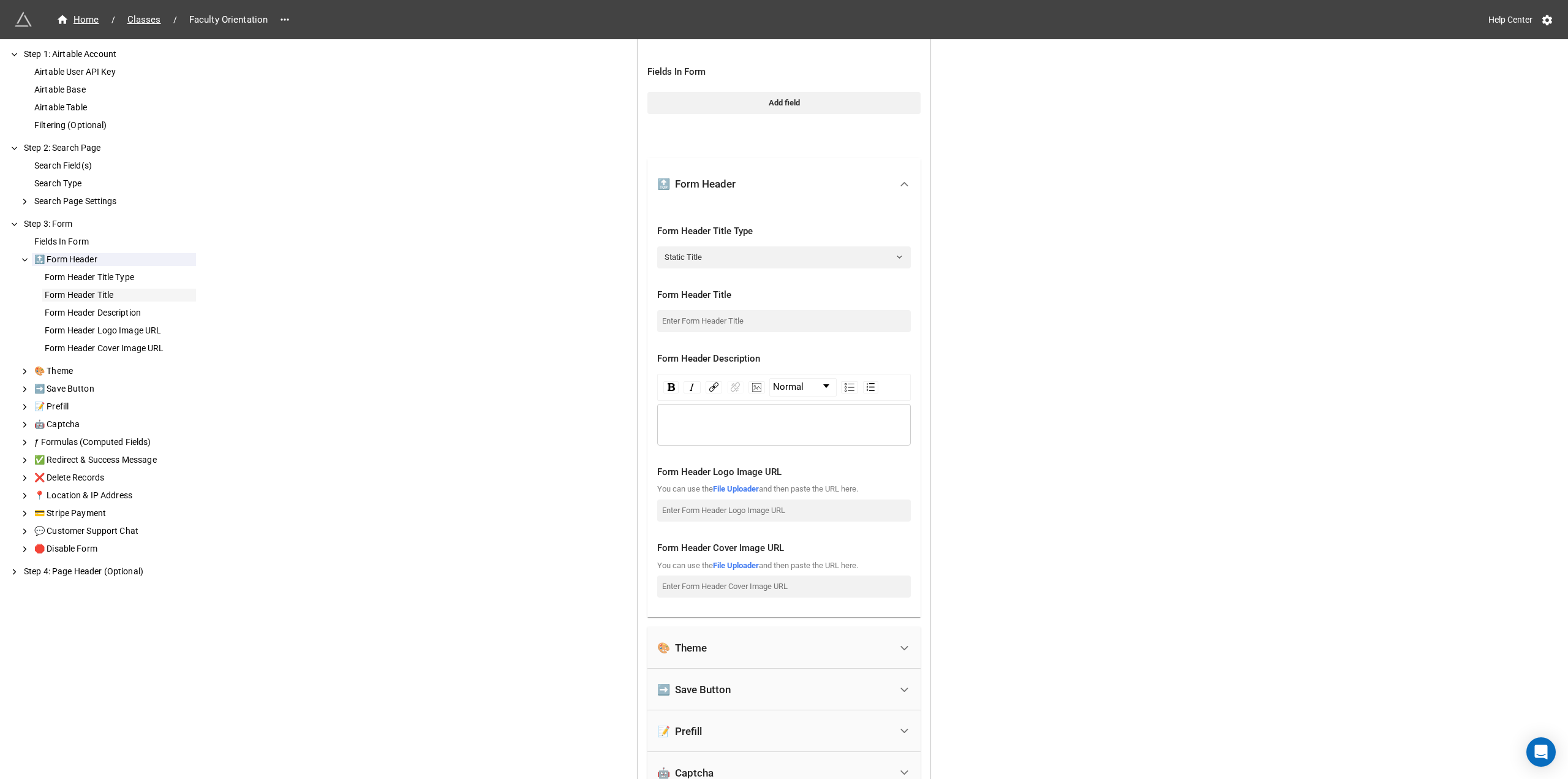
click at [113, 293] on div "Form Header Title" at bounding box center [119, 295] width 154 height 13
click at [100, 294] on div "Form Header Title" at bounding box center [119, 295] width 154 height 13
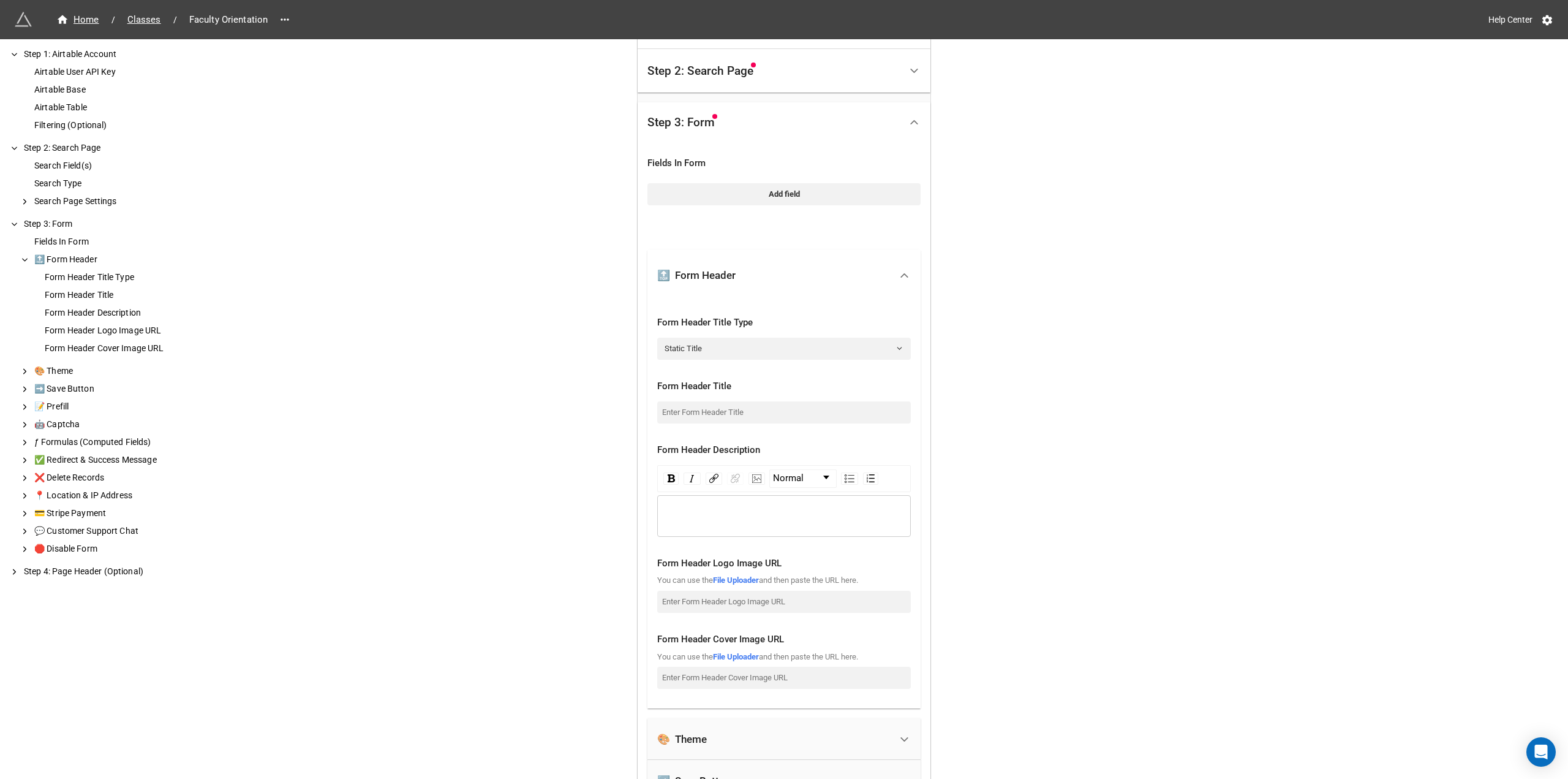
scroll to position [335, 0]
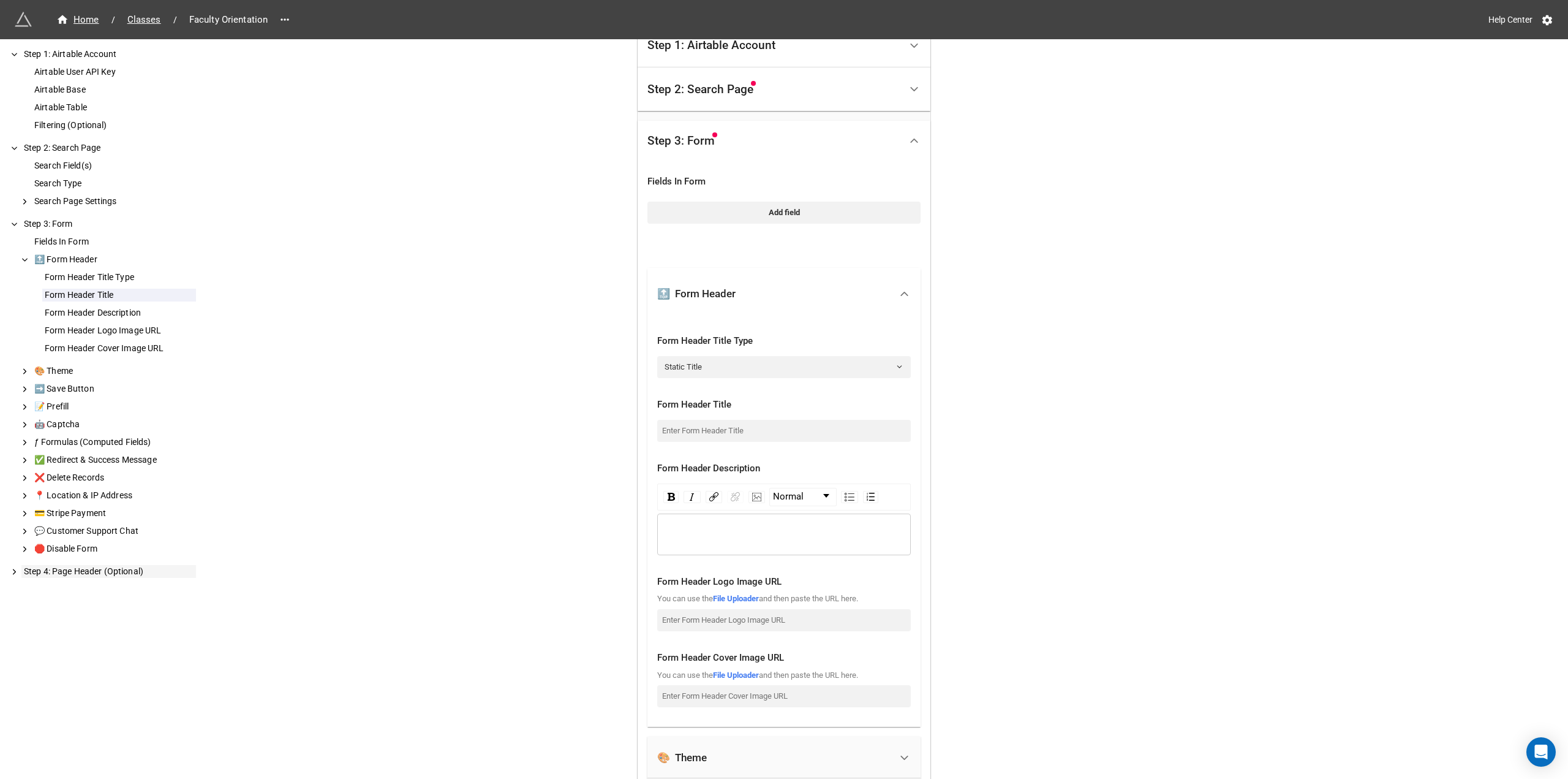
click at [98, 574] on div "Step 4: Page Header (Optional)" at bounding box center [109, 571] width 175 height 13
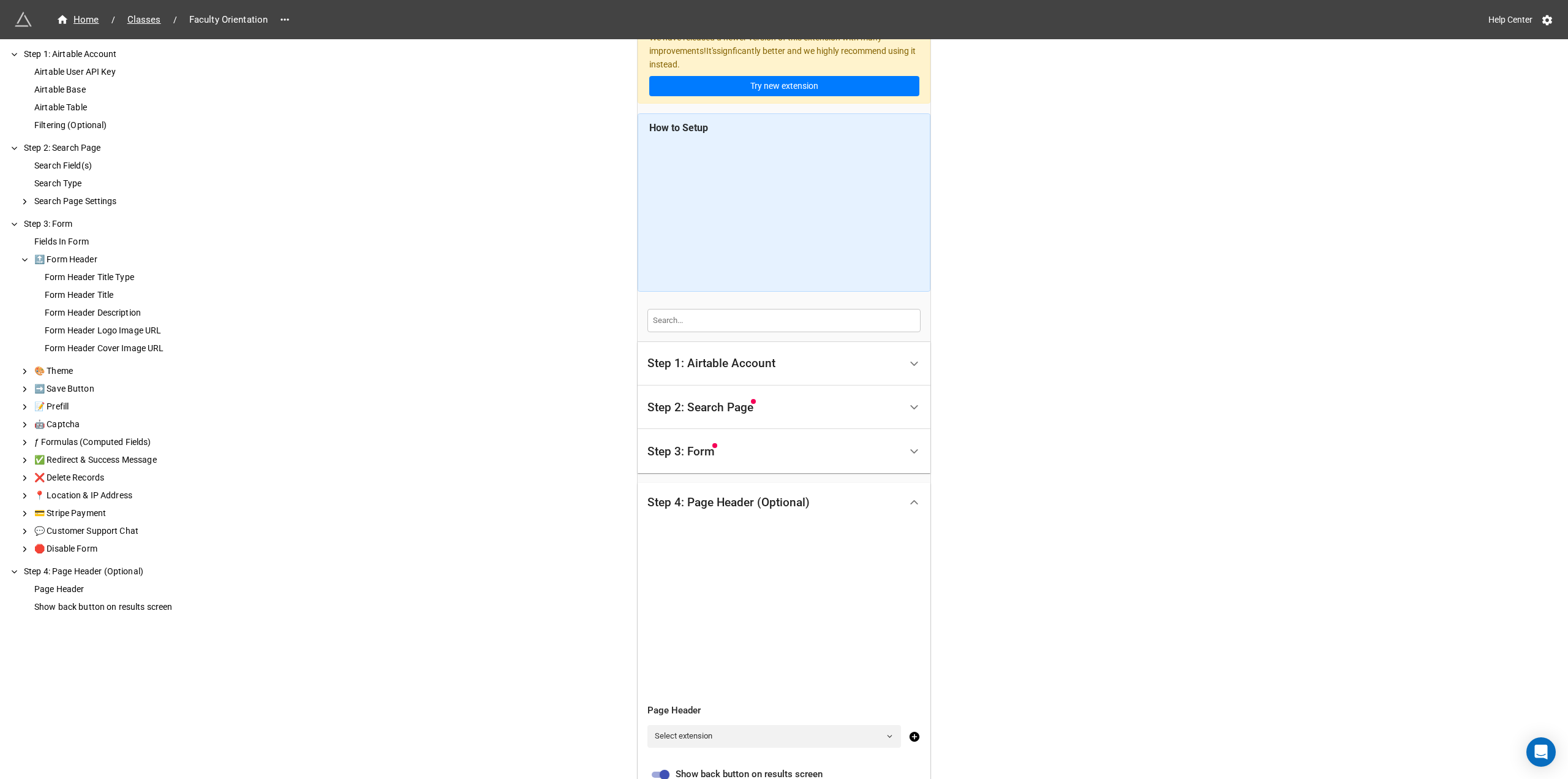
scroll to position [0, 0]
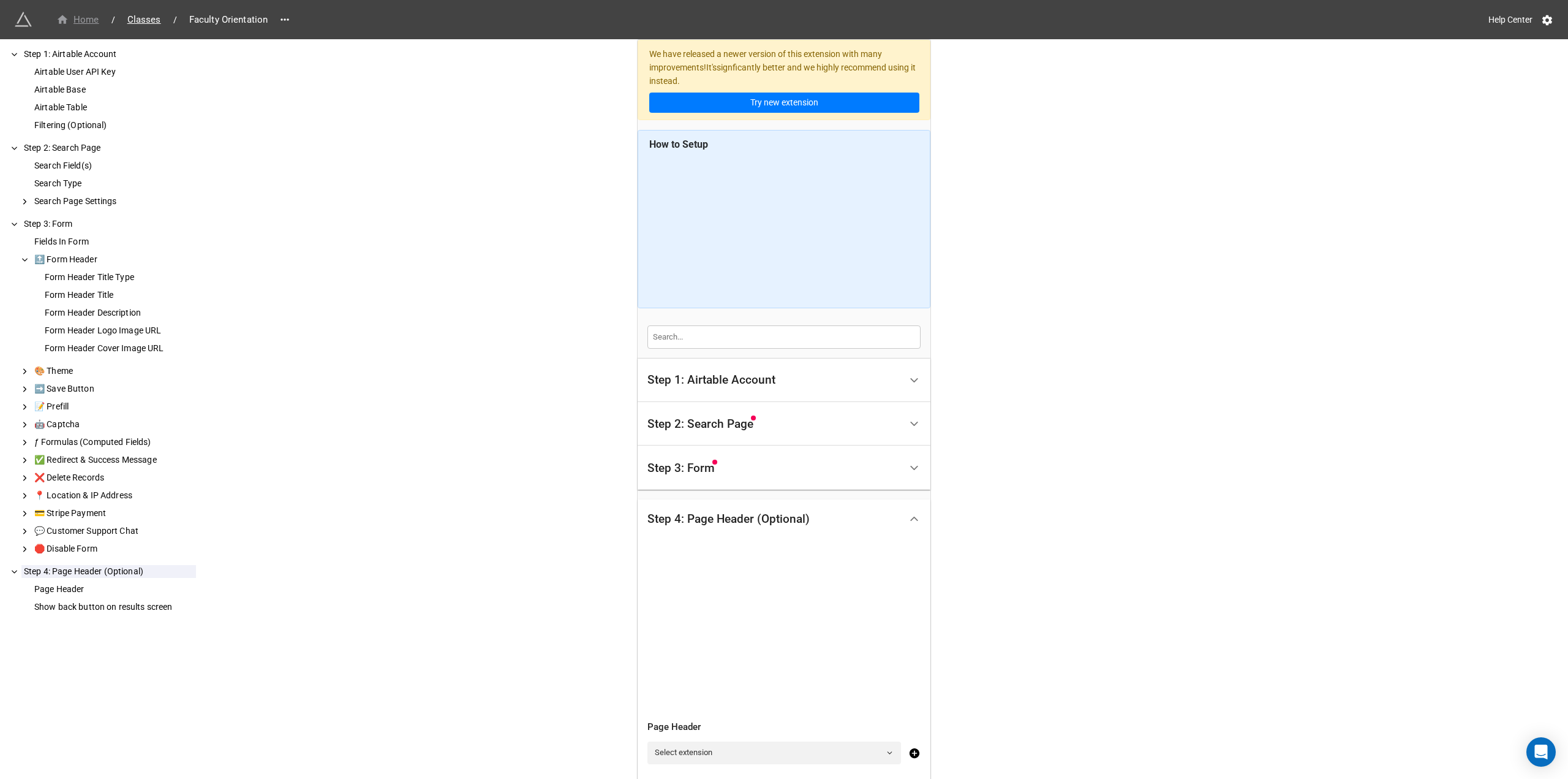
click at [90, 21] on div "Home" at bounding box center [77, 20] width 43 height 14
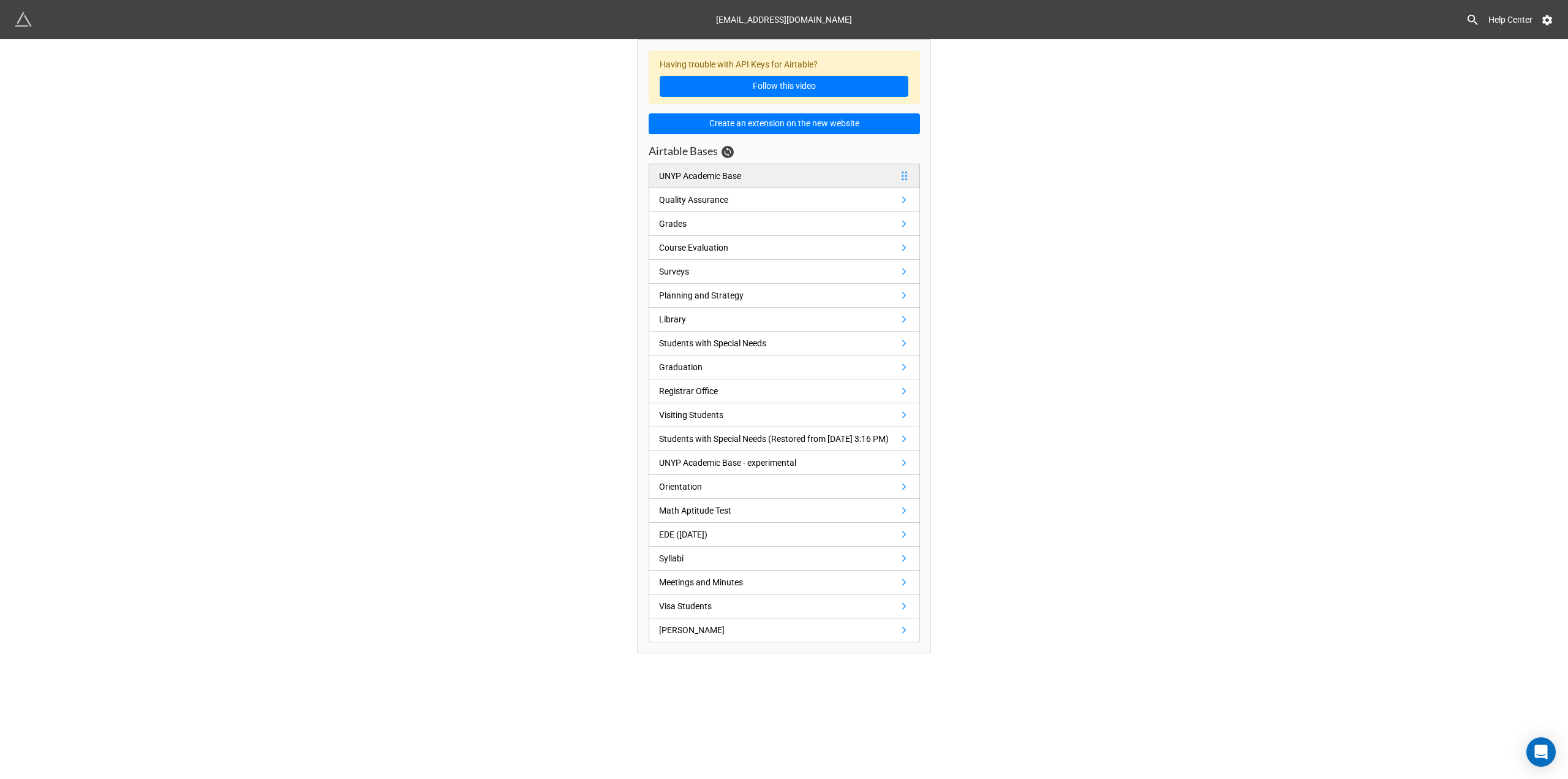
click at [774, 171] on link "UNYP Academic Base" at bounding box center [784, 176] width 271 height 24
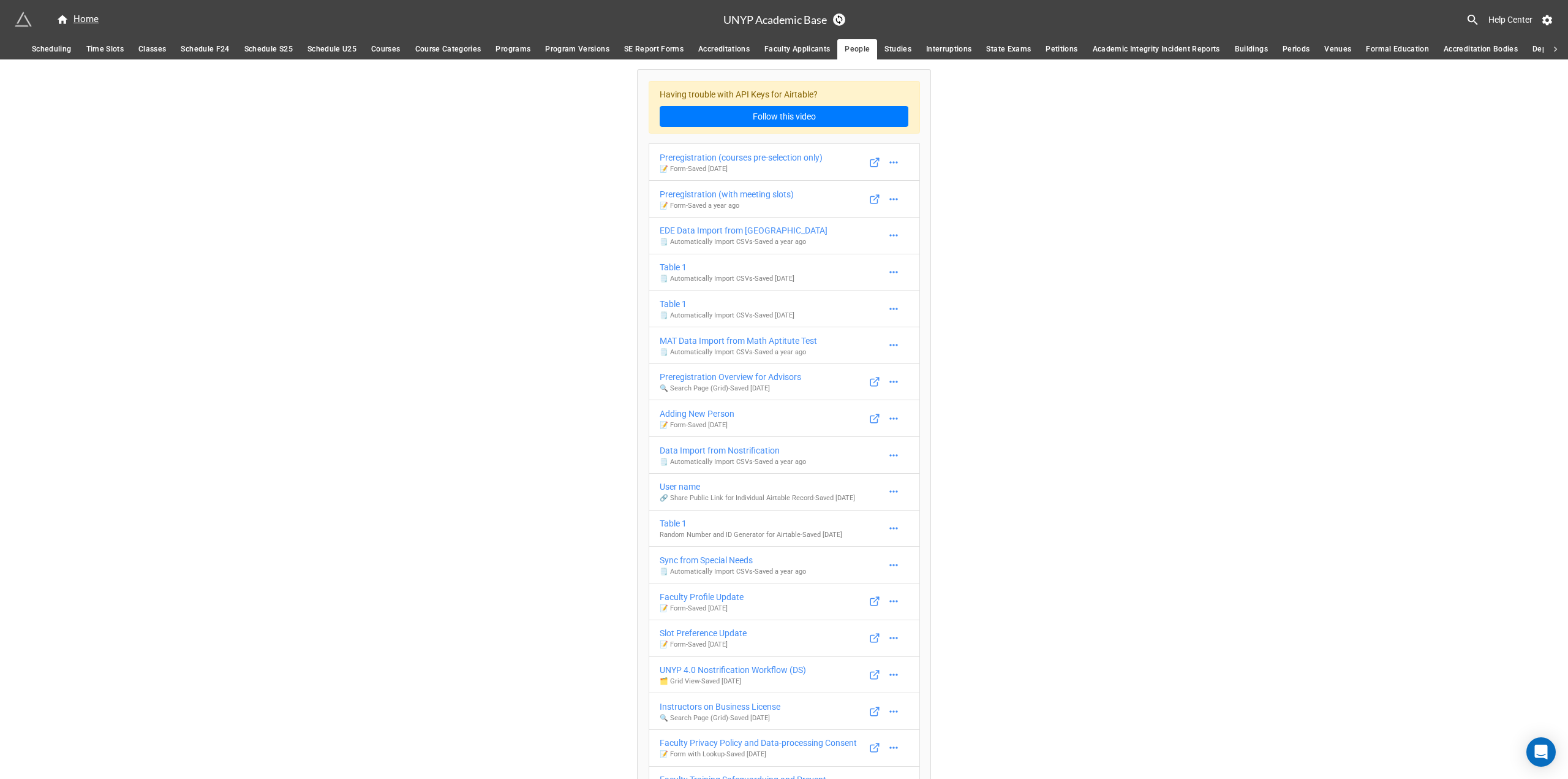
click at [1550, 49] on div at bounding box center [1555, 50] width 24 height 20
click at [17, 52] on icon at bounding box center [12, 49] width 11 height 11
click at [17, 52] on div "Scheduling Time Slots Classes Schedule F24 Schedule S25 Schedule U25 Courses Co…" at bounding box center [784, 50] width 1568 height 20
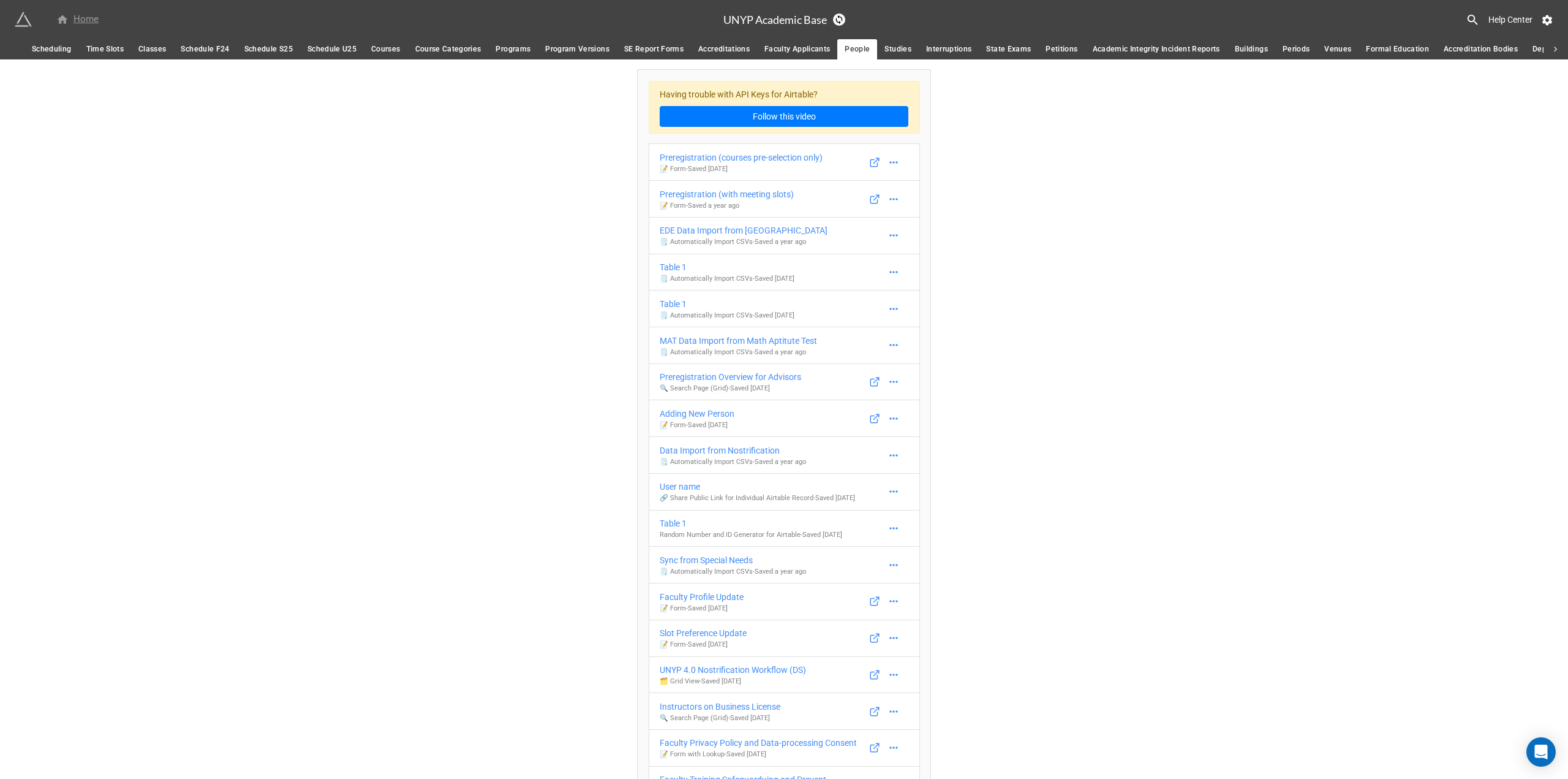
click at [85, 24] on div "Home" at bounding box center [77, 19] width 42 height 15
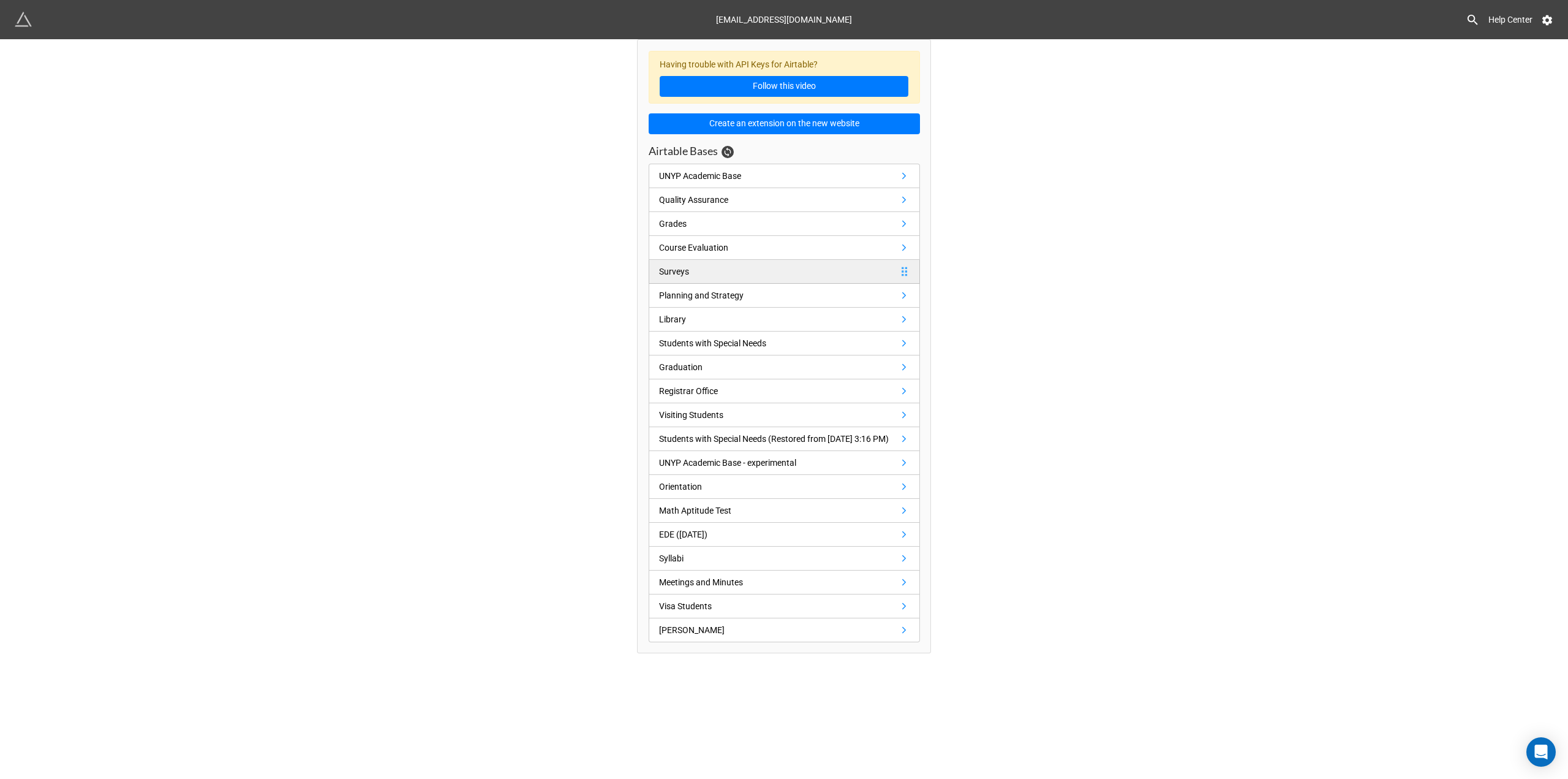
click at [693, 275] on link "Surveys" at bounding box center [784, 272] width 271 height 24
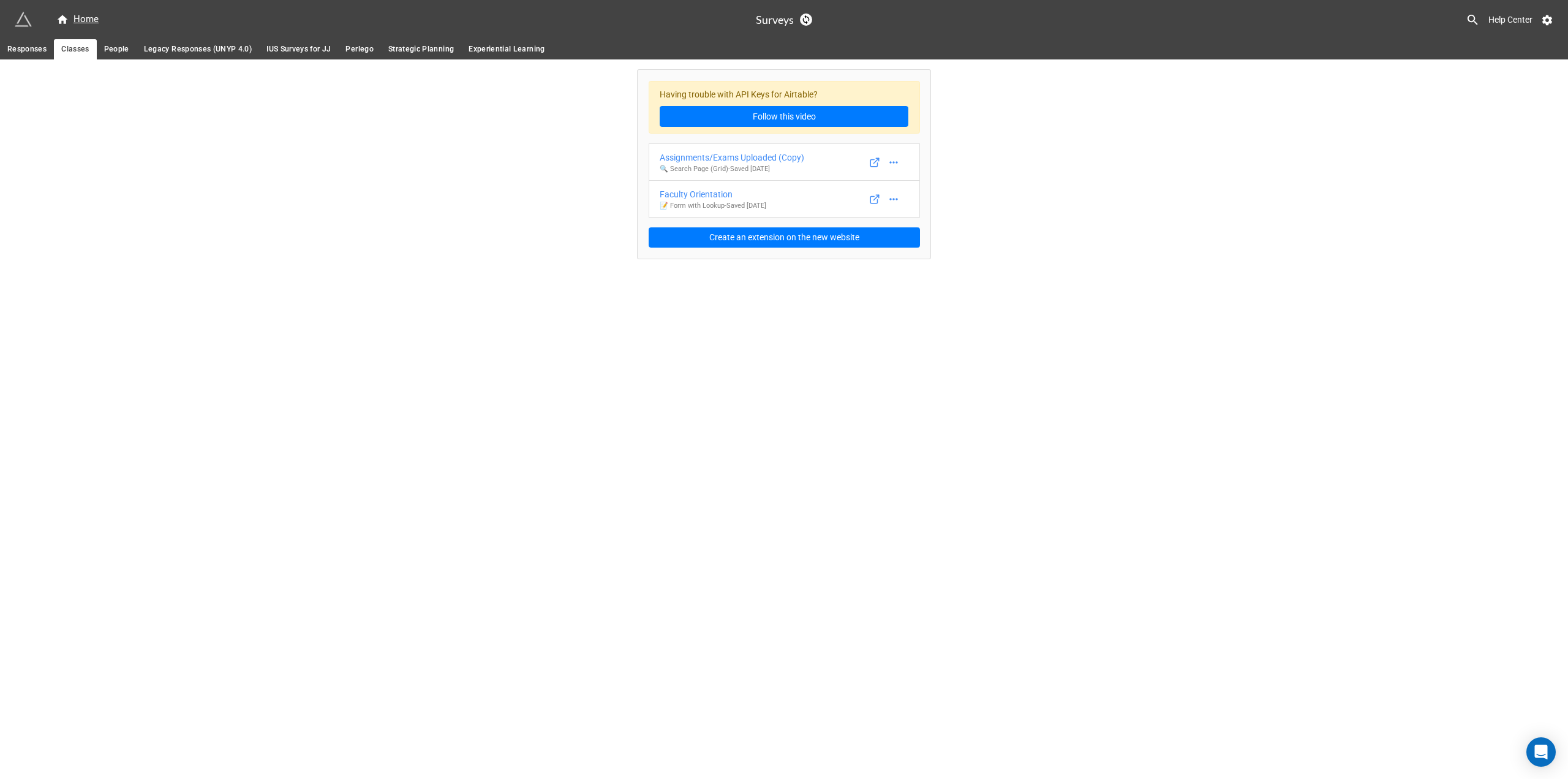
click at [122, 48] on span "People" at bounding box center [116, 49] width 25 height 13
click at [55, 50] on link "Classes" at bounding box center [75, 50] width 42 height 20
click at [111, 46] on span "People" at bounding box center [116, 49] width 25 height 13
click at [742, 200] on div "Faculty Orientation Form" at bounding box center [707, 194] width 95 height 13
